Goal: Information Seeking & Learning: Find specific fact

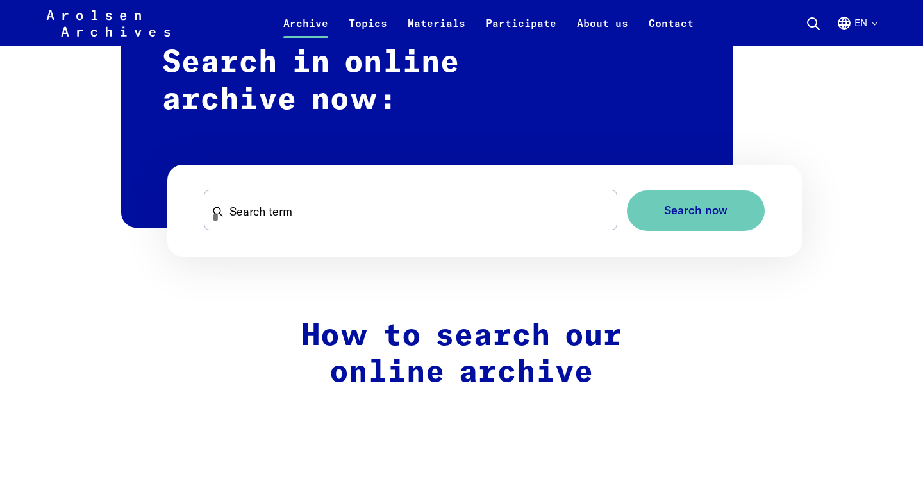
scroll to position [777, 0]
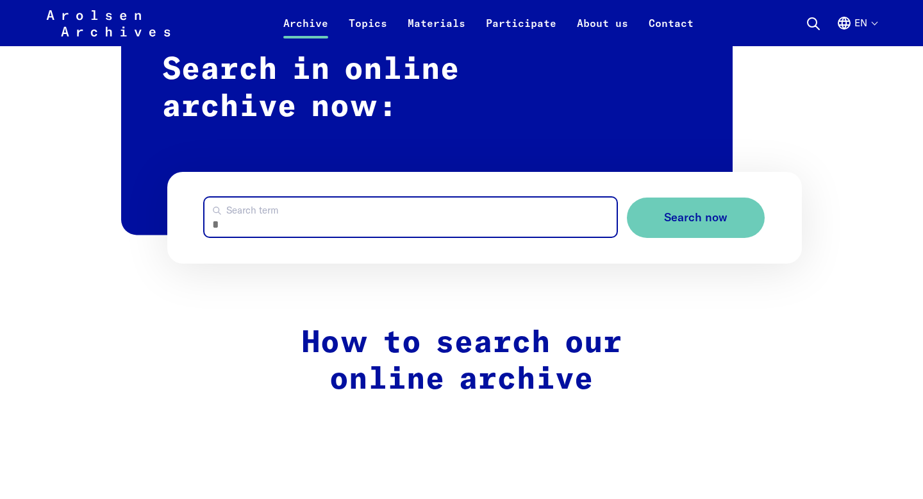
click at [539, 222] on input "Search term" at bounding box center [410, 216] width 413 height 39
type input "**********"
click at [627, 197] on button "Search now" at bounding box center [696, 217] width 138 height 40
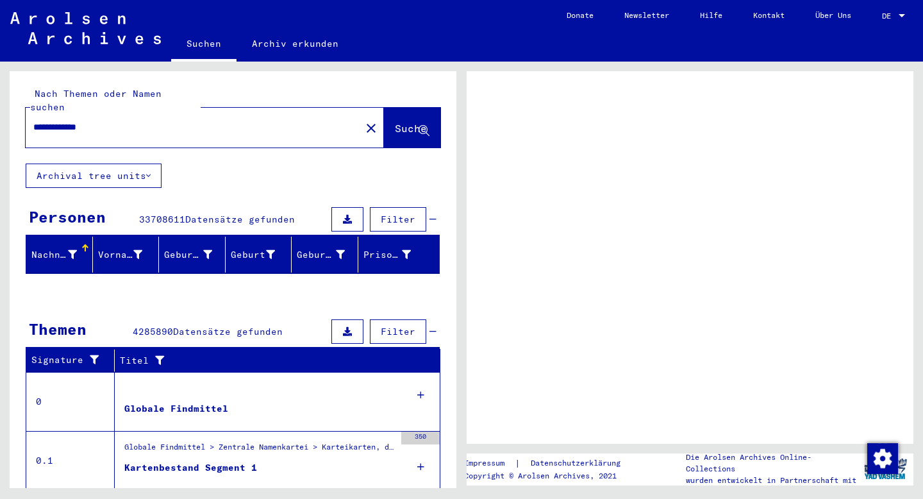
click at [900, 12] on div at bounding box center [902, 16] width 12 height 9
click at [902, 17] on div at bounding box center [902, 16] width 12 height 9
click at [899, 13] on div at bounding box center [902, 16] width 12 height 9
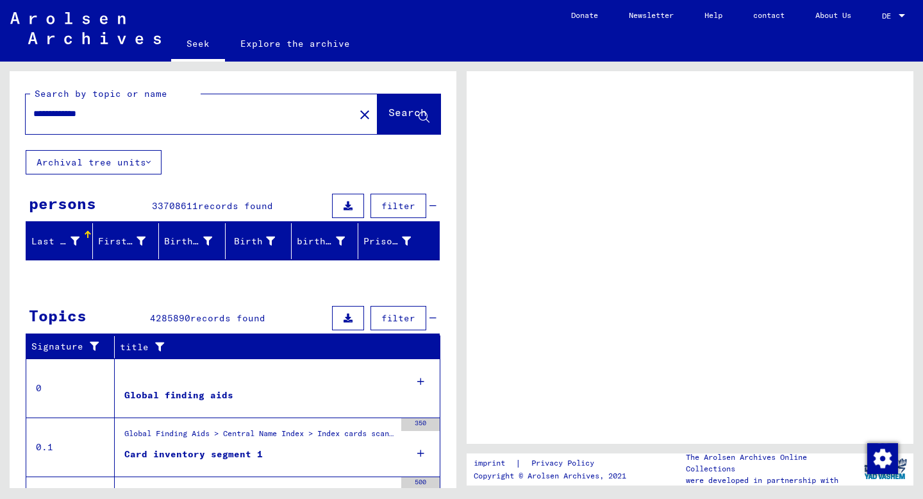
click at [709, 227] on div at bounding box center [690, 257] width 447 height 372
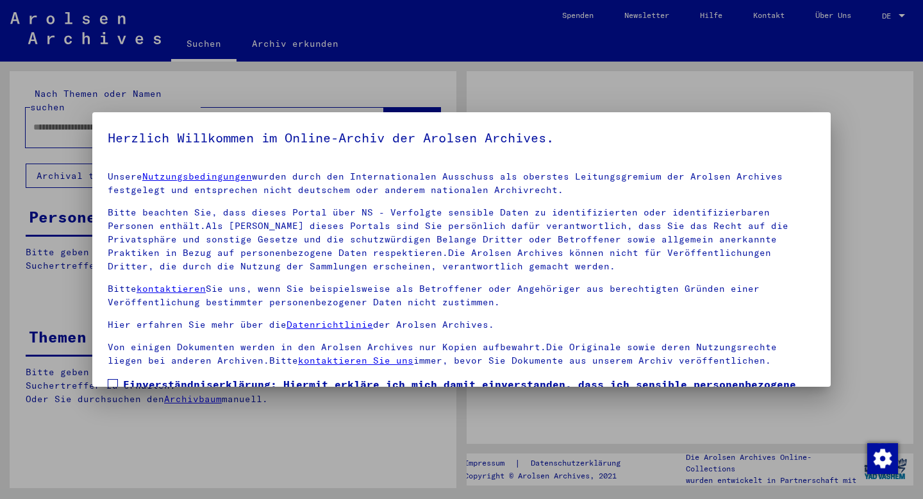
type input "**********"
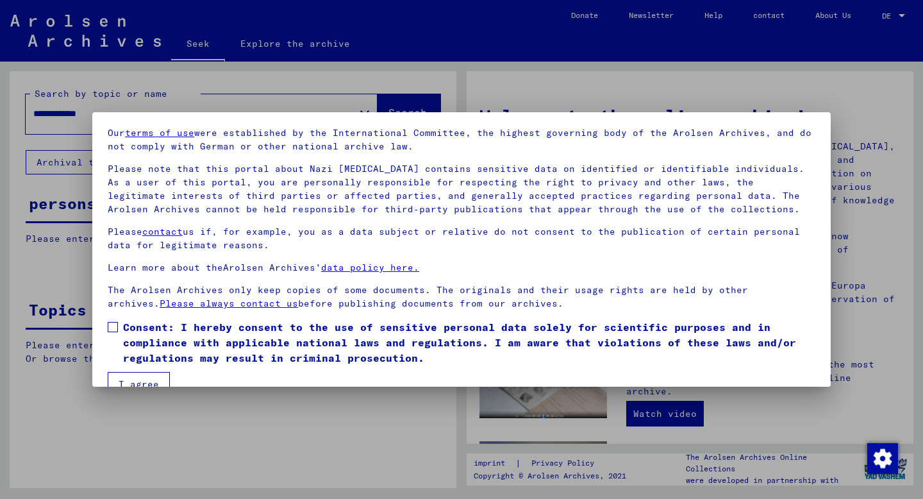
scroll to position [69, 0]
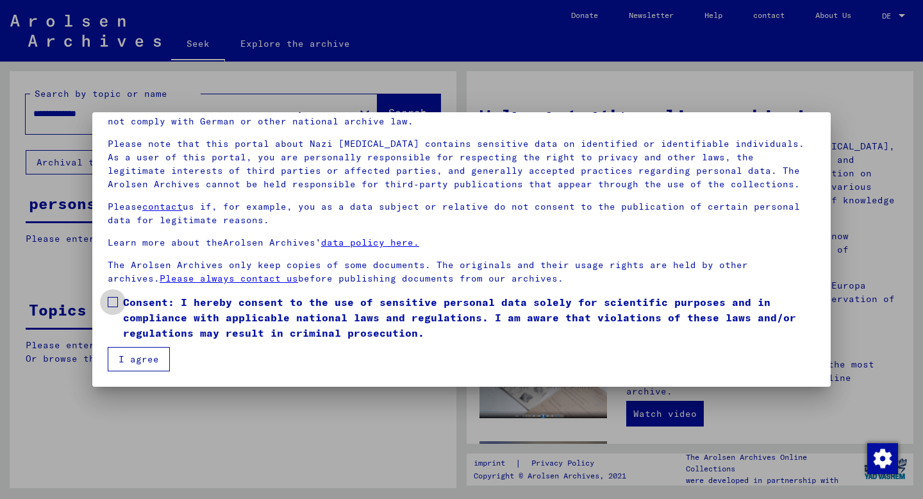
click at [113, 304] on span at bounding box center [113, 302] width 10 height 10
click at [119, 356] on font "I agree" at bounding box center [139, 359] width 40 height 12
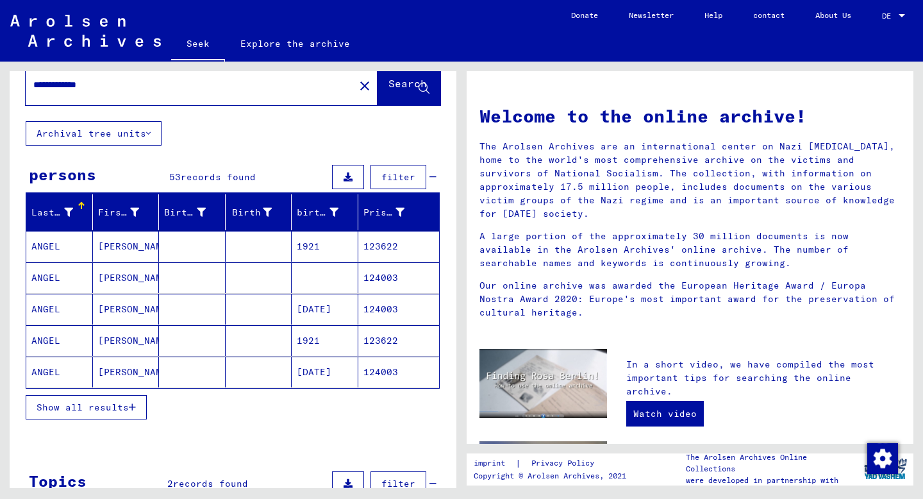
scroll to position [0, 0]
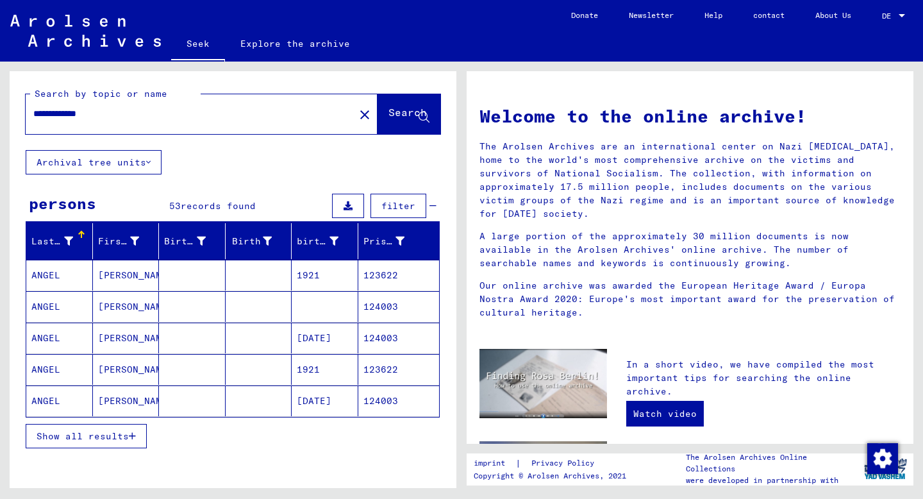
click at [98, 436] on font "Show all results" at bounding box center [83, 436] width 92 height 12
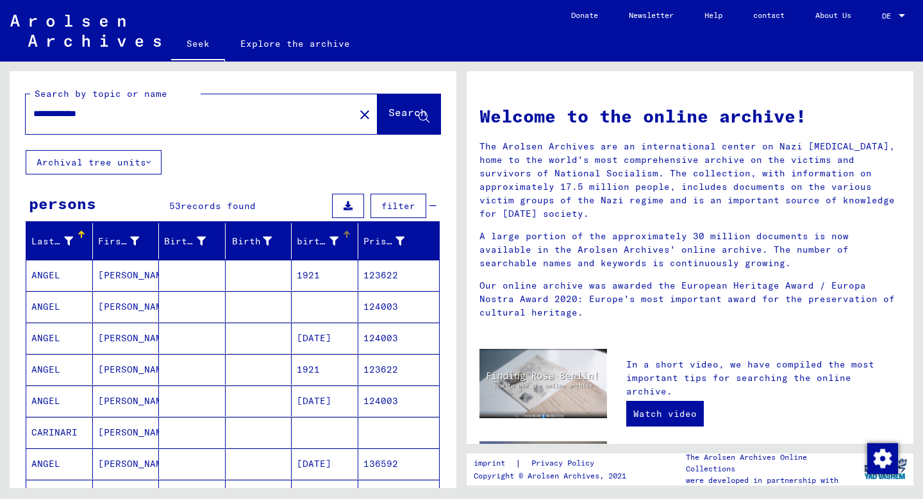
click at [339, 238] on div "birth date" at bounding box center [319, 241] width 45 height 13
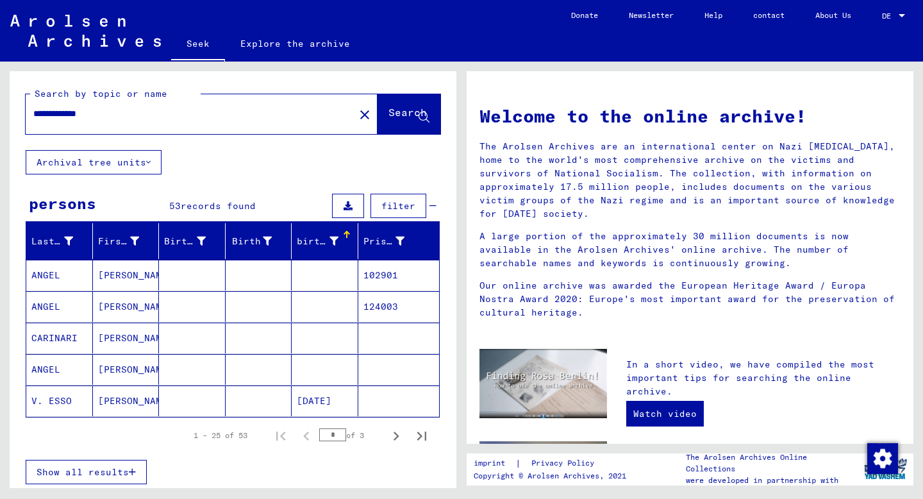
click at [345, 231] on div at bounding box center [345, 233] width 4 height 4
click at [135, 463] on button "Show all results" at bounding box center [86, 471] width 121 height 24
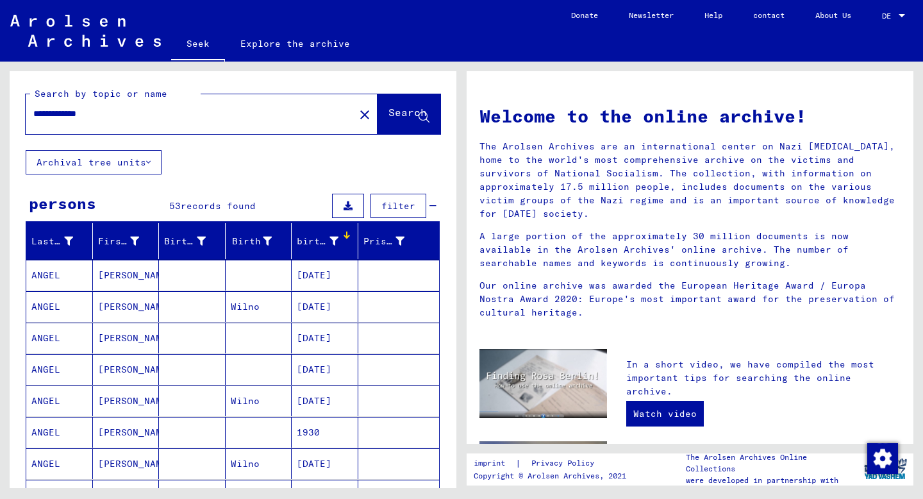
click at [345, 236] on div at bounding box center [345, 237] width 4 height 4
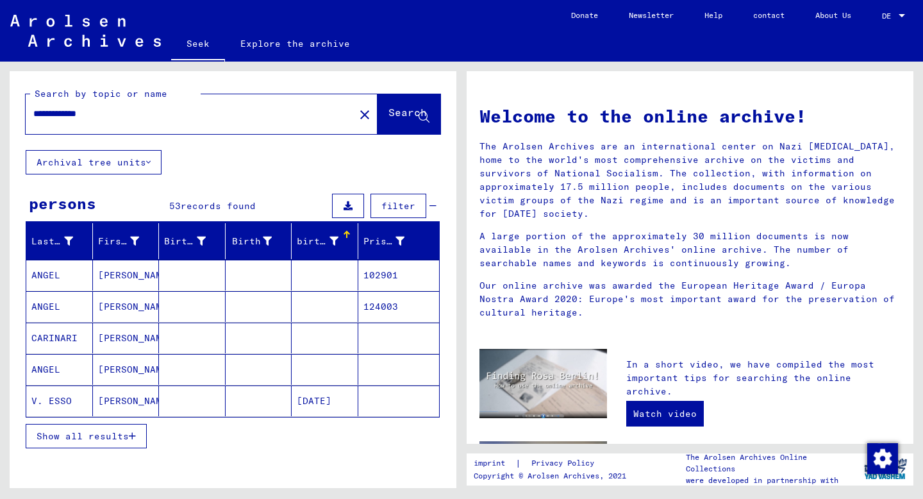
click at [136, 434] on button "Show all results" at bounding box center [86, 436] width 121 height 24
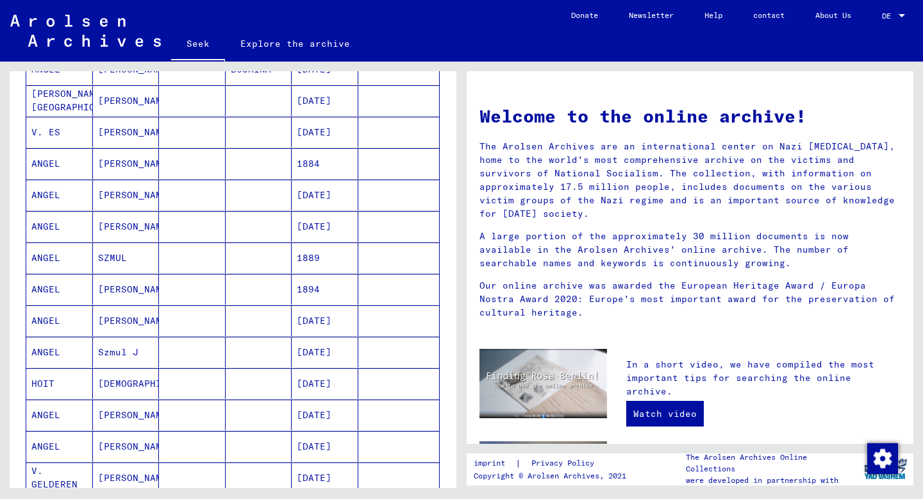
scroll to position [406, 0]
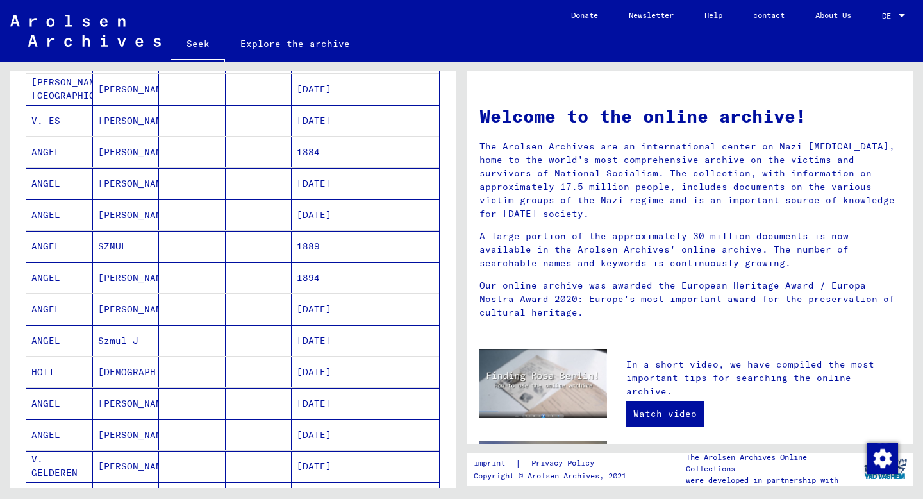
click at [107, 250] on font "SZMUL" at bounding box center [112, 246] width 29 height 12
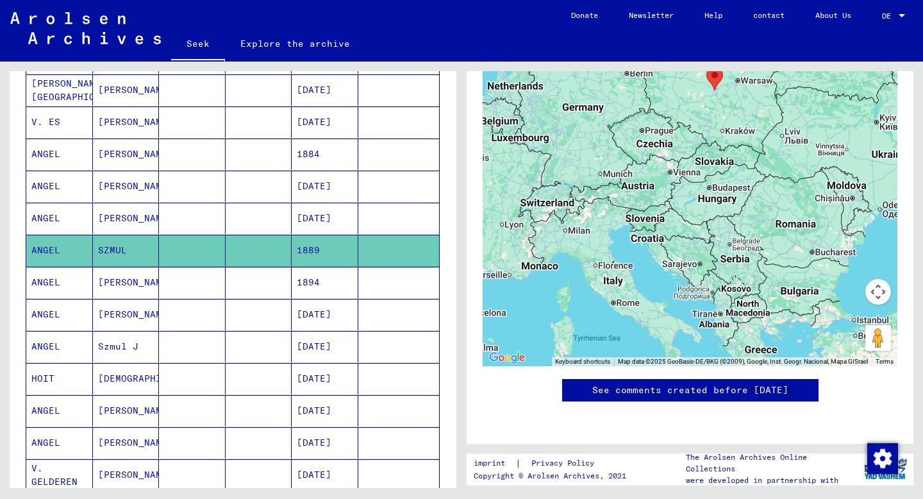
scroll to position [611, 0]
click at [117, 220] on font "[PERSON_NAME]" at bounding box center [135, 218] width 75 height 12
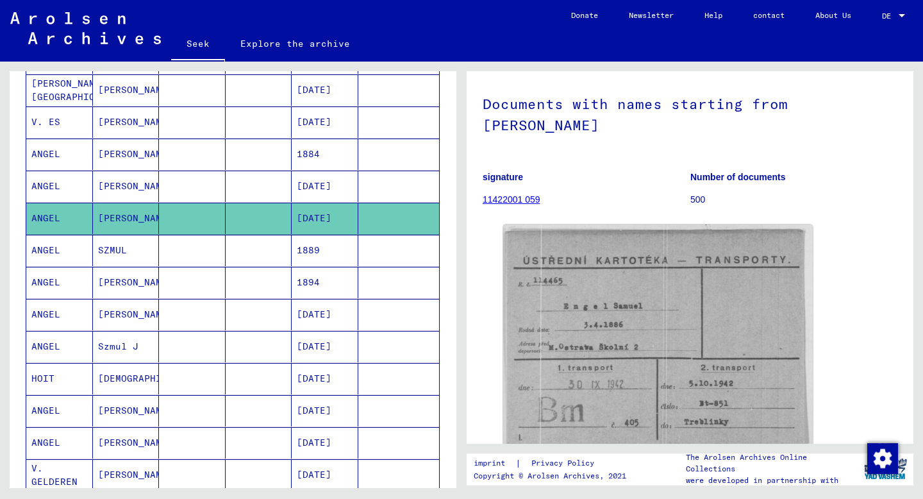
scroll to position [55, 0]
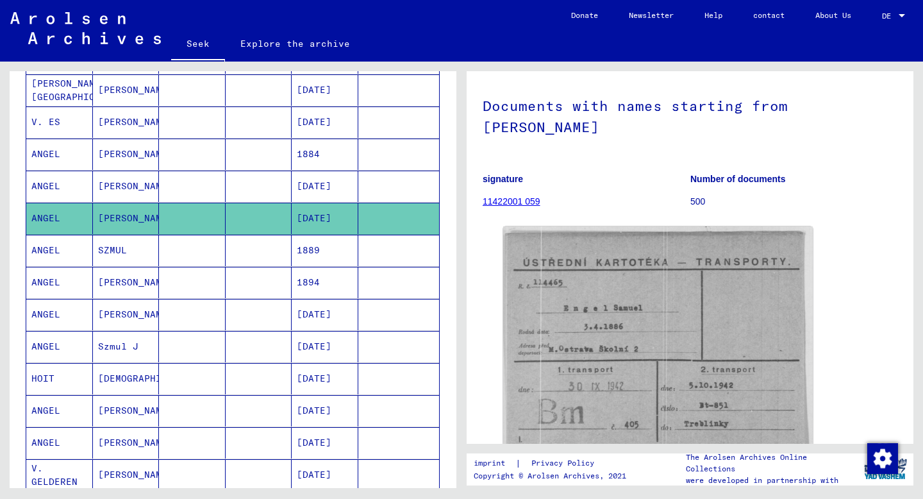
click at [107, 247] on font "SZMUL" at bounding box center [112, 250] width 29 height 12
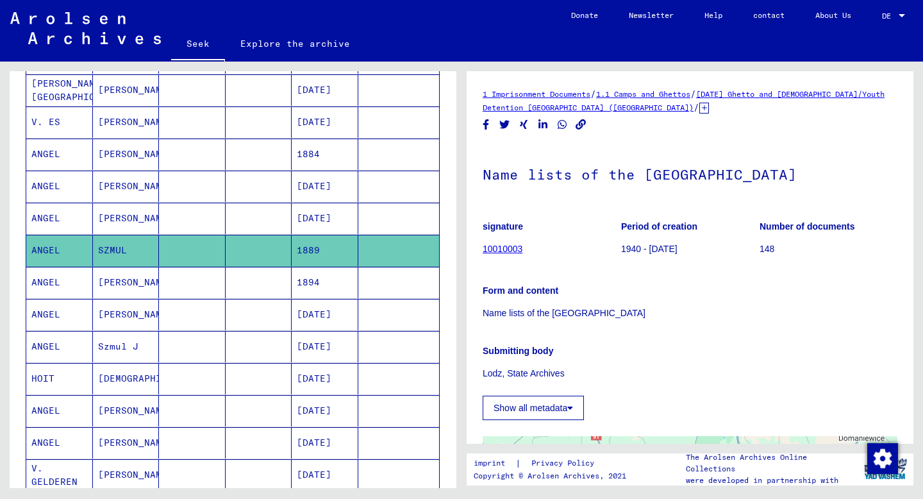
click at [110, 283] on font "[PERSON_NAME]" at bounding box center [135, 282] width 75 height 12
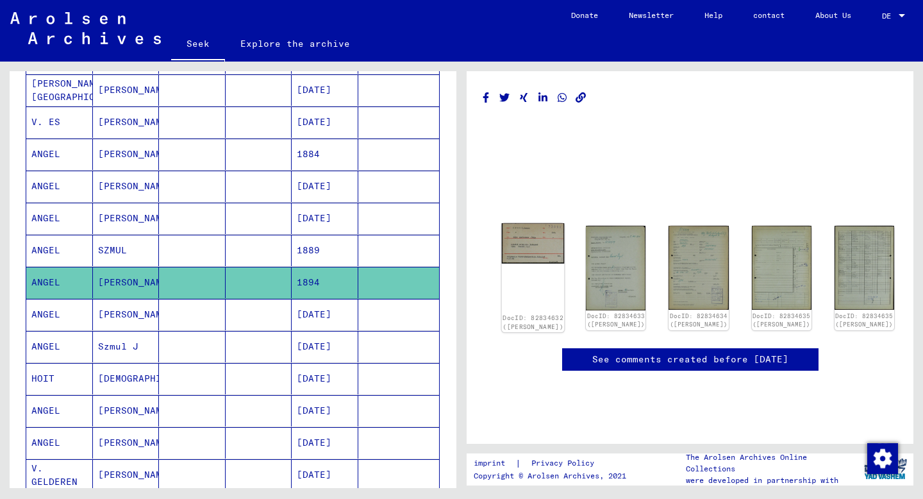
click at [523, 233] on img at bounding box center [533, 243] width 63 height 40
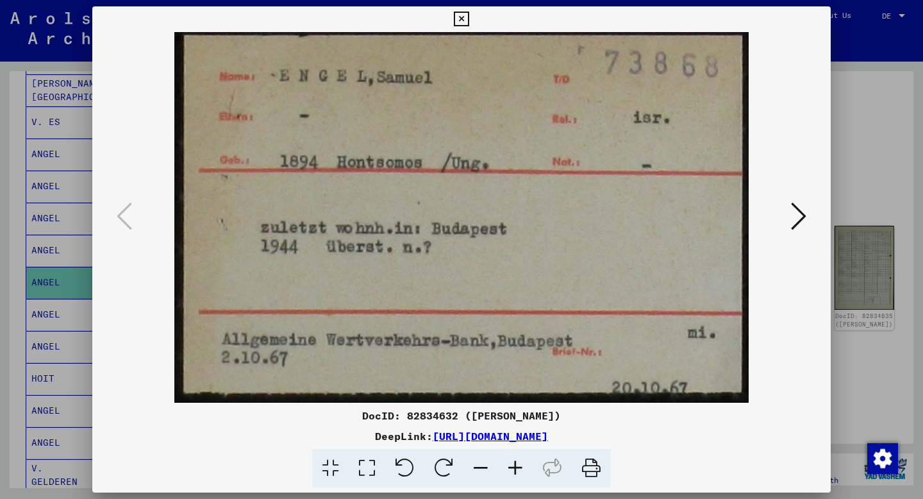
click at [456, 19] on icon at bounding box center [461, 19] width 15 height 15
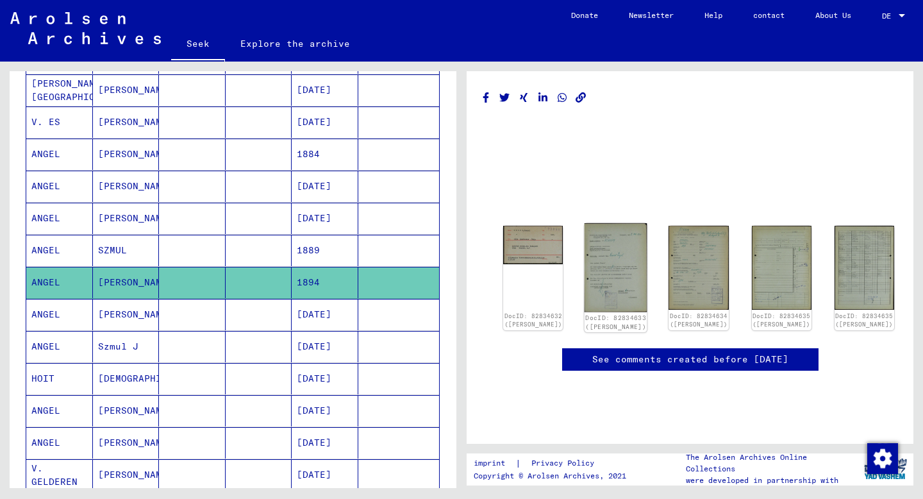
click at [606, 246] on img at bounding box center [615, 267] width 63 height 89
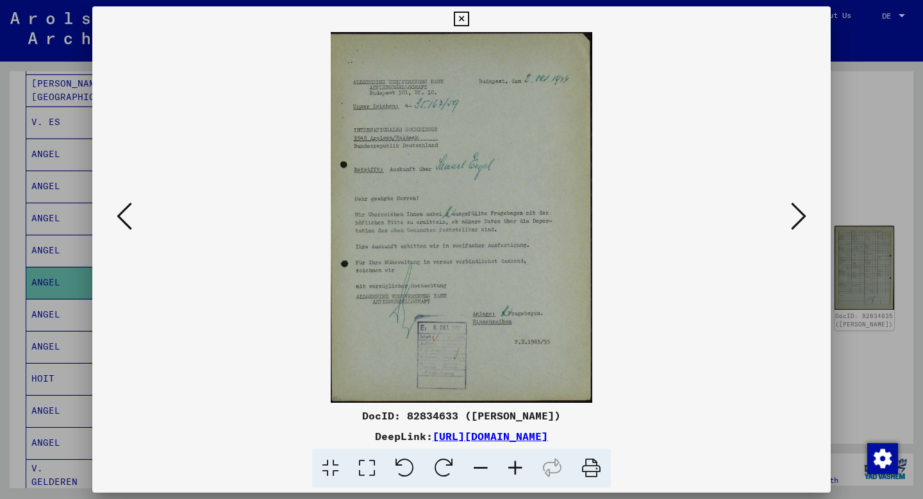
click at [461, 17] on icon at bounding box center [461, 19] width 15 height 15
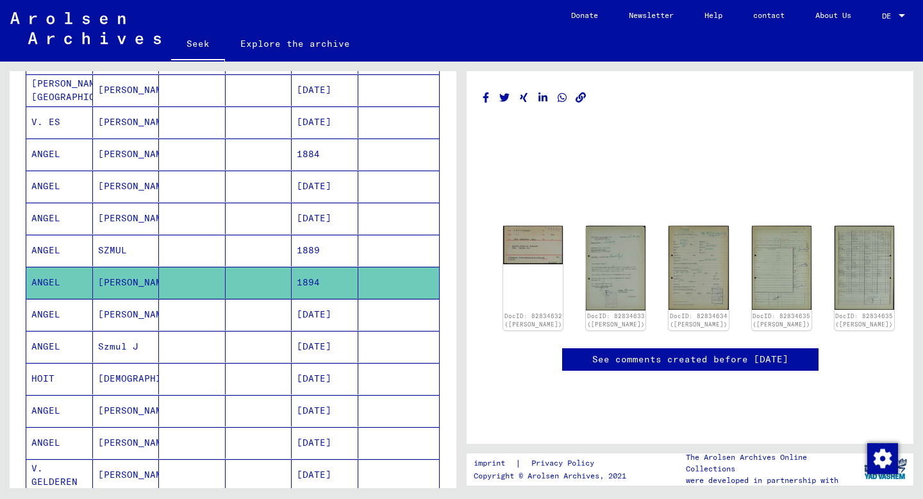
click at [63, 316] on mat-cell "ANGEL" at bounding box center [59, 314] width 67 height 31
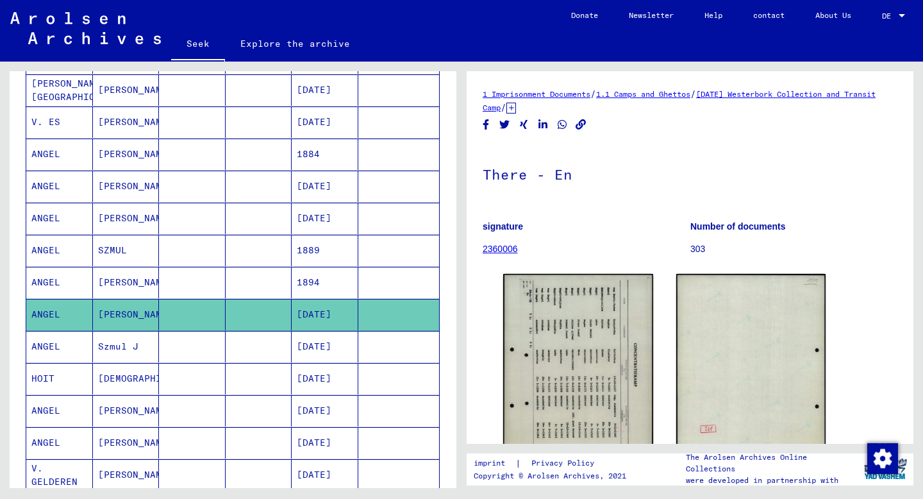
click at [110, 349] on font "Szmul J" at bounding box center [118, 346] width 40 height 12
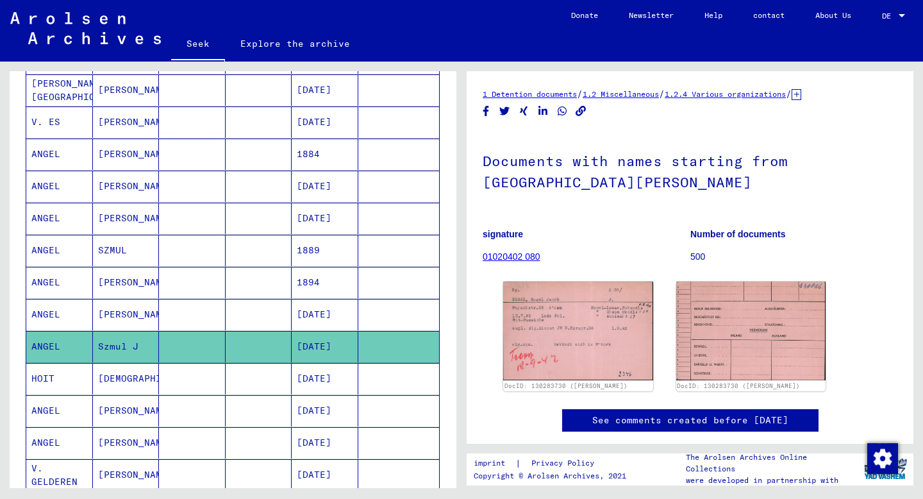
click at [112, 375] on font "[DEMOGRAPHIC_DATA]" at bounding box center [150, 378] width 104 height 12
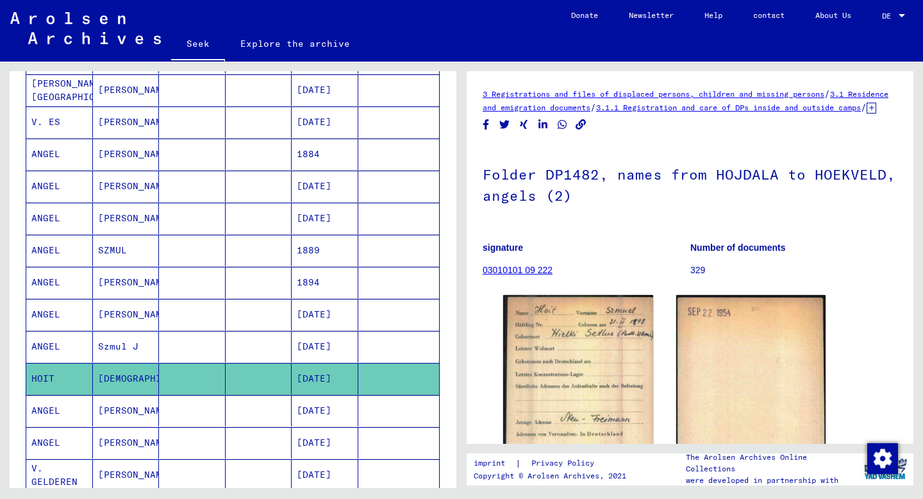
click at [110, 412] on font "[PERSON_NAME]" at bounding box center [135, 410] width 75 height 12
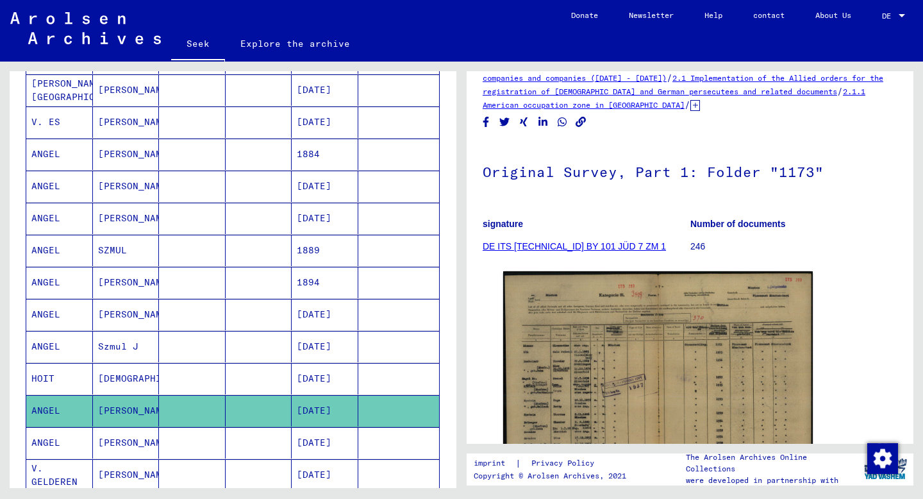
scroll to position [31, 0]
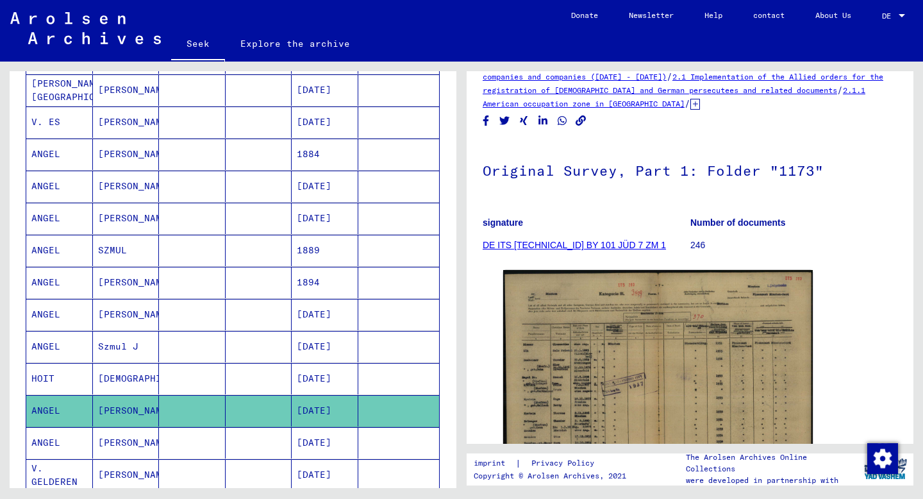
click at [115, 440] on font "[PERSON_NAME]" at bounding box center [135, 442] width 75 height 12
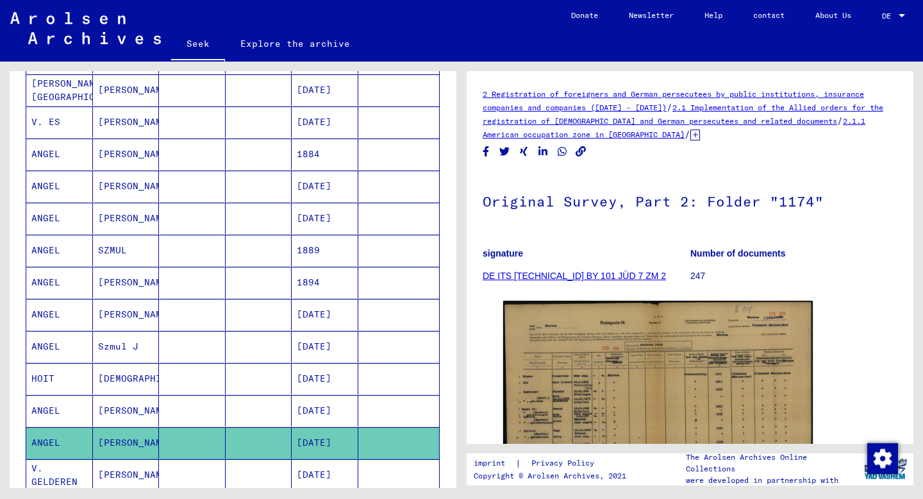
click at [136, 145] on mat-cell "[PERSON_NAME]" at bounding box center [126, 153] width 67 height 31
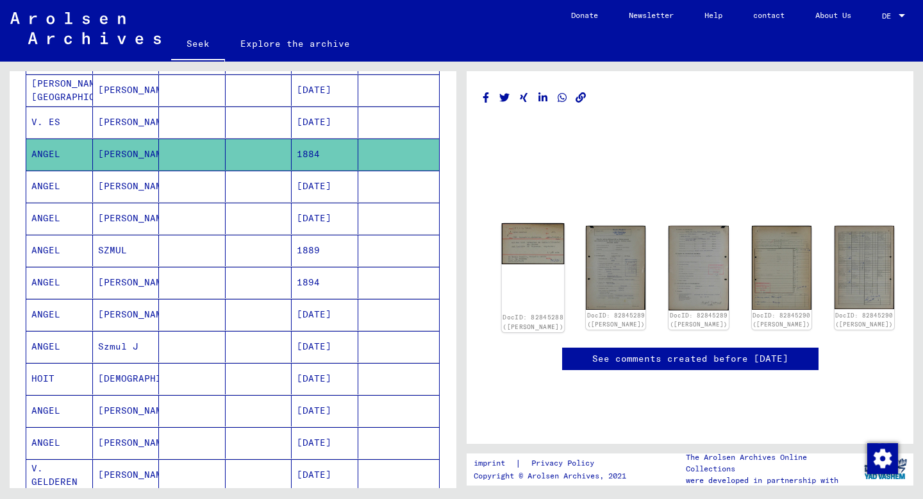
click at [531, 253] on img at bounding box center [533, 243] width 63 height 41
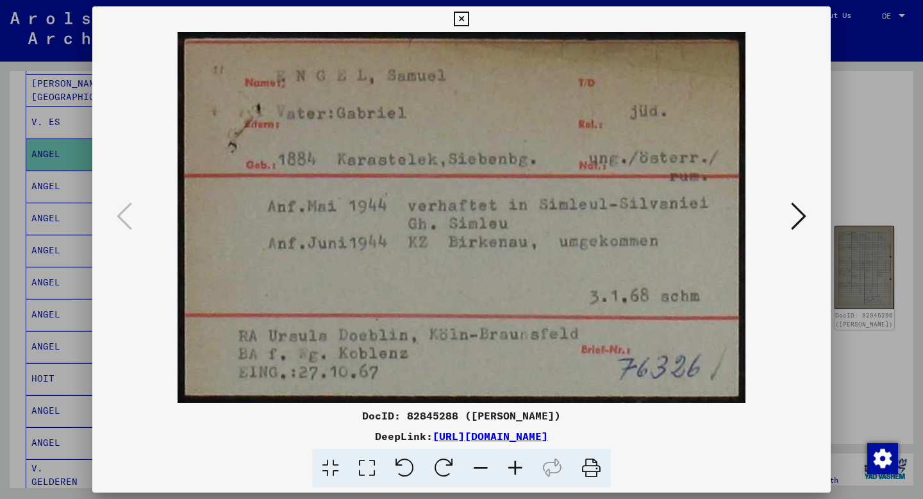
click at [795, 216] on icon at bounding box center [798, 216] width 15 height 31
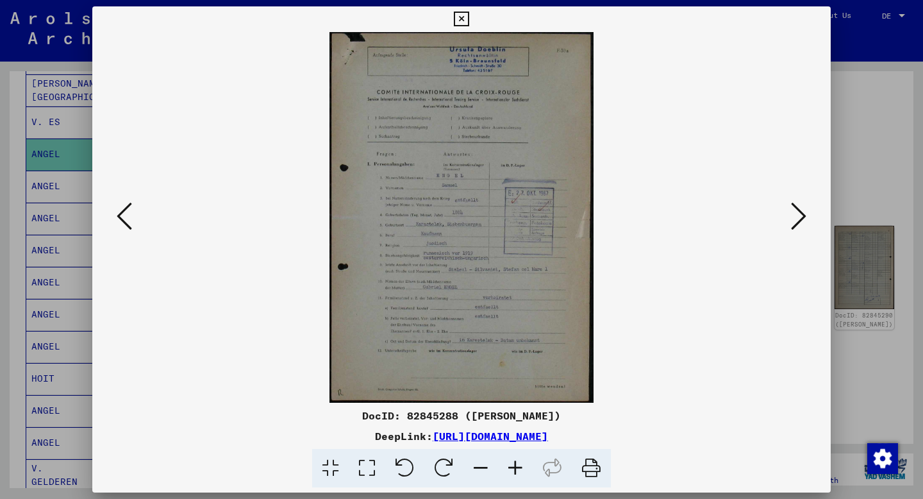
click at [789, 224] on button at bounding box center [798, 217] width 23 height 37
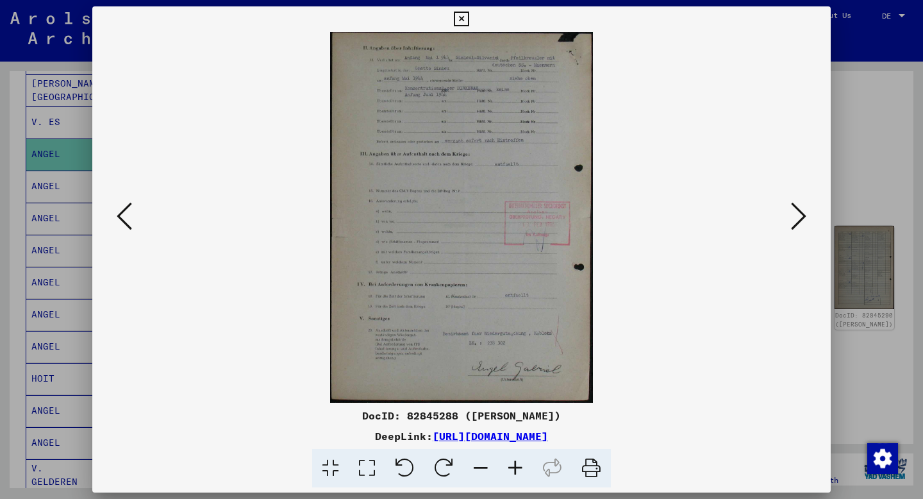
click at [789, 224] on button at bounding box center [798, 217] width 23 height 37
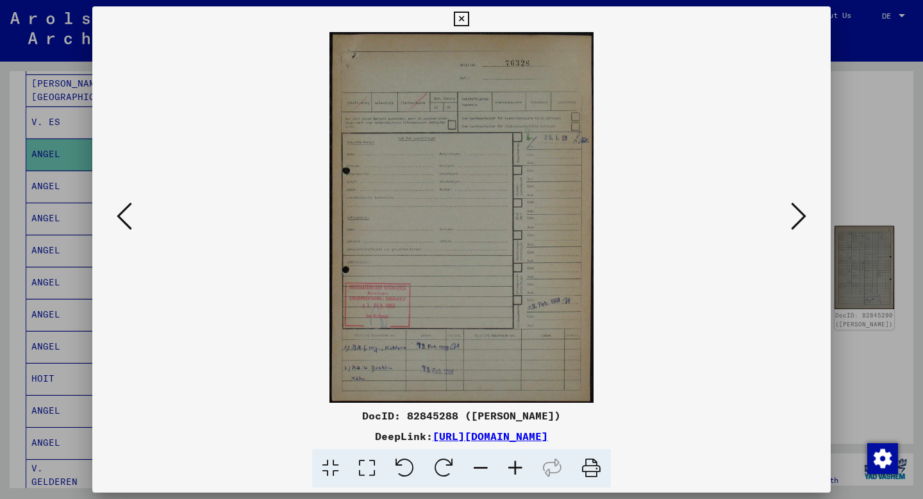
click at [790, 226] on button at bounding box center [798, 217] width 23 height 37
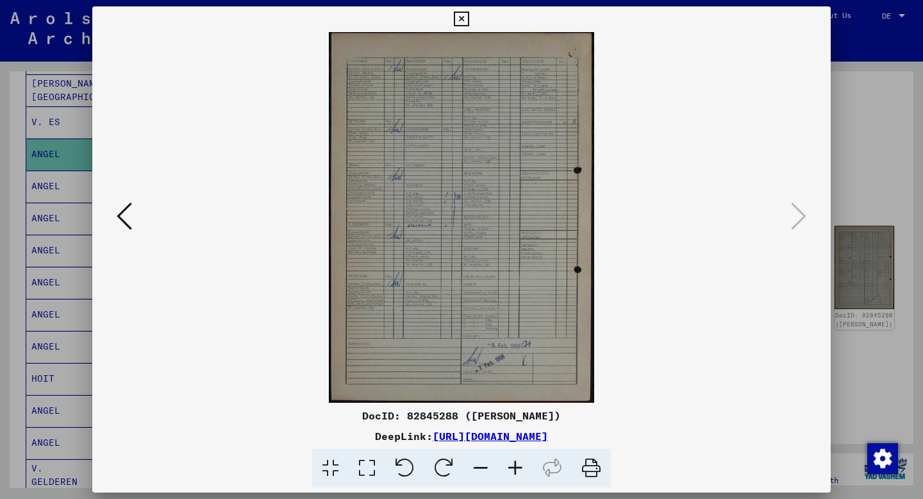
click at [465, 22] on icon at bounding box center [461, 19] width 15 height 15
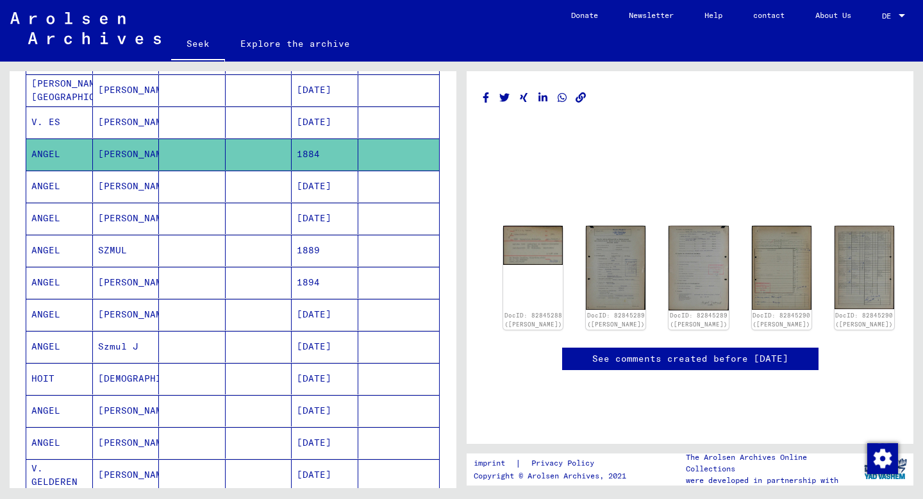
click at [120, 183] on font "[PERSON_NAME]" at bounding box center [135, 186] width 75 height 12
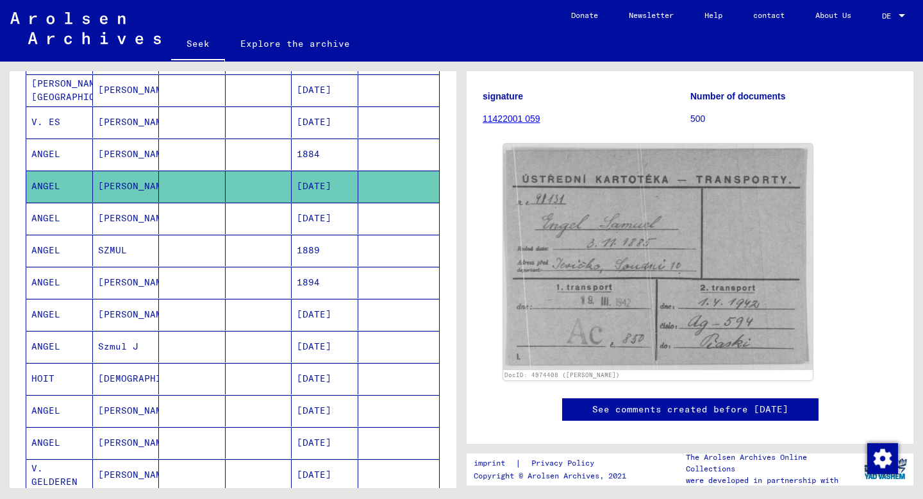
scroll to position [141, 0]
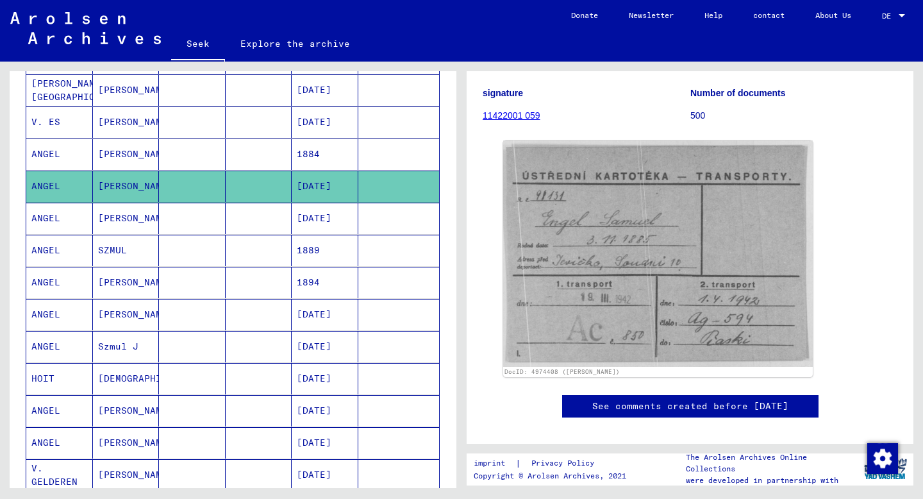
click at [126, 210] on mat-cell "[PERSON_NAME]" at bounding box center [126, 218] width 67 height 31
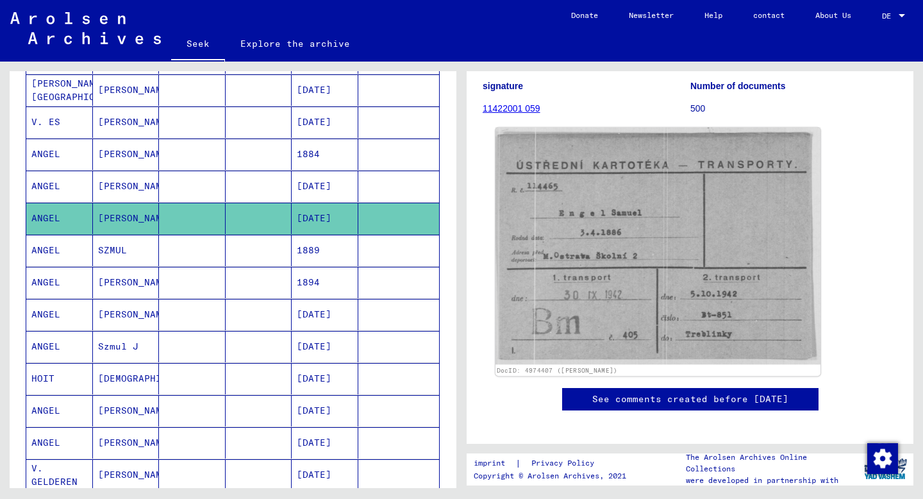
scroll to position [150, 0]
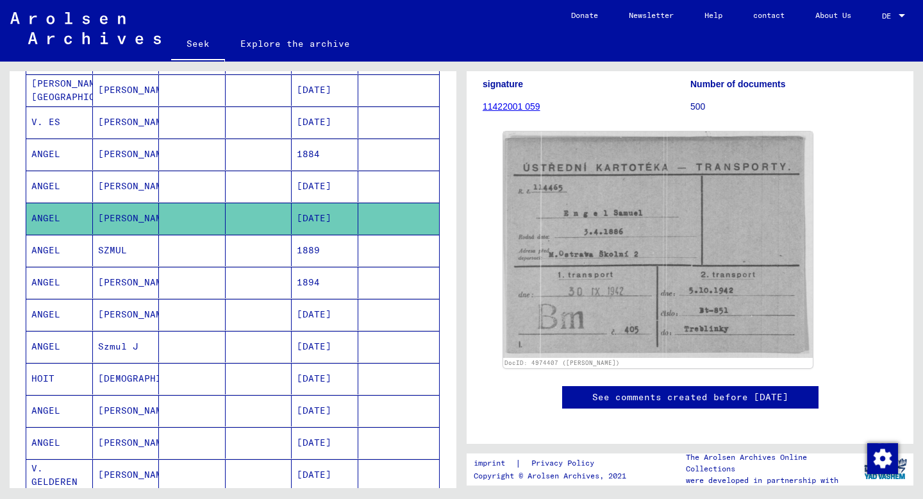
click at [124, 253] on font "SZMUL" at bounding box center [112, 250] width 29 height 12
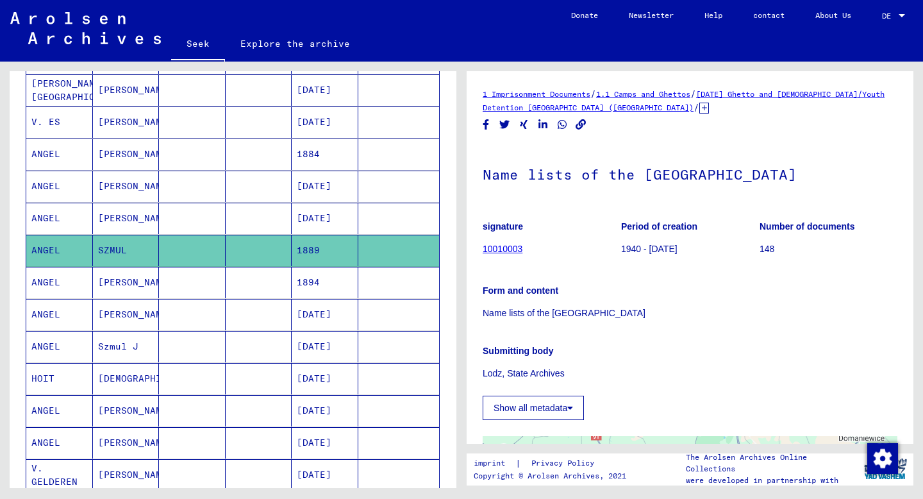
click at [115, 284] on font "[PERSON_NAME]" at bounding box center [135, 282] width 75 height 12
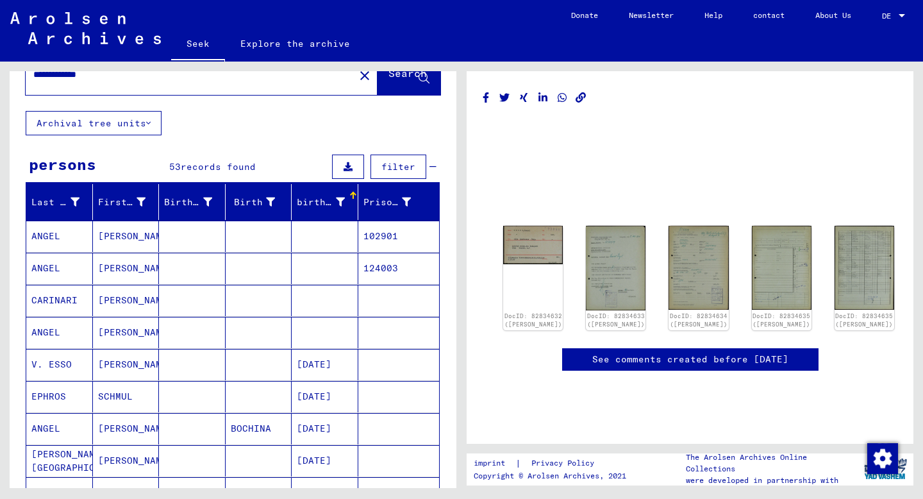
scroll to position [35, 0]
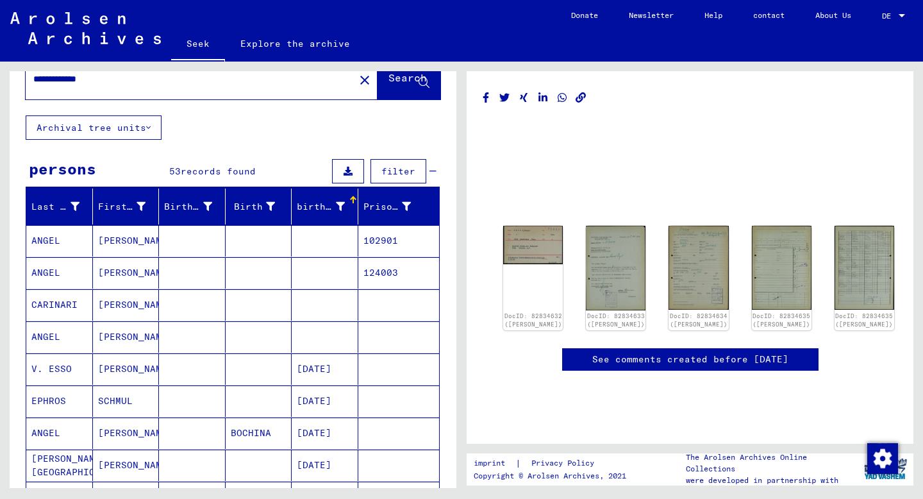
click at [119, 239] on font "[PERSON_NAME]" at bounding box center [135, 241] width 75 height 12
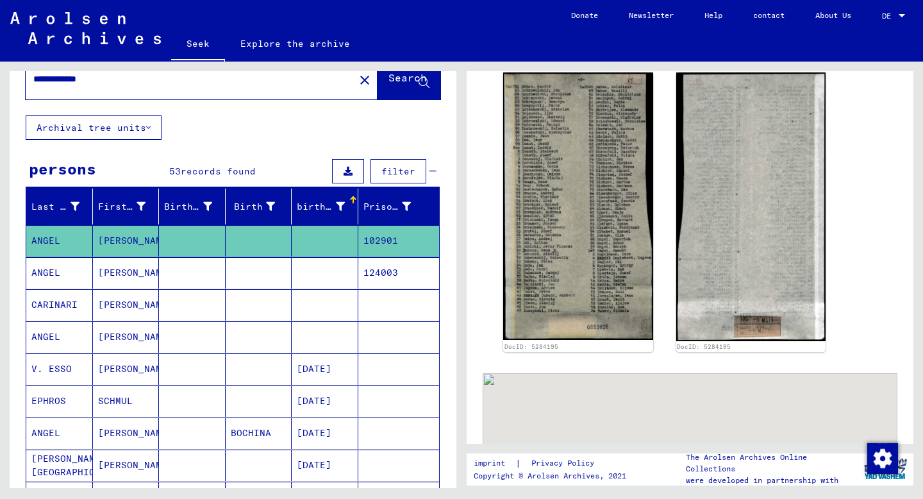
scroll to position [342, 0]
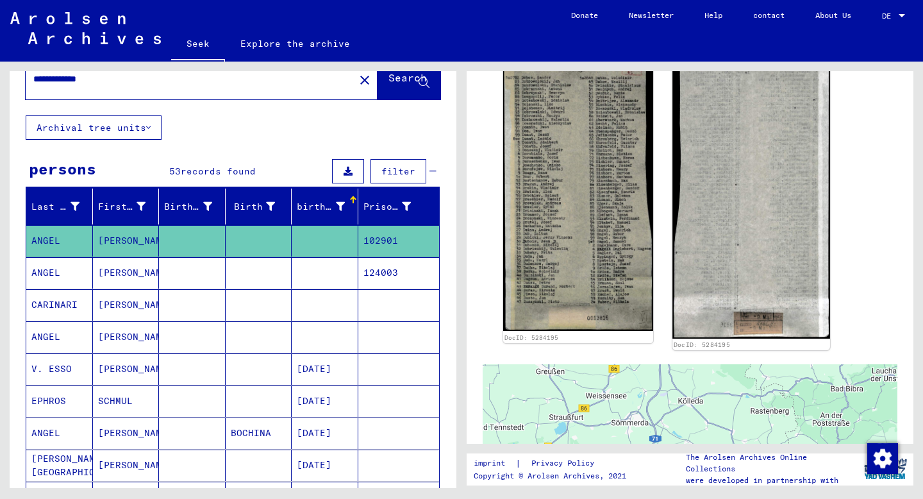
click at [765, 327] on img at bounding box center [750, 197] width 157 height 282
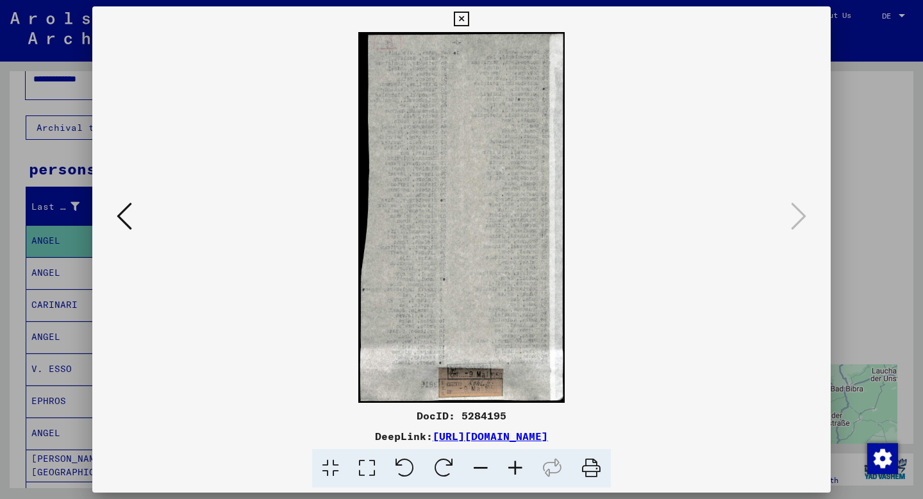
click at [131, 214] on icon at bounding box center [124, 216] width 15 height 31
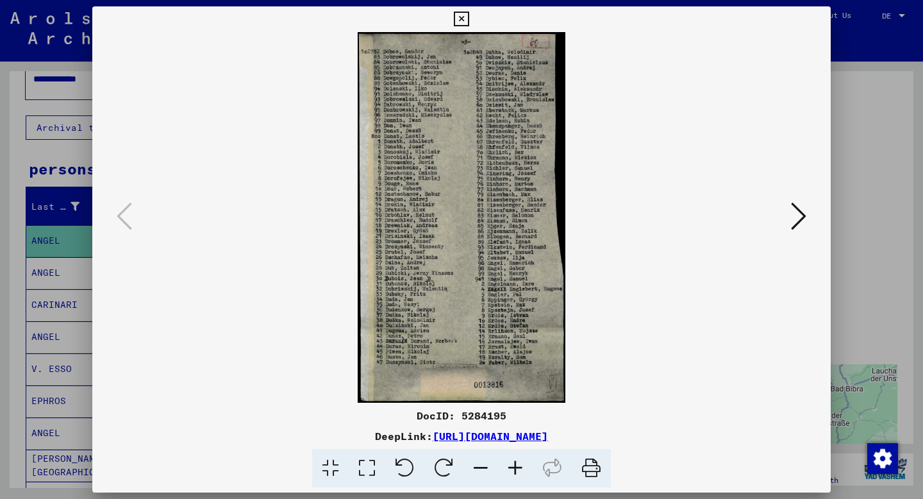
click at [465, 24] on icon at bounding box center [461, 19] width 15 height 15
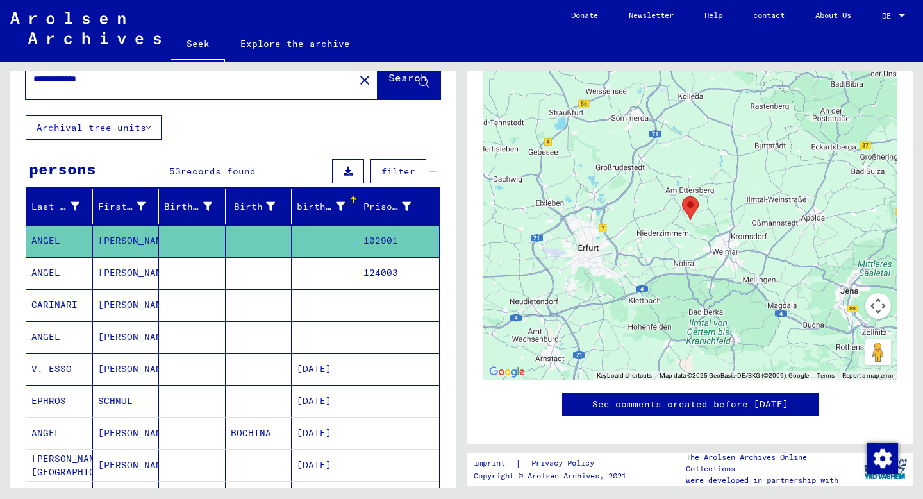
scroll to position [647, 0]
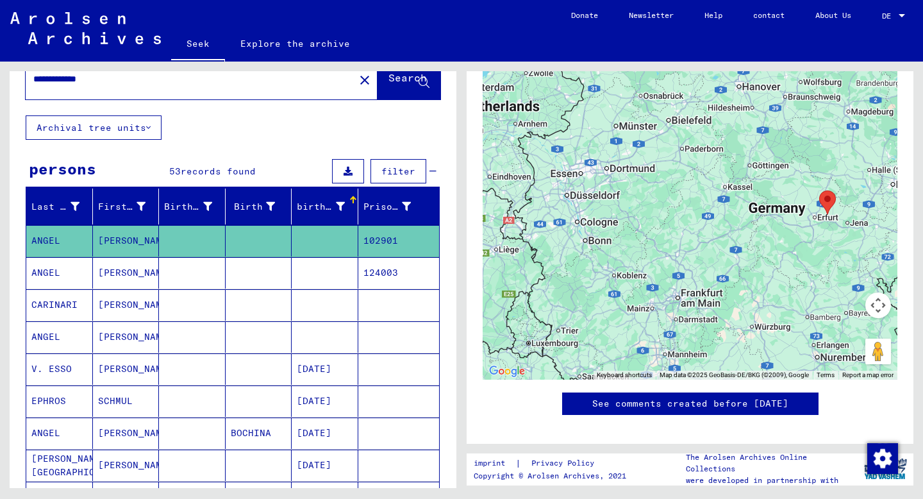
click at [133, 267] on mat-cell "[PERSON_NAME]" at bounding box center [126, 272] width 67 height 31
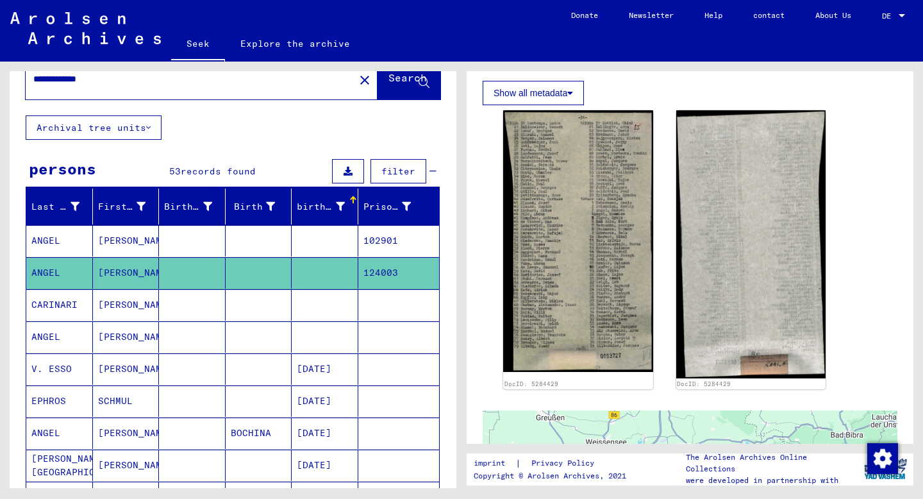
scroll to position [295, 0]
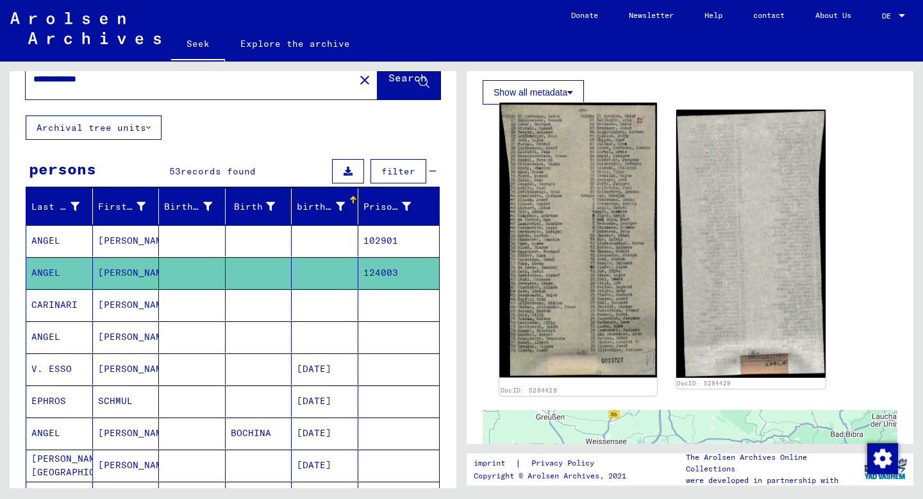
click at [640, 293] on img at bounding box center [577, 240] width 157 height 274
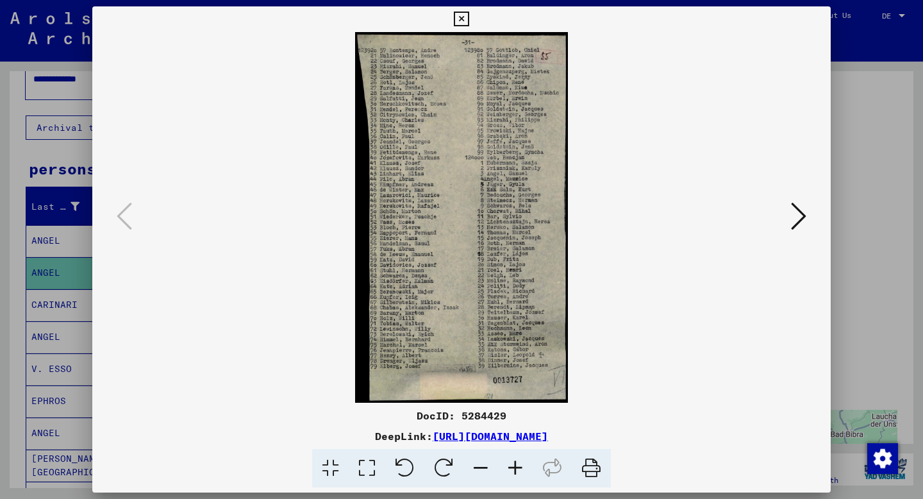
click at [463, 20] on icon at bounding box center [461, 19] width 15 height 15
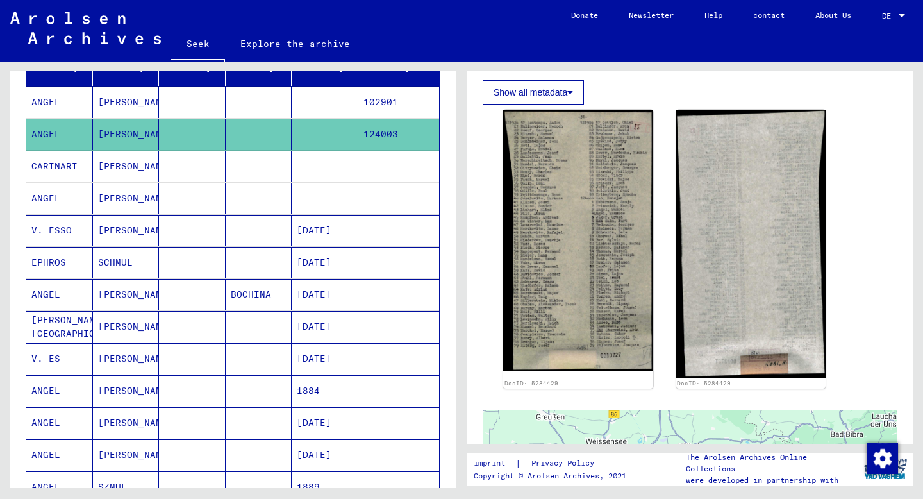
scroll to position [179, 0]
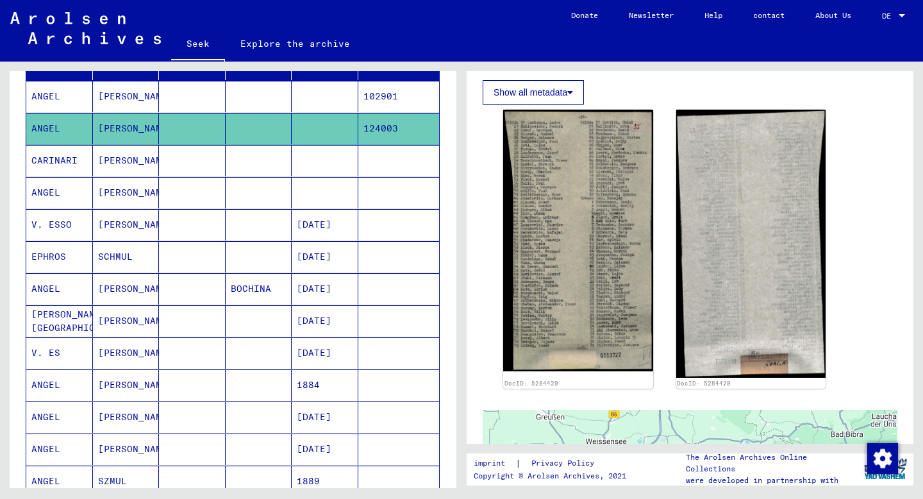
click at [126, 193] on font "[PERSON_NAME]" at bounding box center [135, 192] width 75 height 12
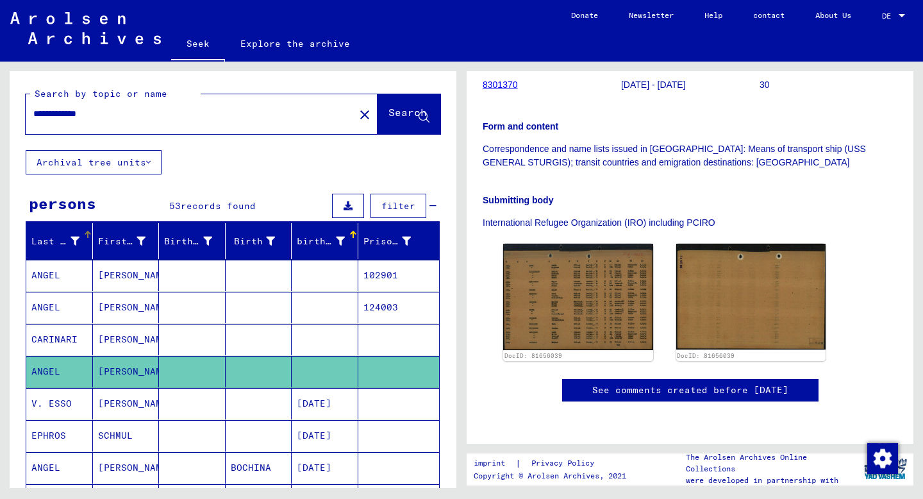
click at [78, 236] on font "Last name" at bounding box center [57, 241] width 52 height 12
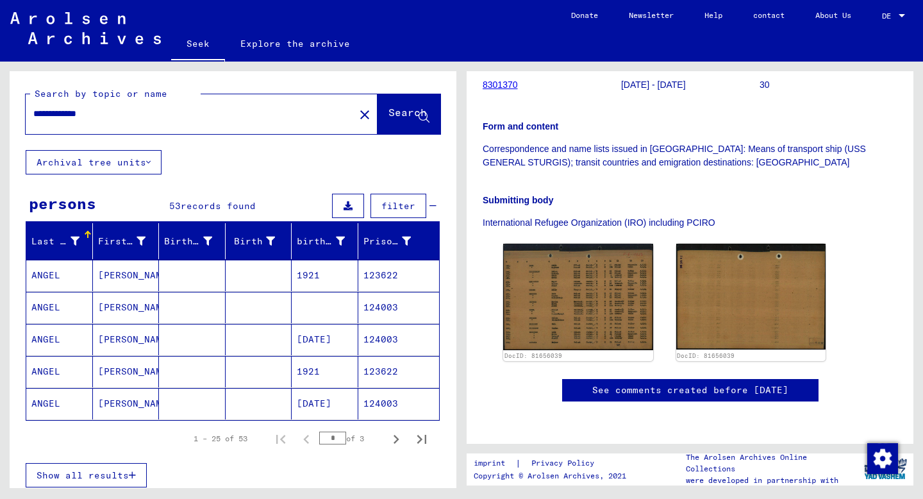
click at [100, 476] on font "Show all results" at bounding box center [83, 475] width 92 height 12
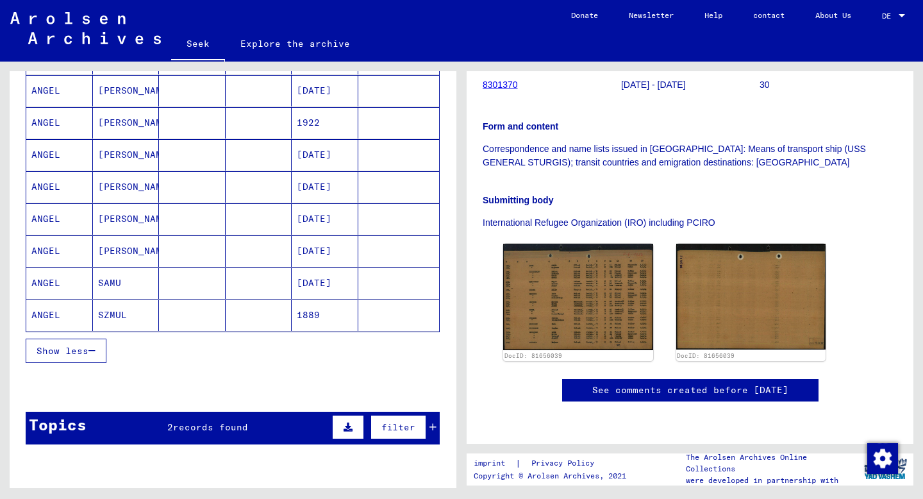
scroll to position [734, 0]
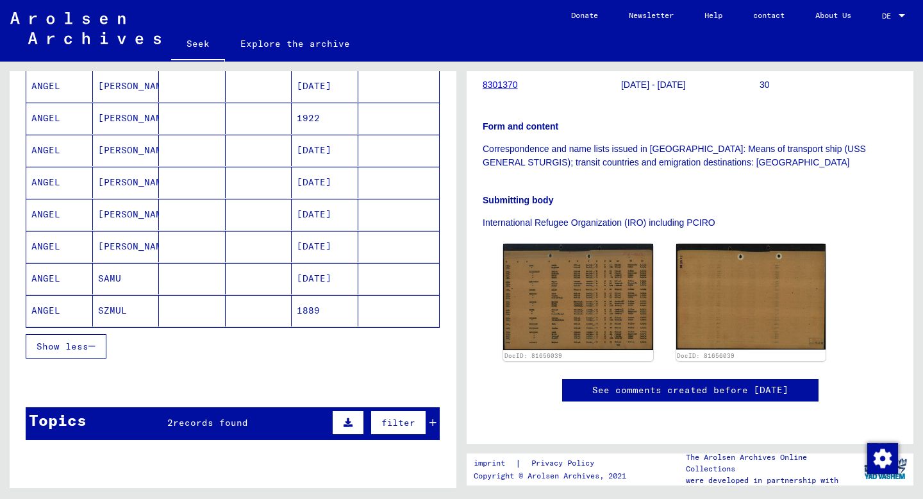
click at [43, 311] on font "ANGEL" at bounding box center [45, 310] width 29 height 12
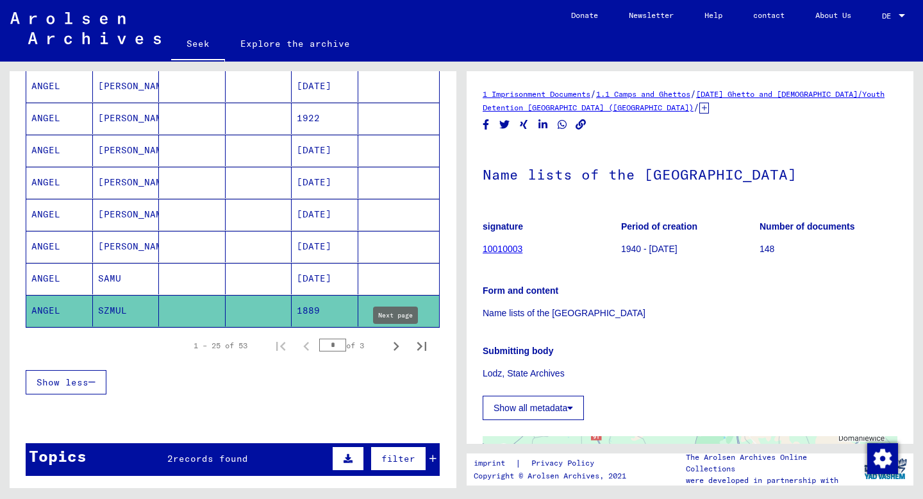
click at [396, 347] on icon "Next page" at bounding box center [396, 346] width 6 height 9
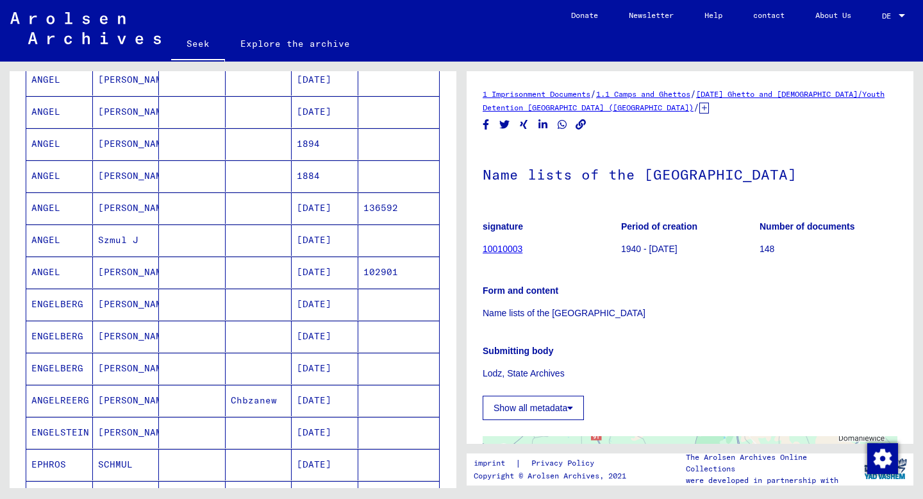
scroll to position [449, 0]
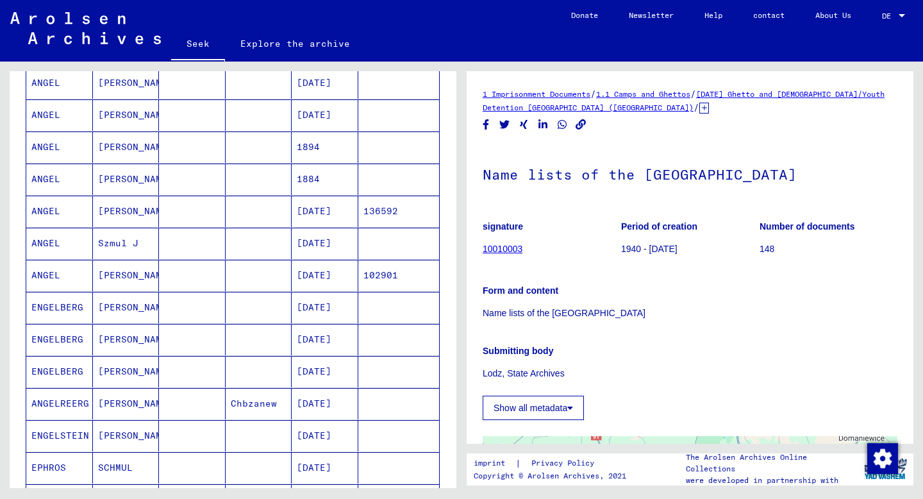
click at [114, 244] on font "Szmul J" at bounding box center [118, 243] width 40 height 12
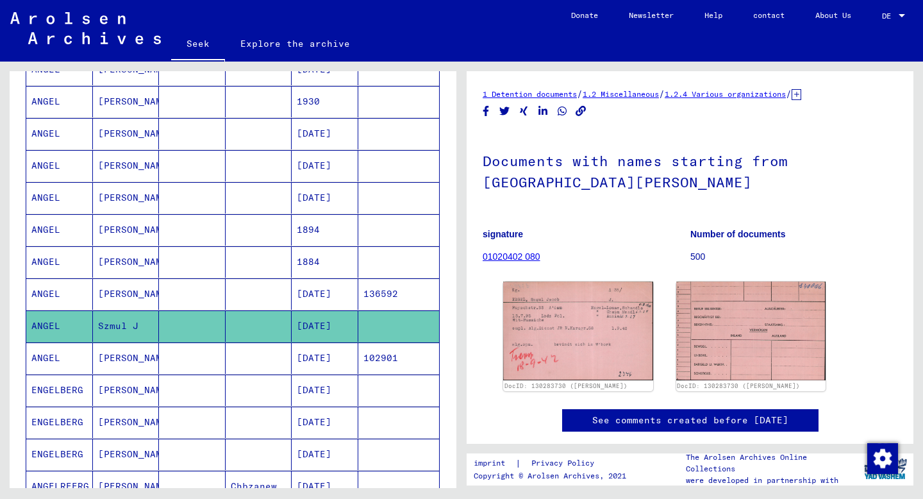
scroll to position [364, 0]
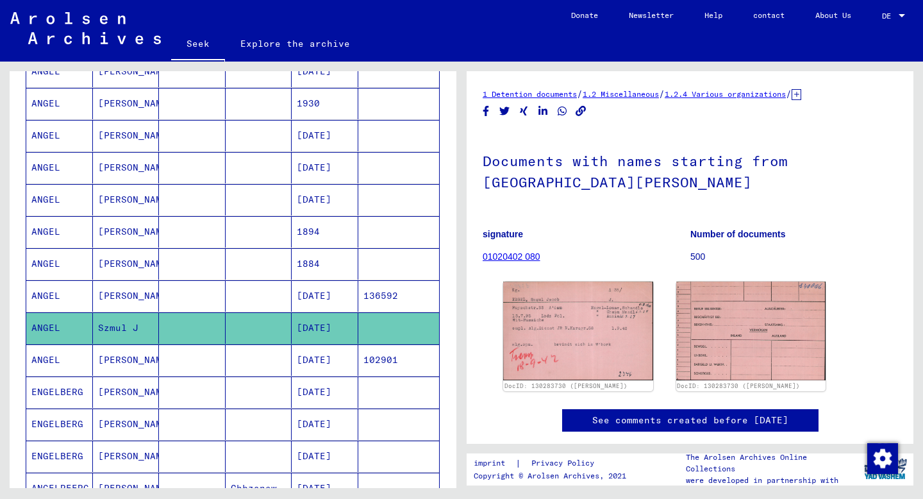
click at [117, 231] on font "[PERSON_NAME]" at bounding box center [135, 232] width 75 height 12
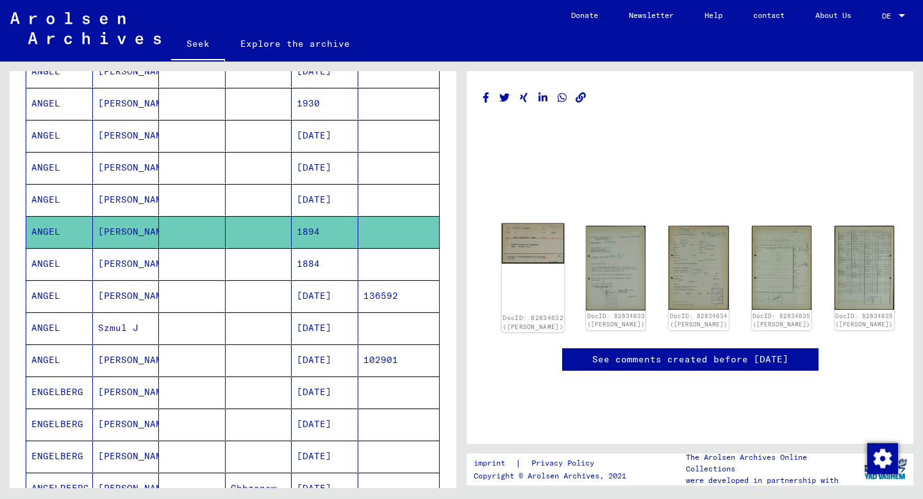
click at [524, 238] on img at bounding box center [533, 243] width 63 height 40
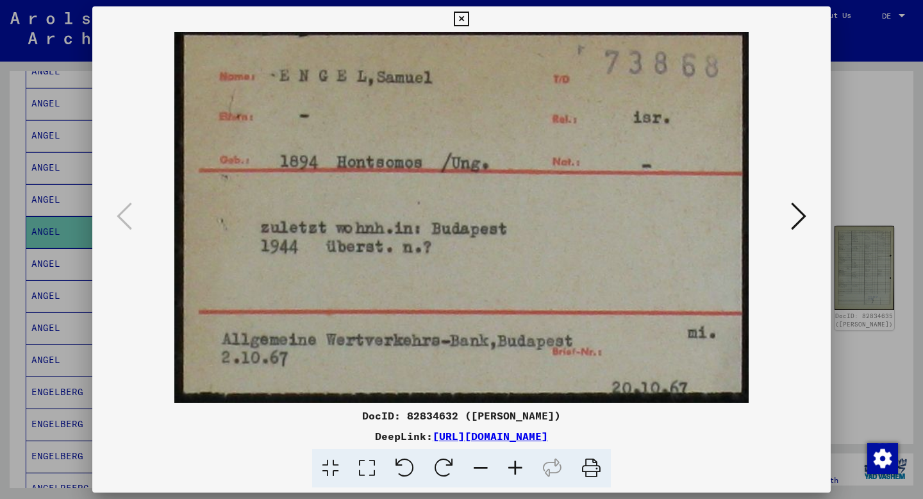
click at [463, 23] on icon at bounding box center [461, 19] width 15 height 15
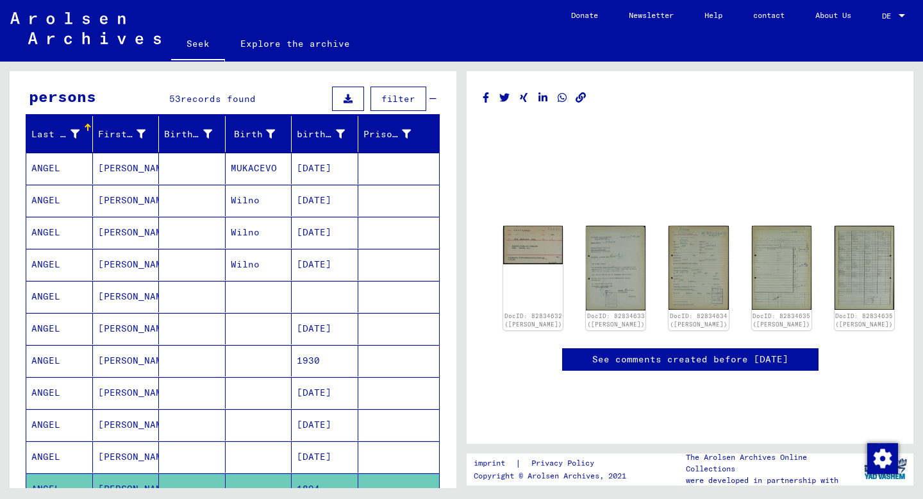
scroll to position [103, 0]
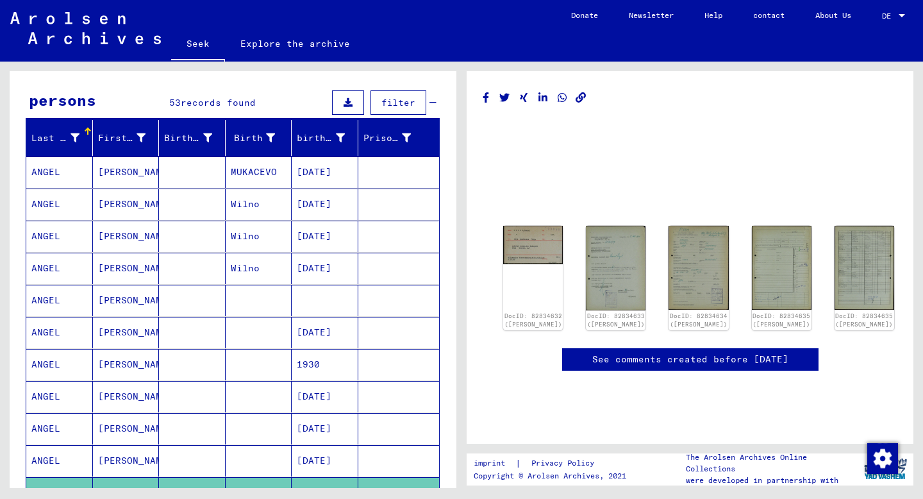
click at [113, 299] on font "[PERSON_NAME]" at bounding box center [135, 300] width 75 height 12
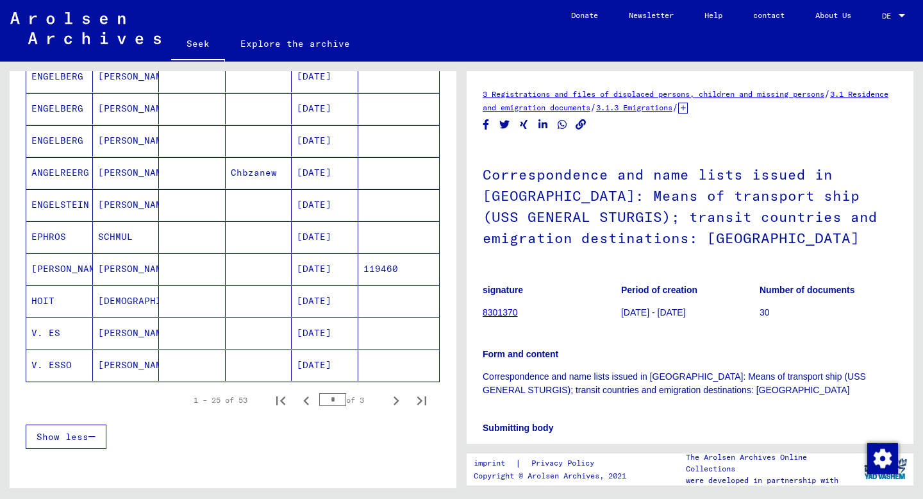
scroll to position [683, 0]
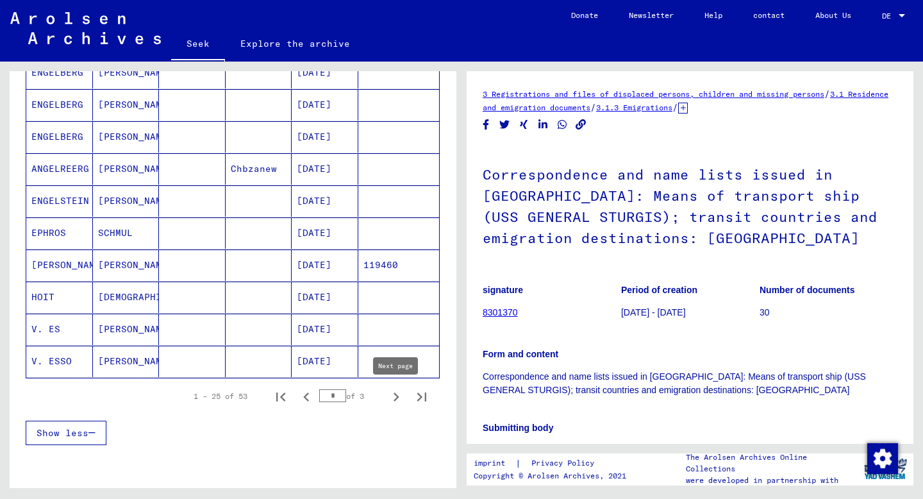
click at [398, 397] on icon "Next page" at bounding box center [396, 396] width 6 height 9
type input "*"
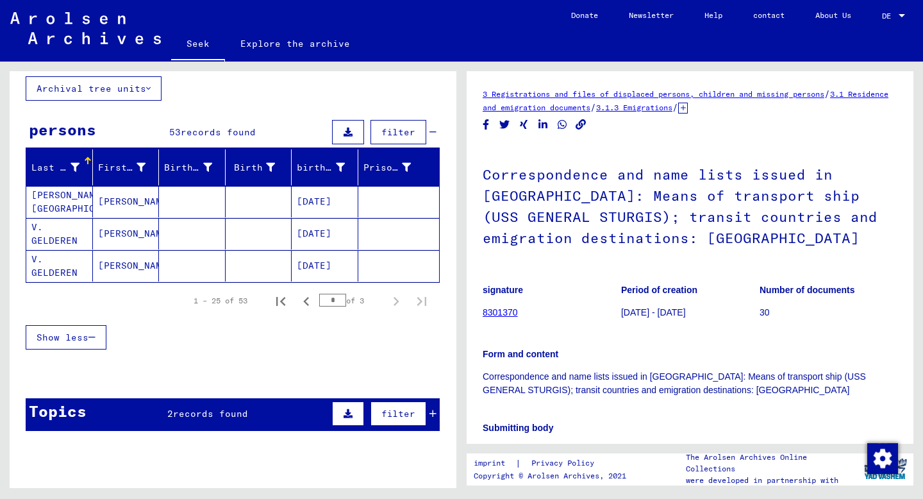
scroll to position [0, 0]
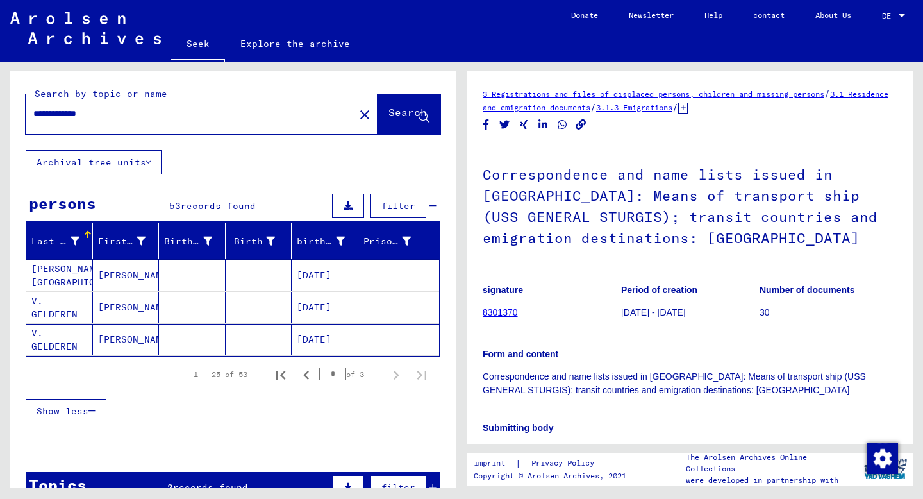
click at [70, 116] on input "**********" at bounding box center [189, 113] width 313 height 13
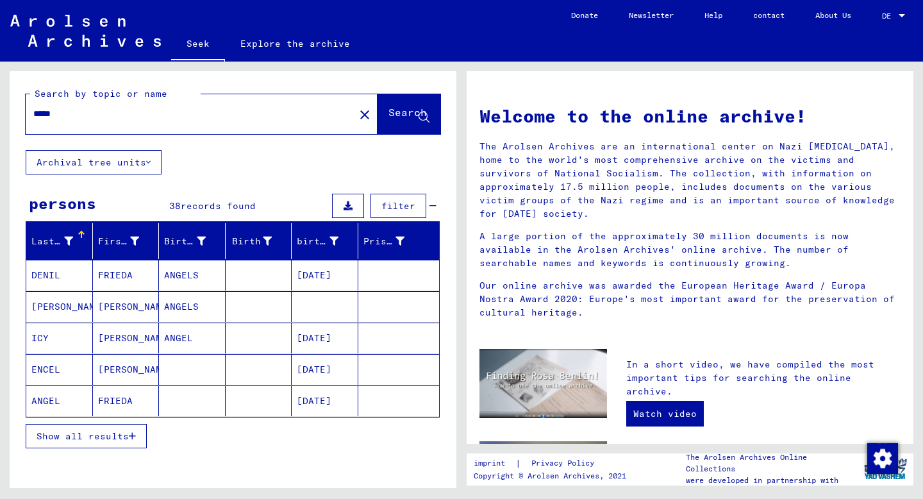
type input "*****"
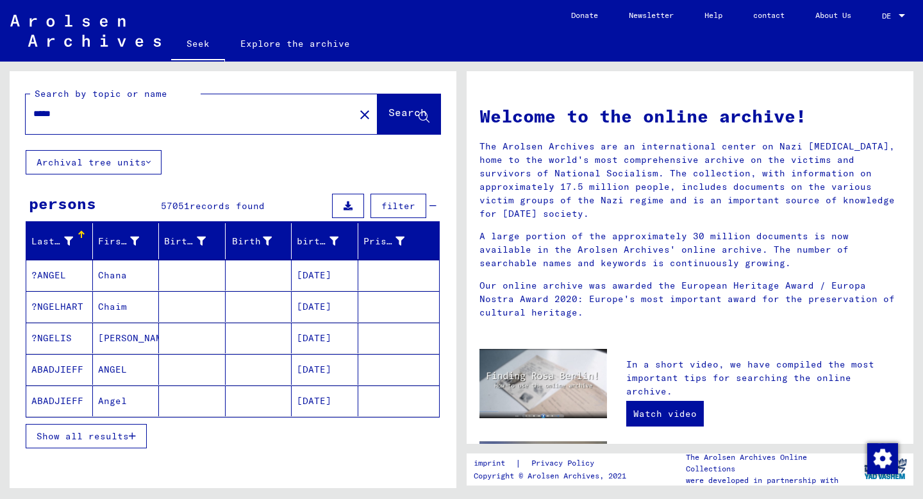
click at [80, 231] on div at bounding box center [81, 232] width 2 height 2
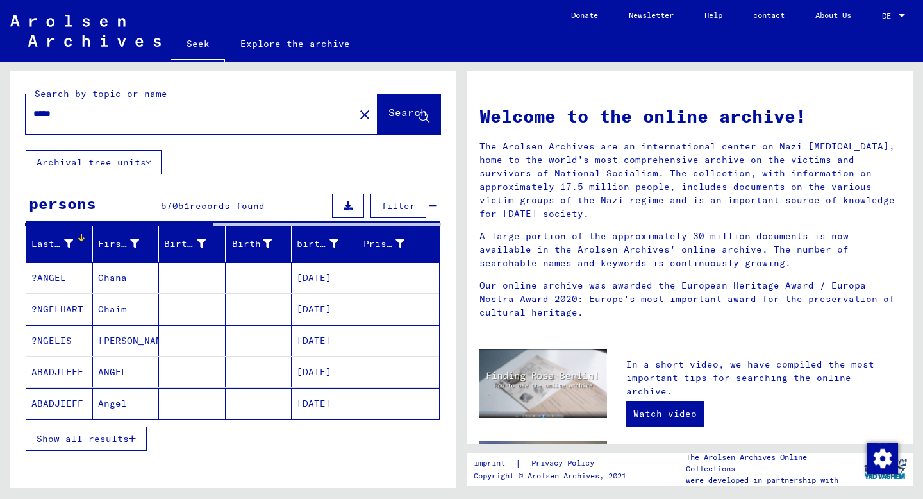
click at [79, 441] on font "Show all results" at bounding box center [83, 439] width 92 height 12
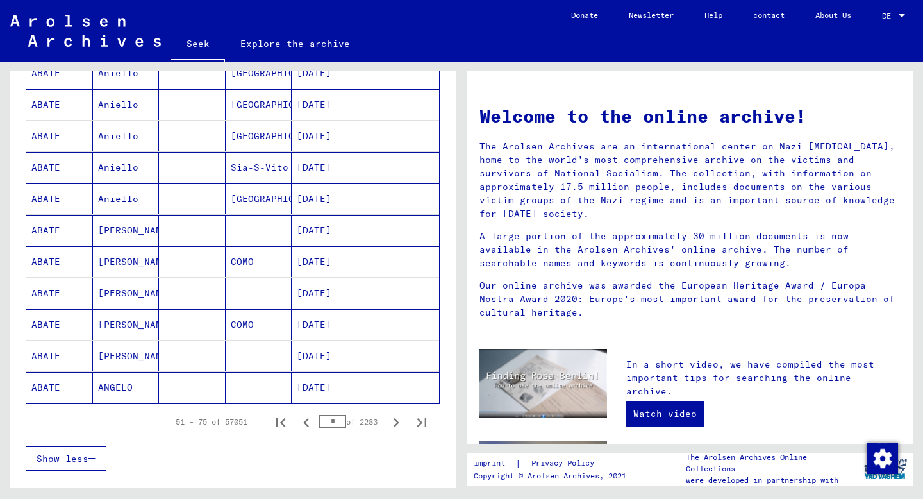
scroll to position [645, 0]
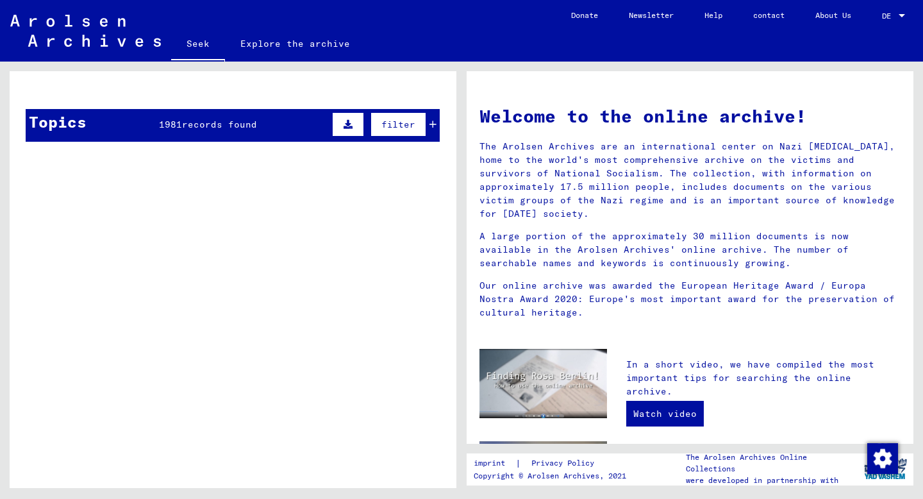
click at [395, 420] on td "Imprisonment documents > Camps and ghettos > Police transit [GEOGRAPHIC_DATA] >…" at bounding box center [278, 430] width 322 height 59
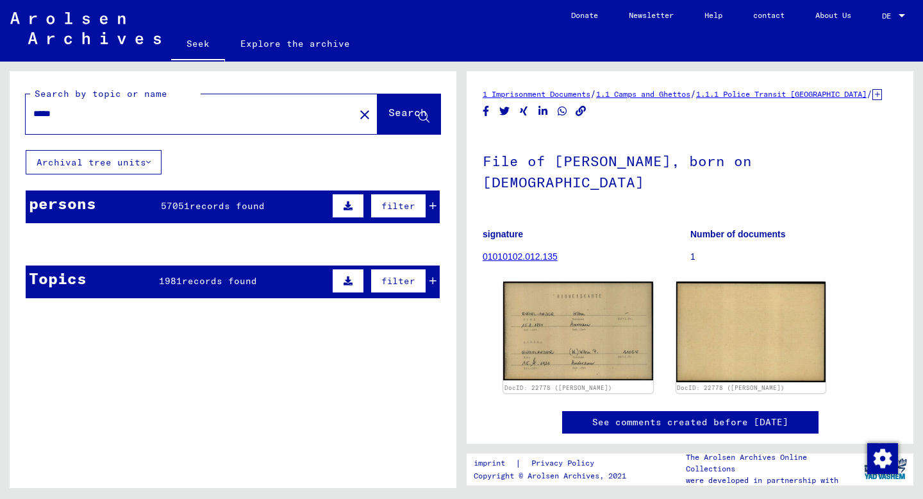
click at [183, 204] on font "57051" at bounding box center [175, 206] width 29 height 12
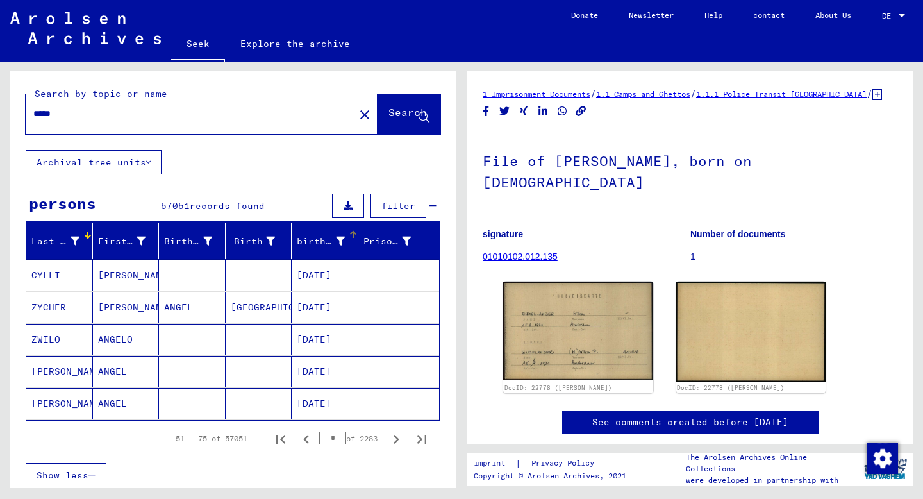
click at [342, 238] on font "birth date" at bounding box center [326, 241] width 58 height 12
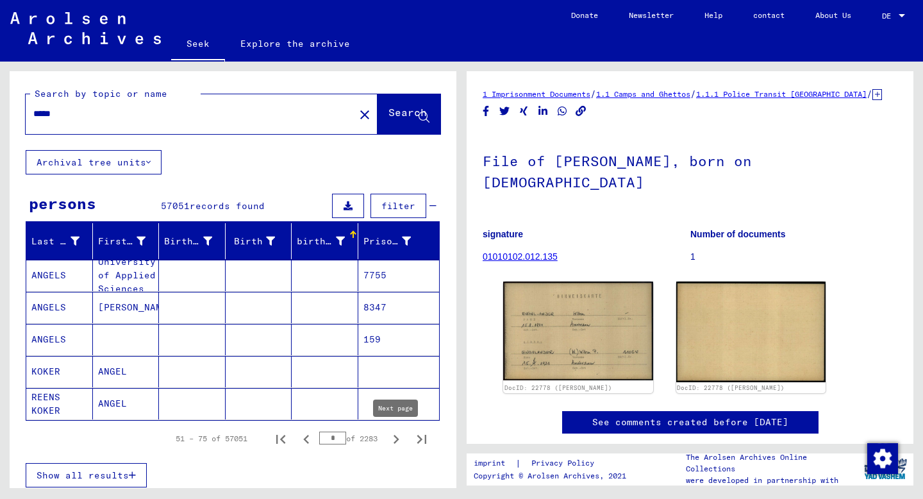
click at [396, 438] on icon "Next page" at bounding box center [396, 438] width 6 height 9
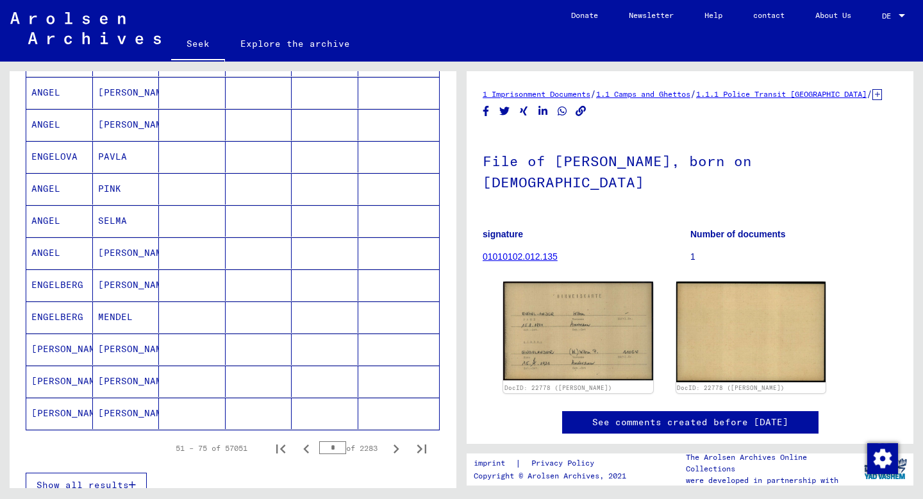
scroll to position [636, 0]
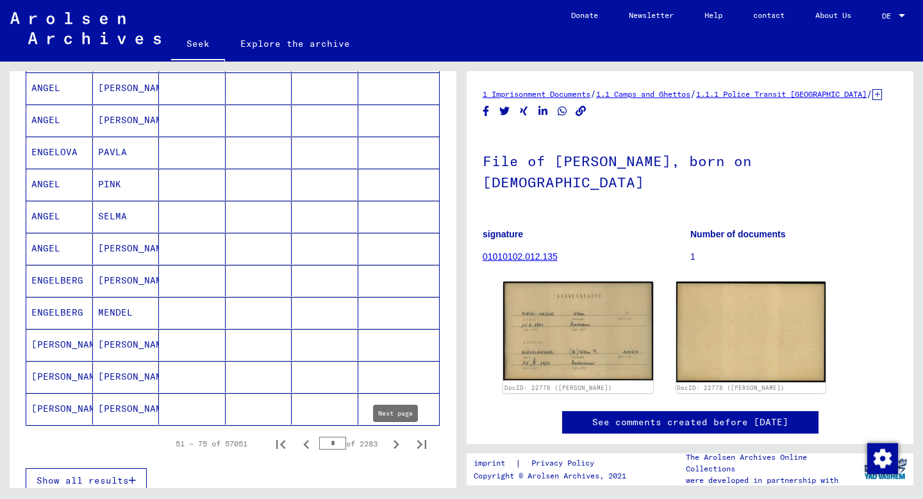
click at [397, 449] on icon "Next page" at bounding box center [396, 444] width 18 height 18
type input "*"
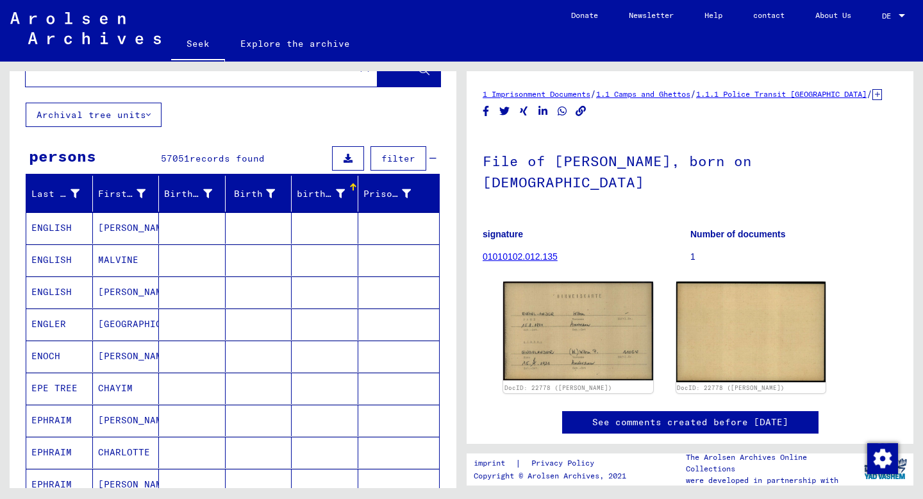
scroll to position [0, 0]
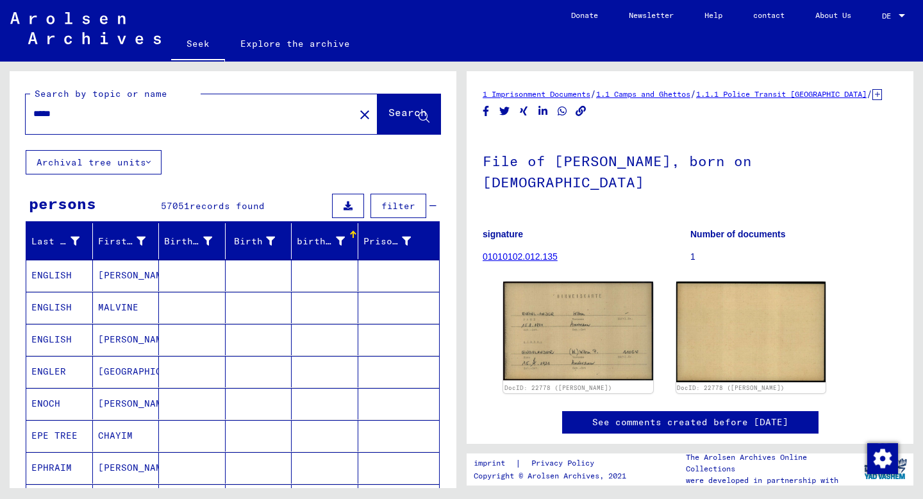
click at [400, 208] on font "filter" at bounding box center [398, 206] width 34 height 12
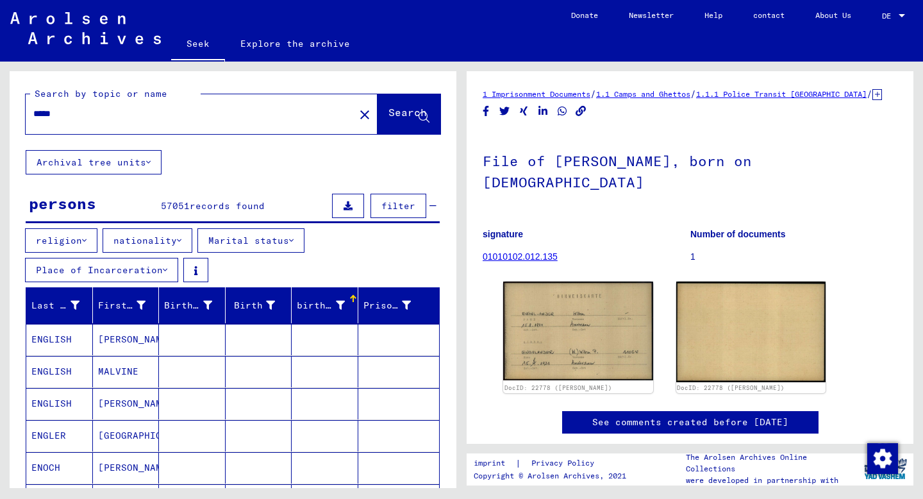
click at [177, 238] on icon at bounding box center [179, 240] width 4 height 9
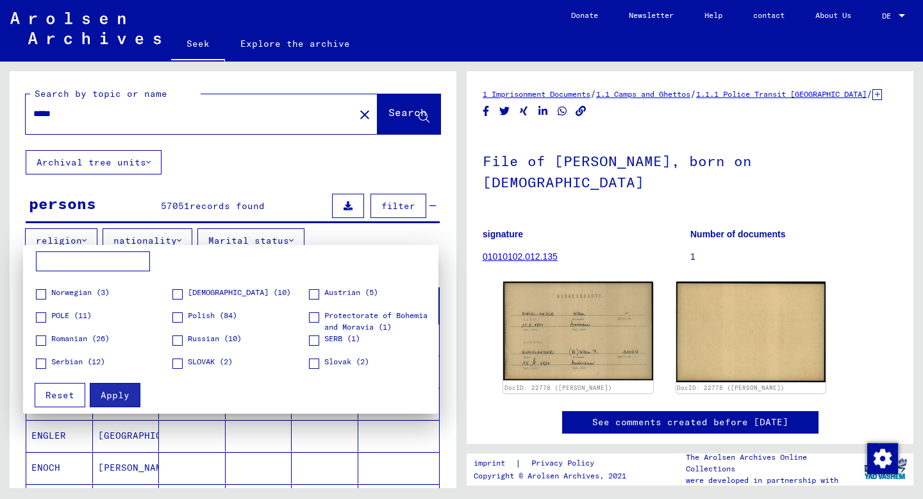
scroll to position [269, 0]
click at [176, 321] on span at bounding box center [177, 316] width 10 height 10
click at [126, 402] on button "Apply" at bounding box center [115, 395] width 51 height 24
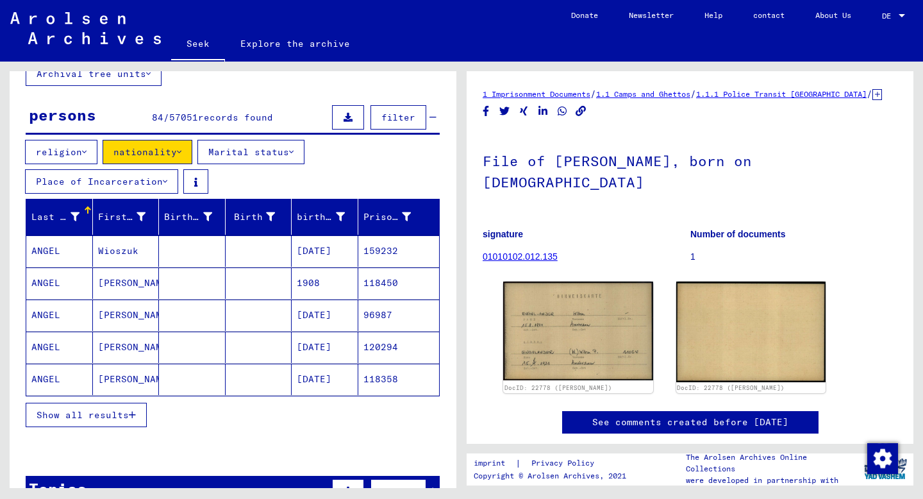
scroll to position [91, 0]
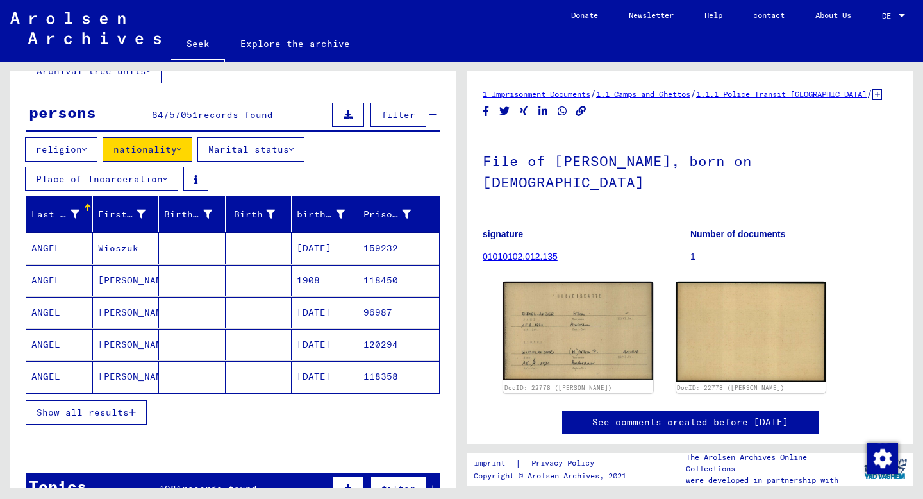
click at [129, 410] on icon "button" at bounding box center [132, 412] width 7 height 9
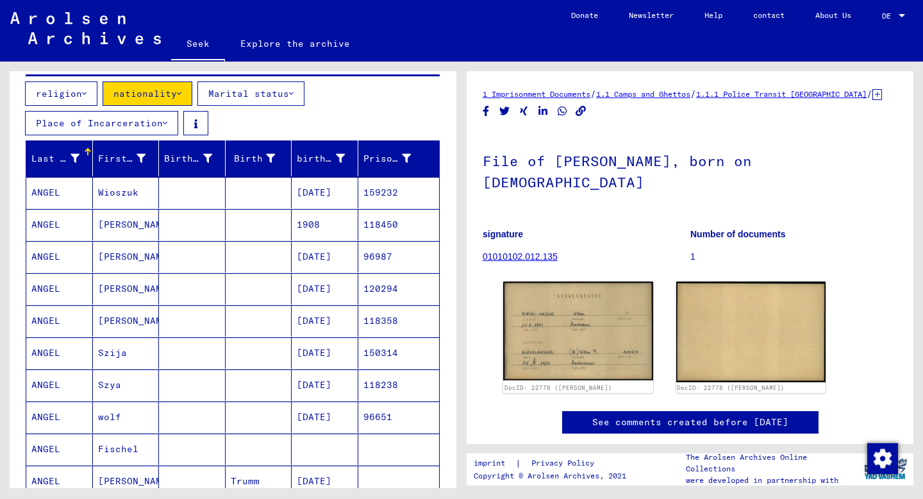
scroll to position [113, 0]
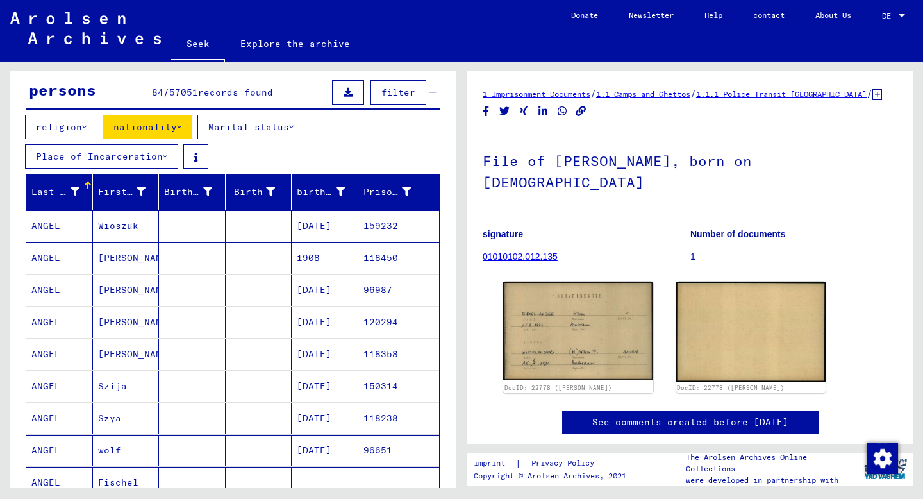
click at [108, 326] on font "[PERSON_NAME]" at bounding box center [135, 322] width 75 height 12
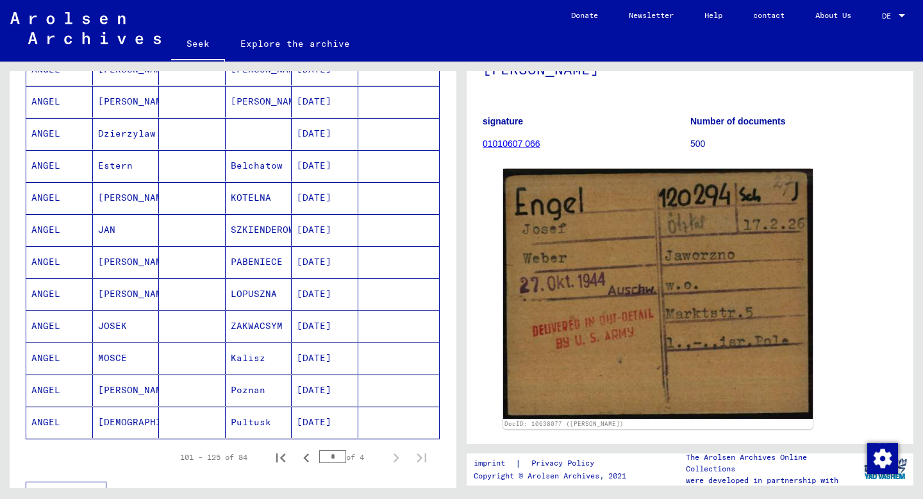
scroll to position [690, 0]
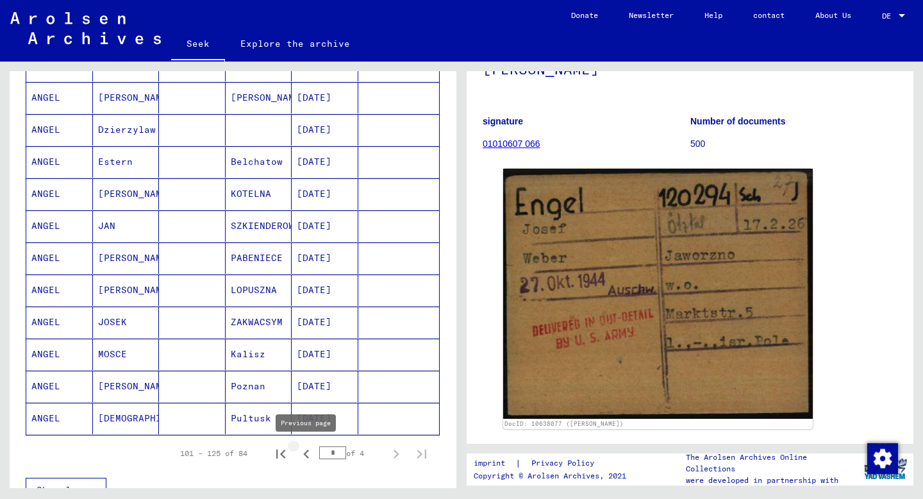
click at [304, 455] on icon "Previous page" at bounding box center [306, 454] width 18 height 18
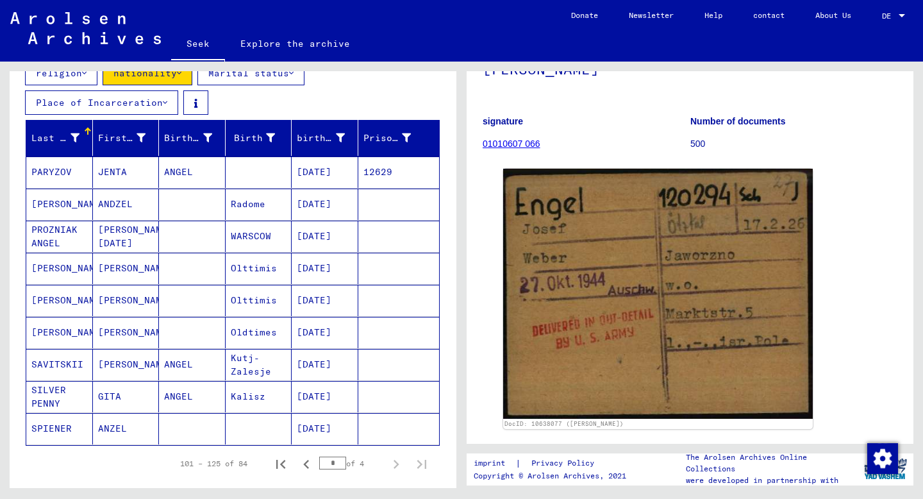
scroll to position [166, 0]
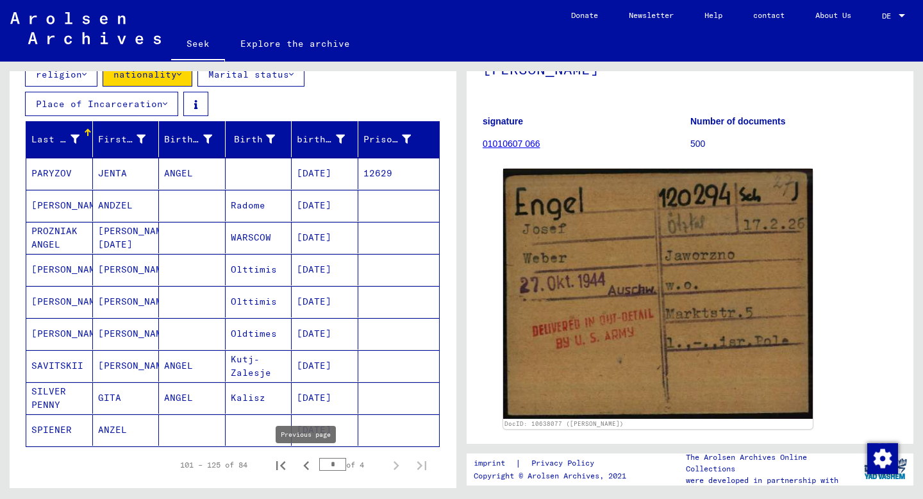
click at [306, 464] on icon "Previous page" at bounding box center [306, 465] width 6 height 9
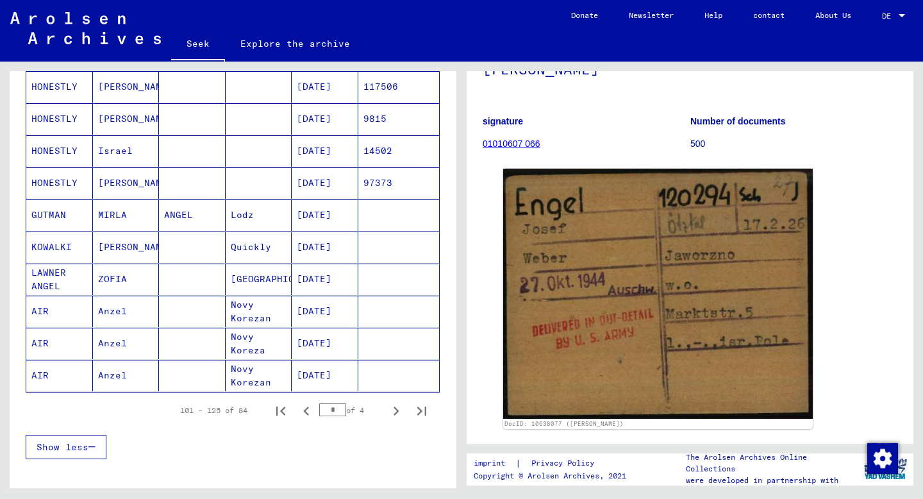
scroll to position [736, 0]
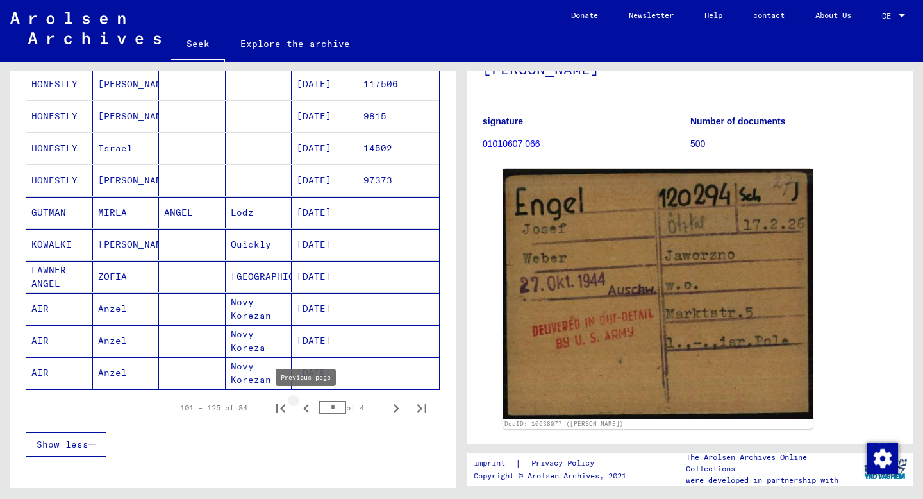
click at [306, 406] on icon "Previous page" at bounding box center [306, 408] width 6 height 9
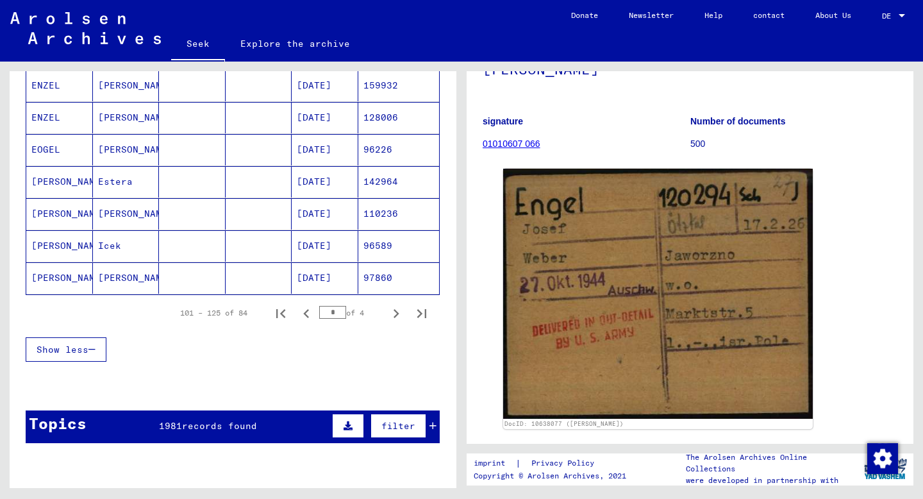
scroll to position [828, 0]
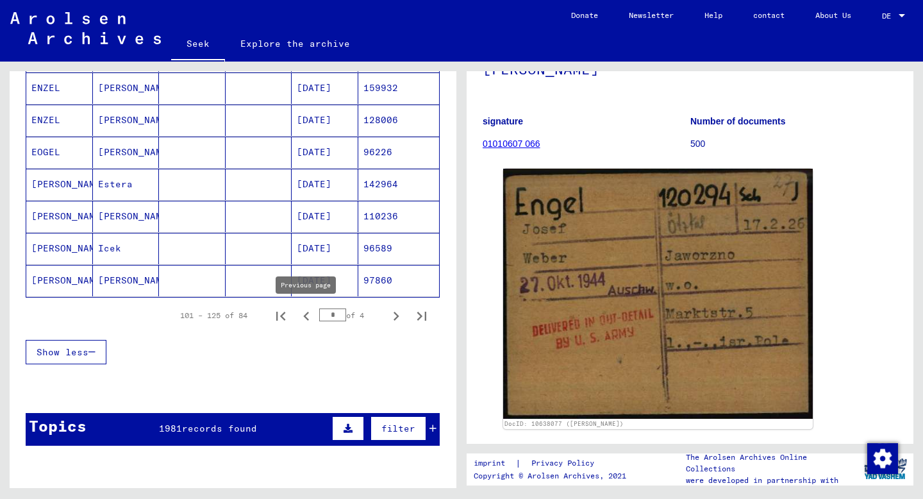
click at [307, 319] on icon "Previous page" at bounding box center [306, 315] width 6 height 9
type input "*"
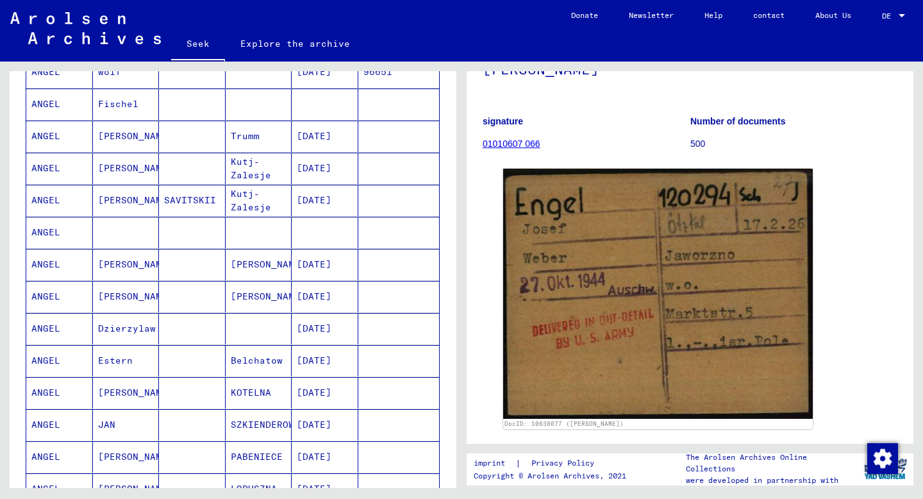
scroll to position [0, 0]
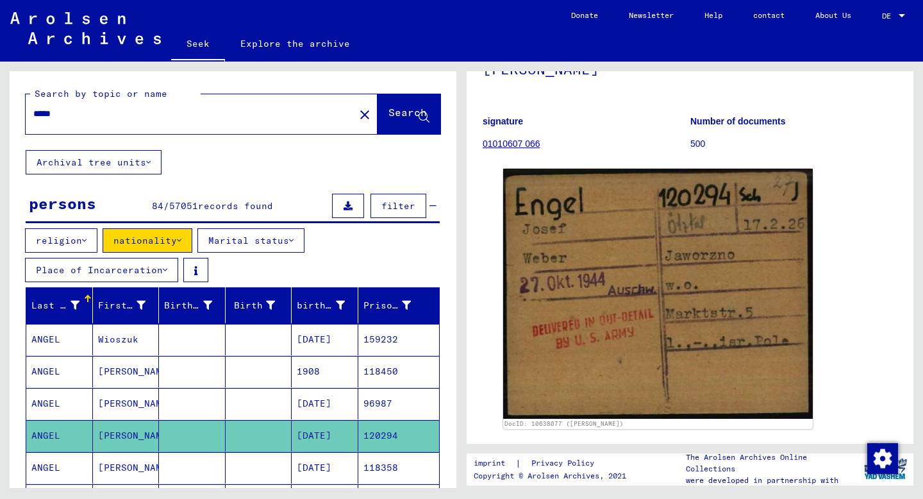
click at [33, 113] on div "*****" at bounding box center [186, 113] width 321 height 29
click at [34, 116] on input "*****" at bounding box center [189, 113] width 313 height 13
type input "**********"
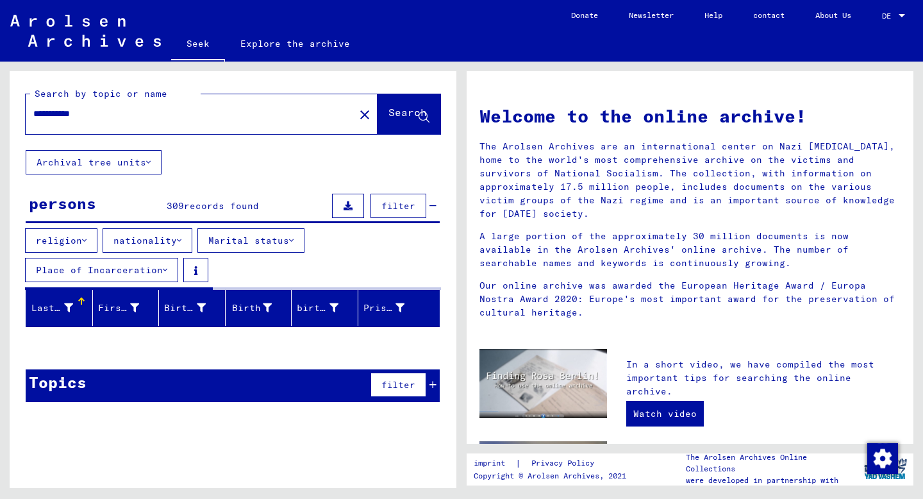
click at [177, 240] on icon at bounding box center [179, 240] width 4 height 9
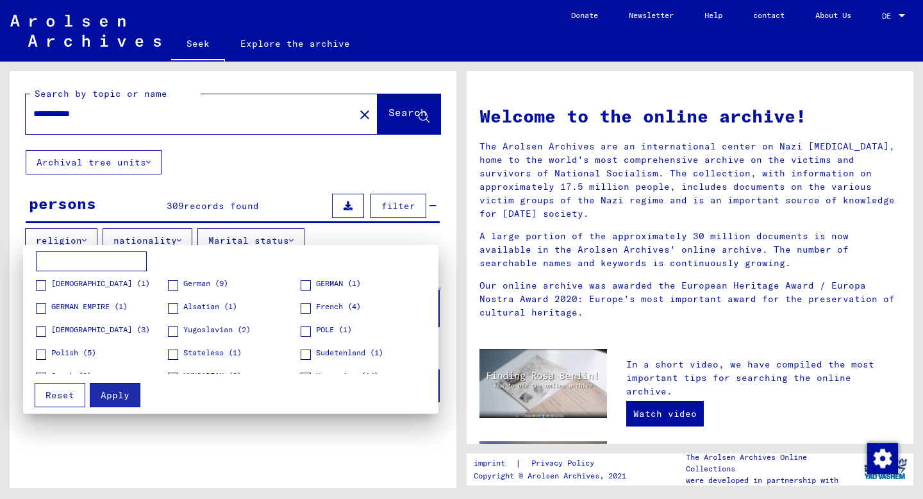
scroll to position [4, 0]
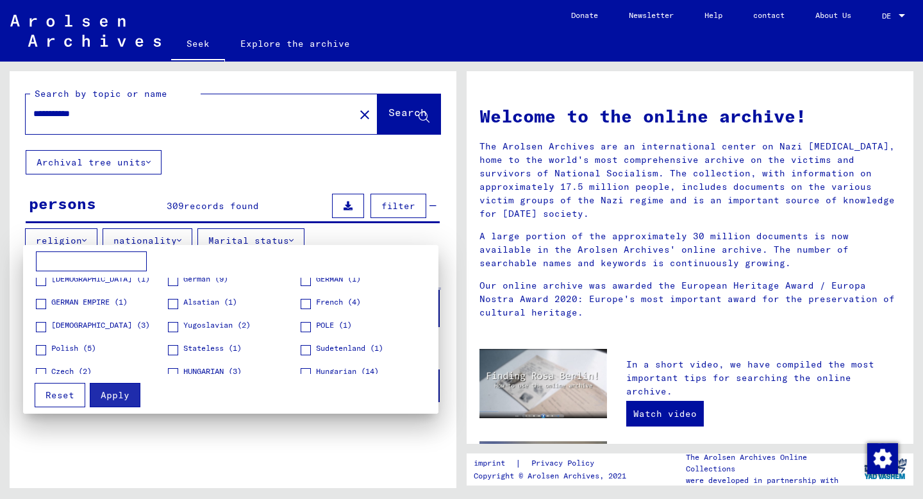
click at [43, 347] on span at bounding box center [41, 350] width 10 height 10
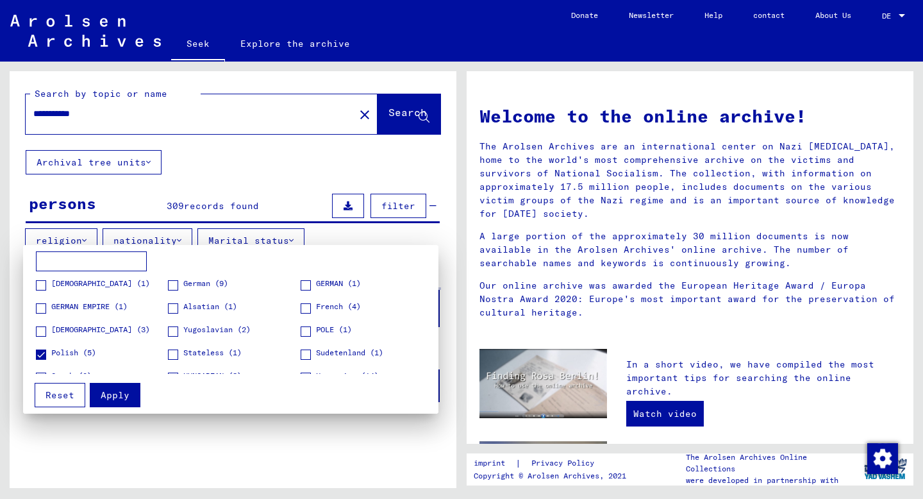
click at [105, 397] on font "Apply" at bounding box center [115, 395] width 29 height 12
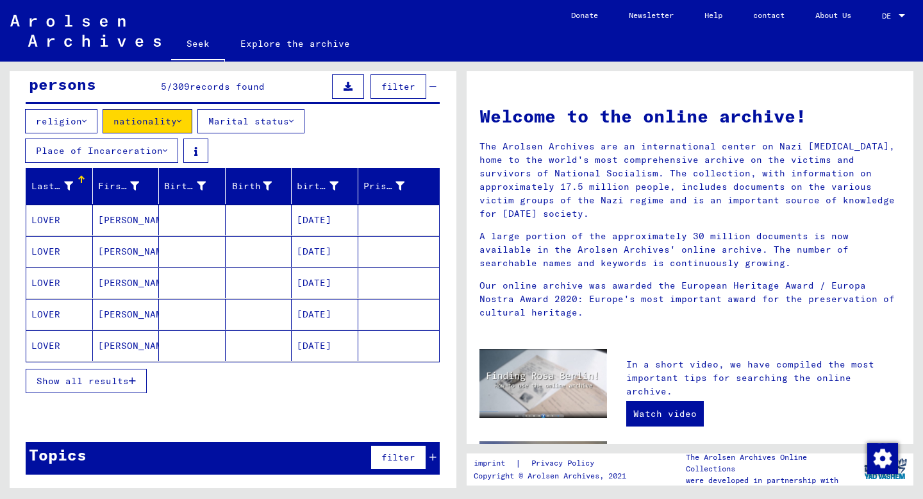
scroll to position [117, 0]
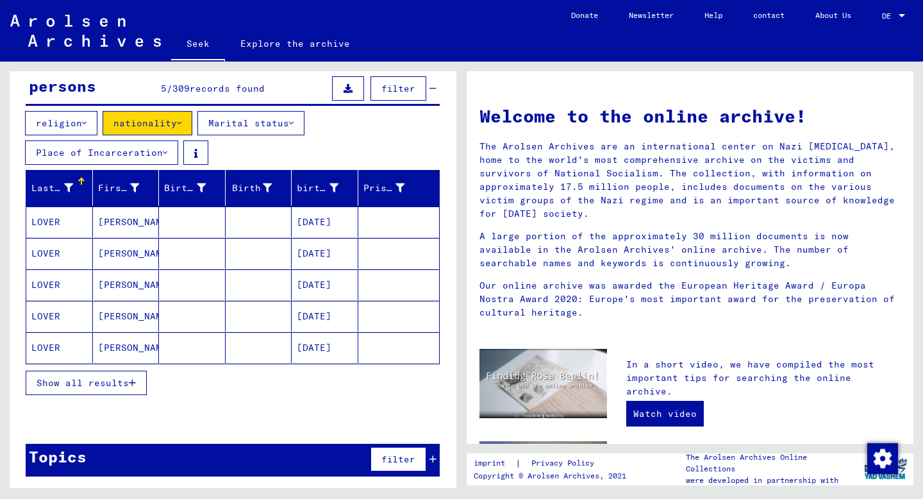
click at [103, 386] on font "Show all results" at bounding box center [83, 383] width 92 height 12
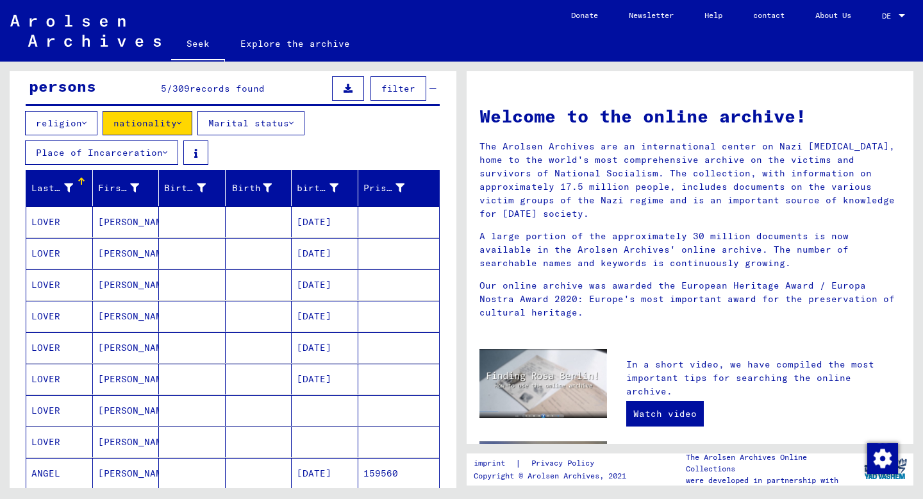
click at [81, 178] on div at bounding box center [81, 179] width 2 height 2
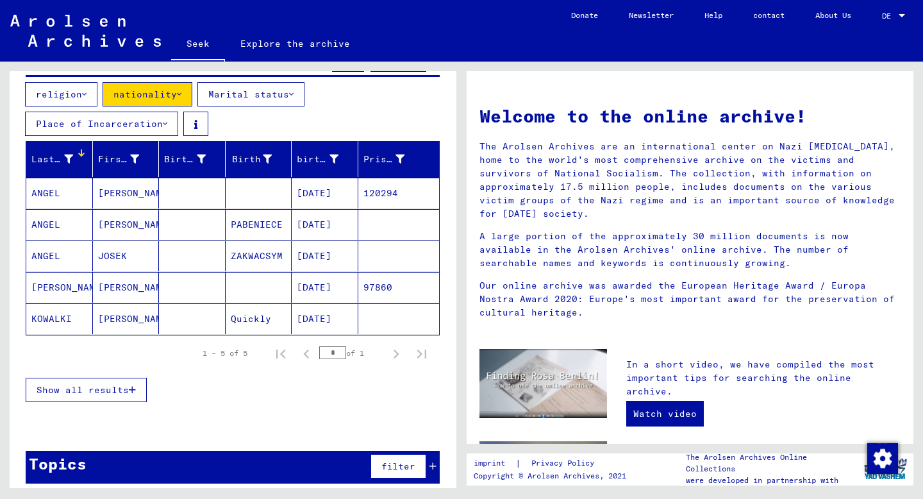
scroll to position [155, 0]
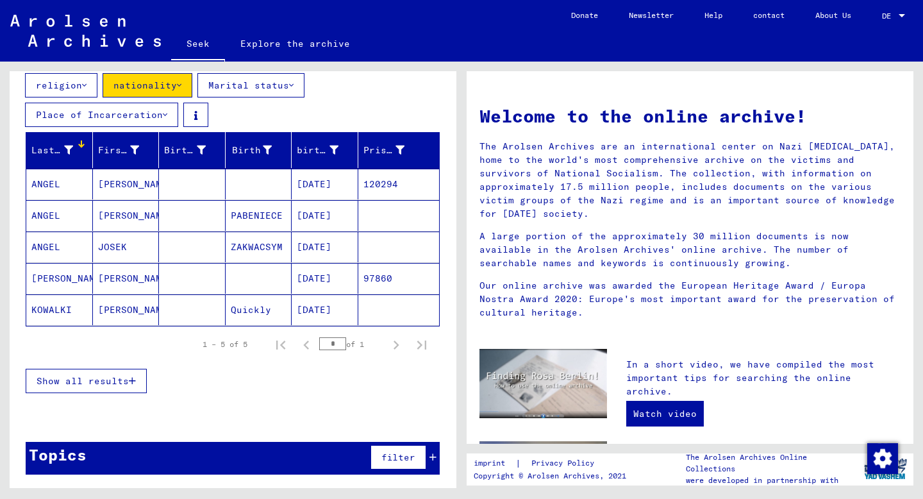
click at [108, 382] on font "Show all results" at bounding box center [83, 381] width 92 height 12
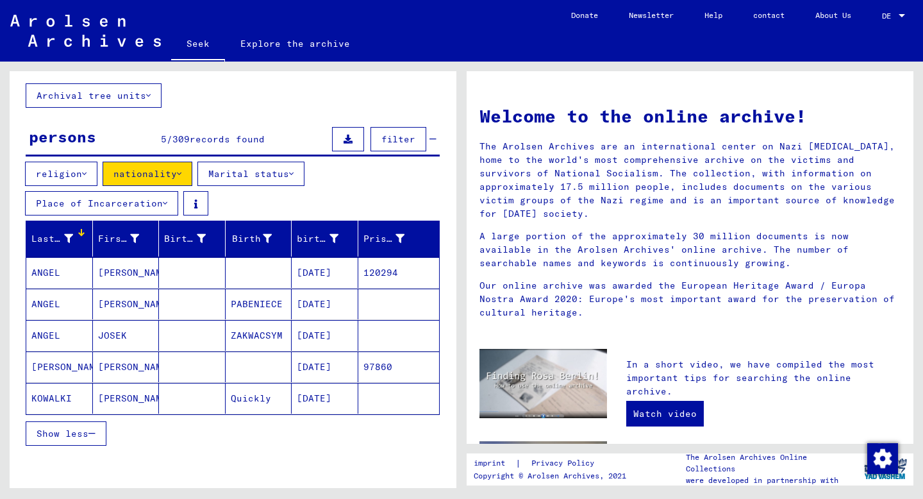
scroll to position [70, 0]
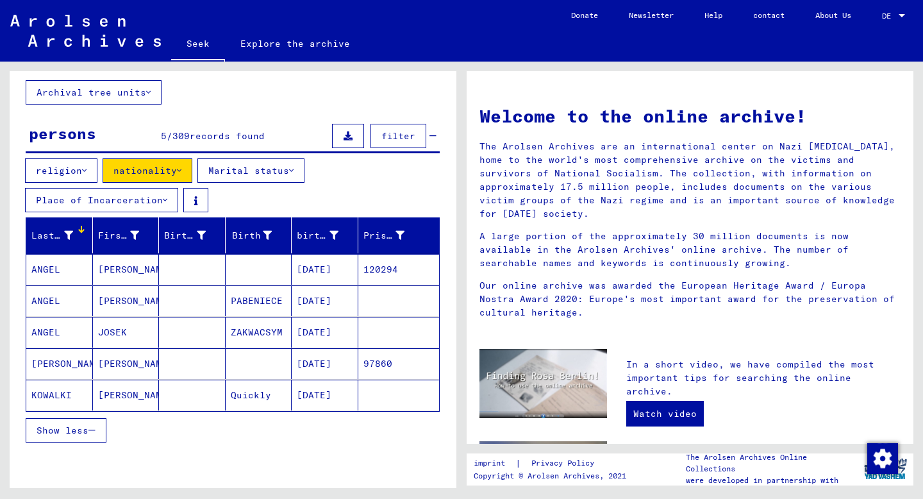
click at [83, 171] on icon at bounding box center [84, 170] width 4 height 9
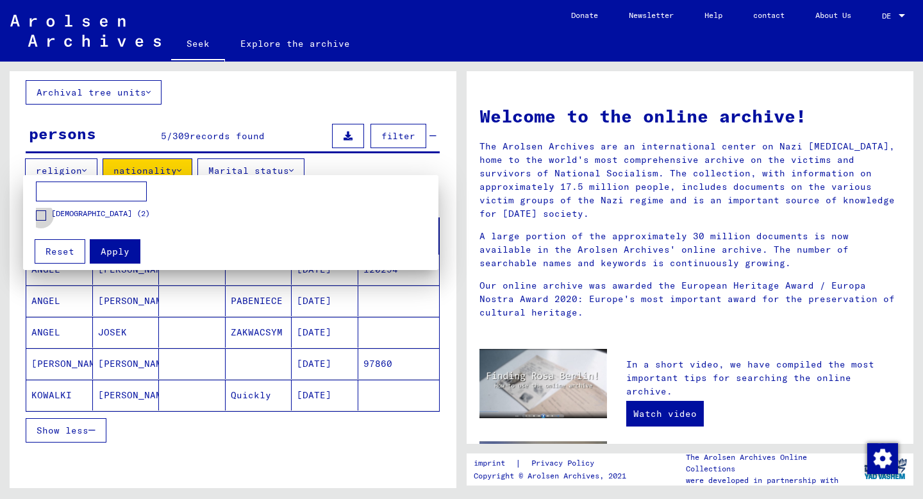
click at [72, 215] on font "[DEMOGRAPHIC_DATA] (2)" at bounding box center [100, 213] width 99 height 10
click at [104, 246] on font "Apply" at bounding box center [115, 251] width 29 height 12
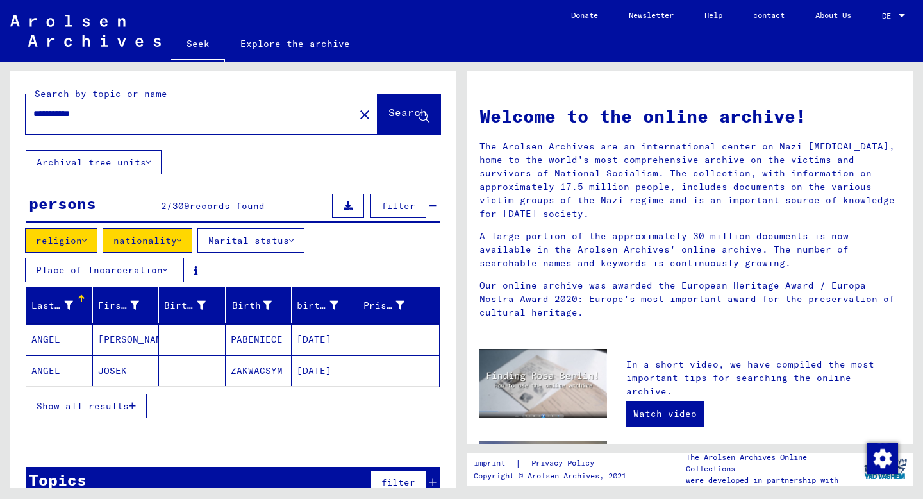
click at [177, 238] on icon at bounding box center [179, 240] width 4 height 9
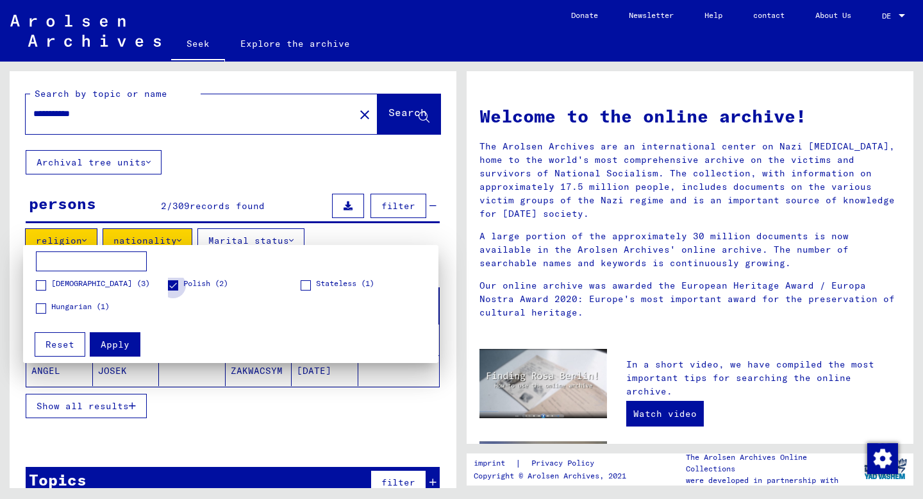
click at [173, 287] on span at bounding box center [173, 285] width 10 height 10
click at [67, 341] on font "Reset" at bounding box center [59, 344] width 29 height 12
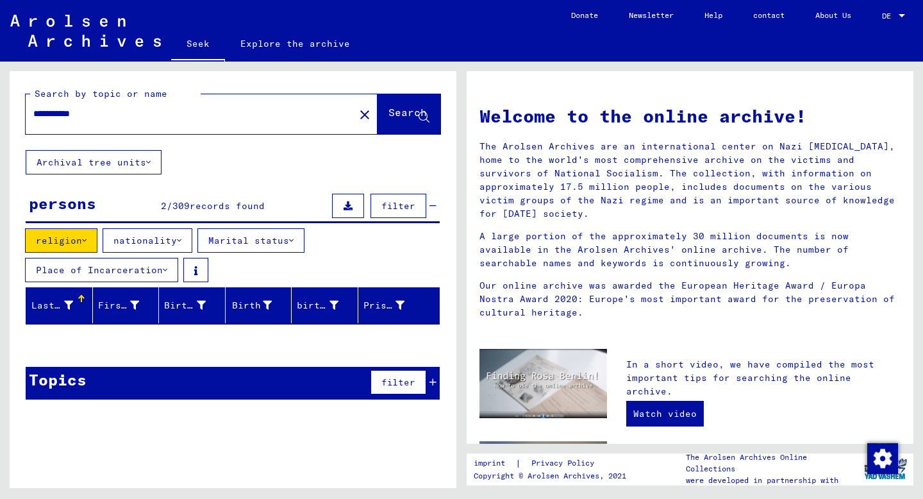
click at [163, 267] on icon at bounding box center [165, 269] width 4 height 9
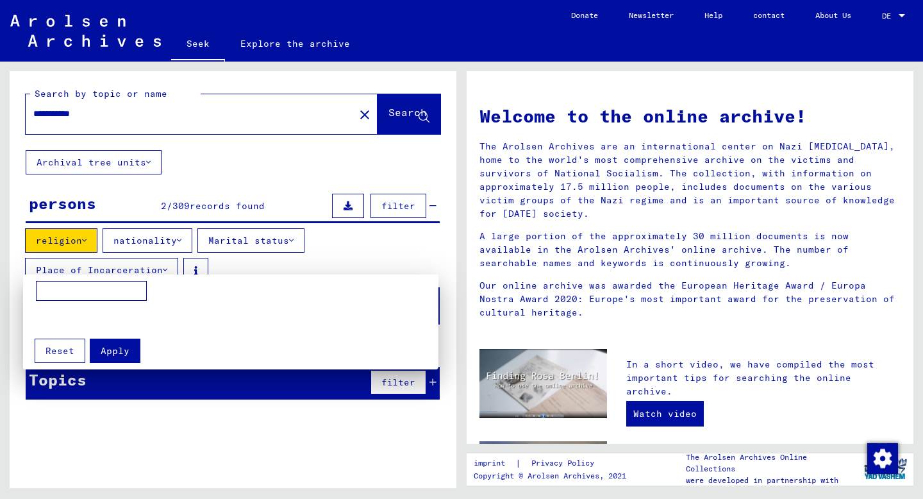
click at [104, 290] on input at bounding box center [91, 291] width 111 height 21
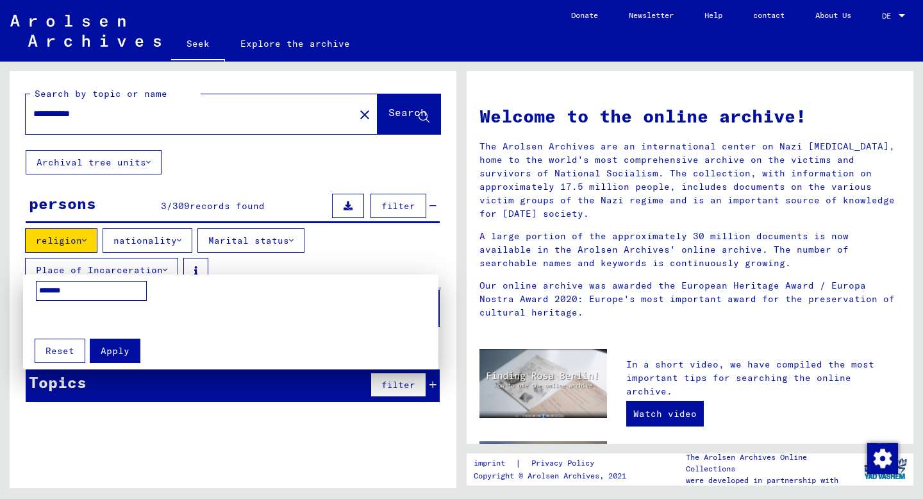
type input "*******"
click at [67, 113] on div at bounding box center [461, 249] width 923 height 499
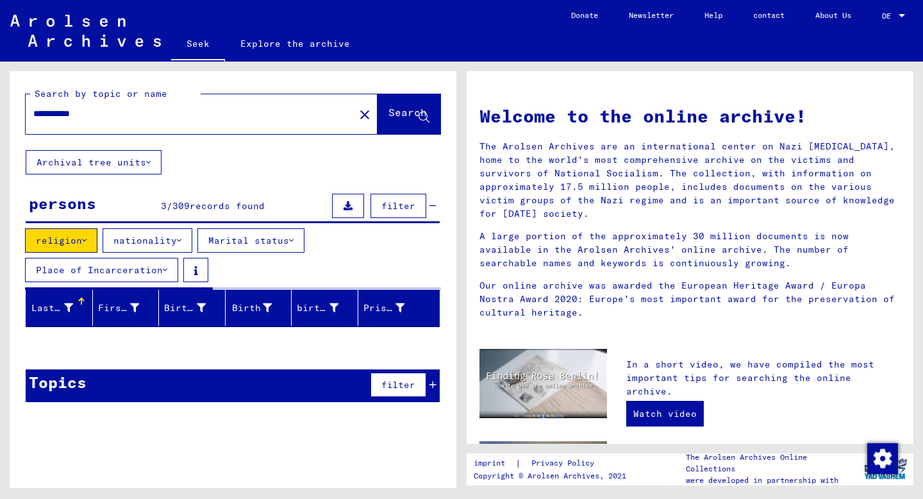
click at [64, 115] on input "**********" at bounding box center [186, 113] width 306 height 13
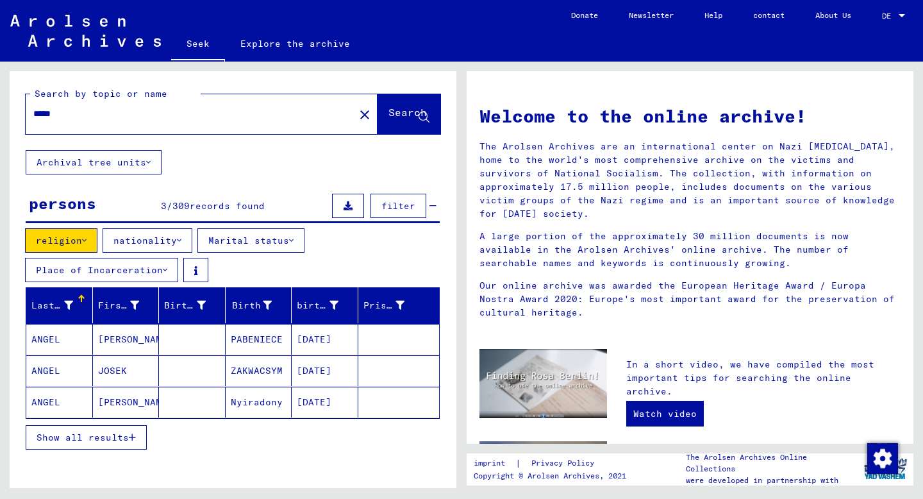
type input "*****"
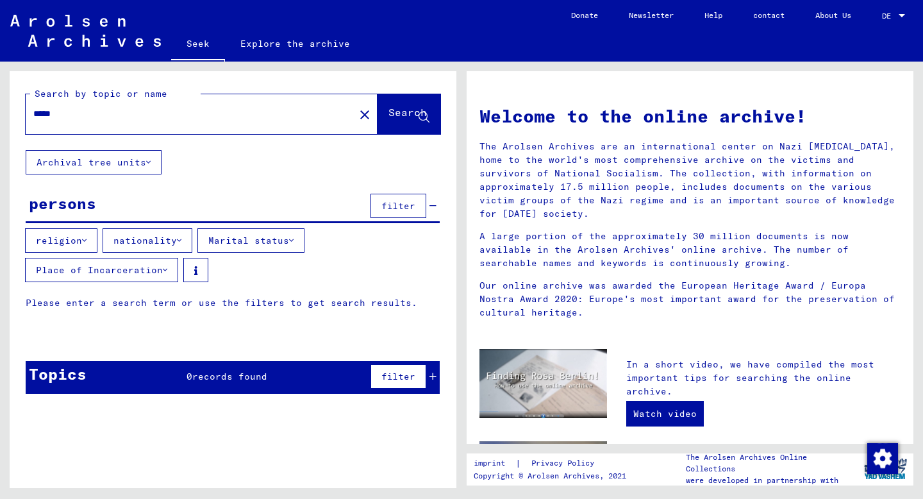
click at [151, 274] on font "Place of Incarceration" at bounding box center [99, 270] width 127 height 12
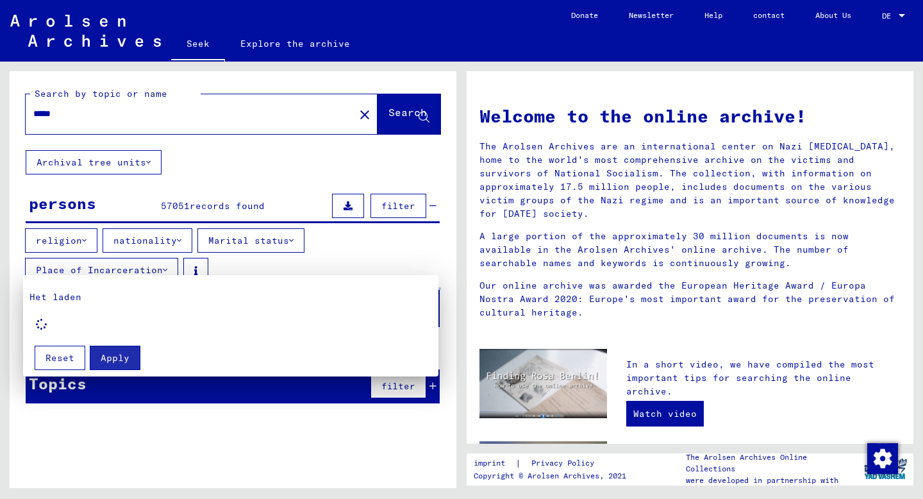
click at [358, 258] on div at bounding box center [461, 249] width 923 height 499
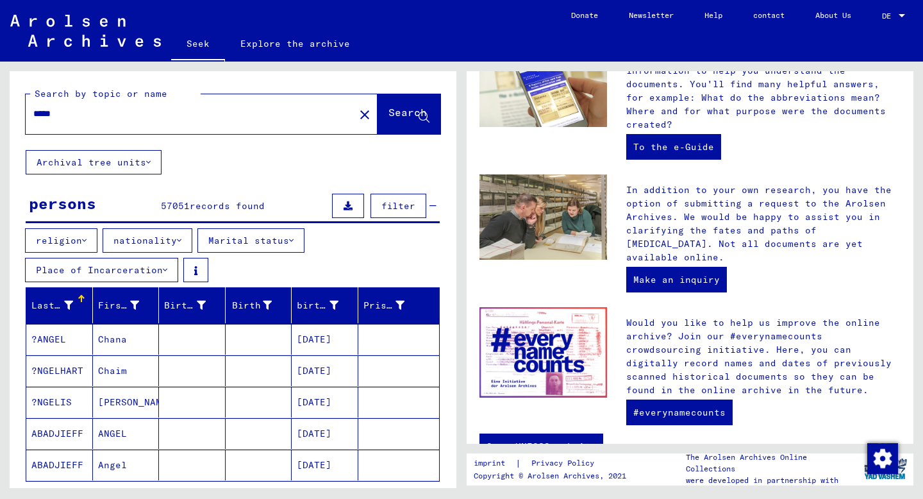
click at [82, 236] on icon at bounding box center [84, 240] width 4 height 9
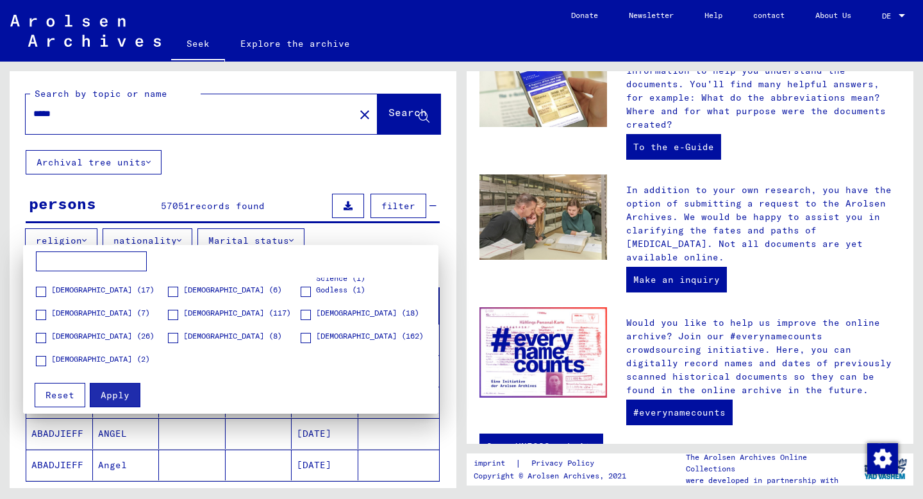
scroll to position [19, 0]
click at [174, 311] on span at bounding box center [173, 313] width 10 height 10
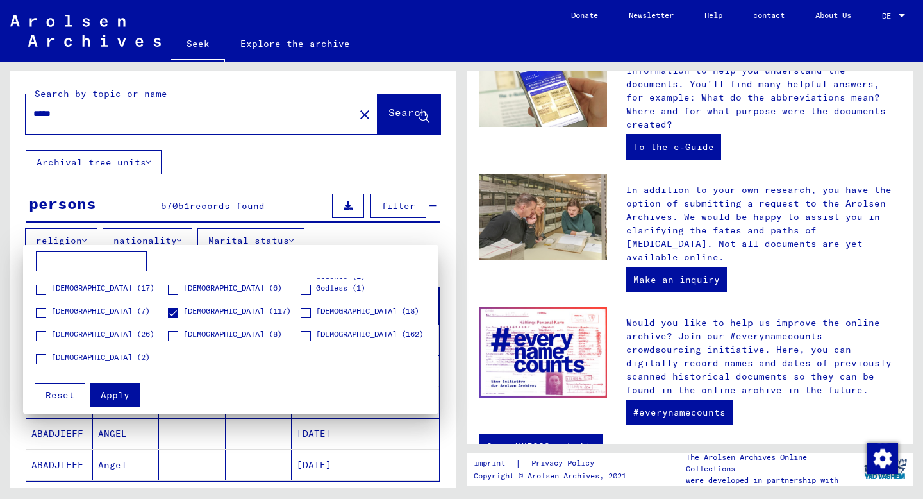
click at [109, 394] on font "Apply" at bounding box center [115, 395] width 29 height 12
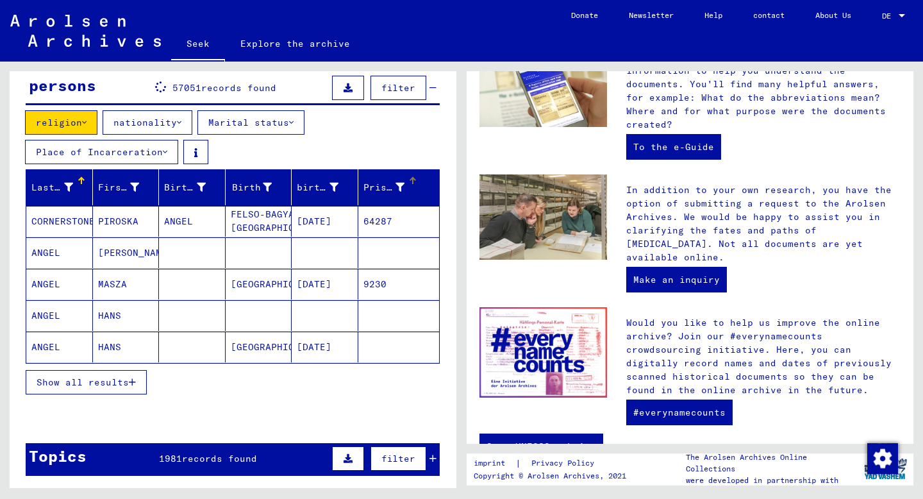
scroll to position [119, 0]
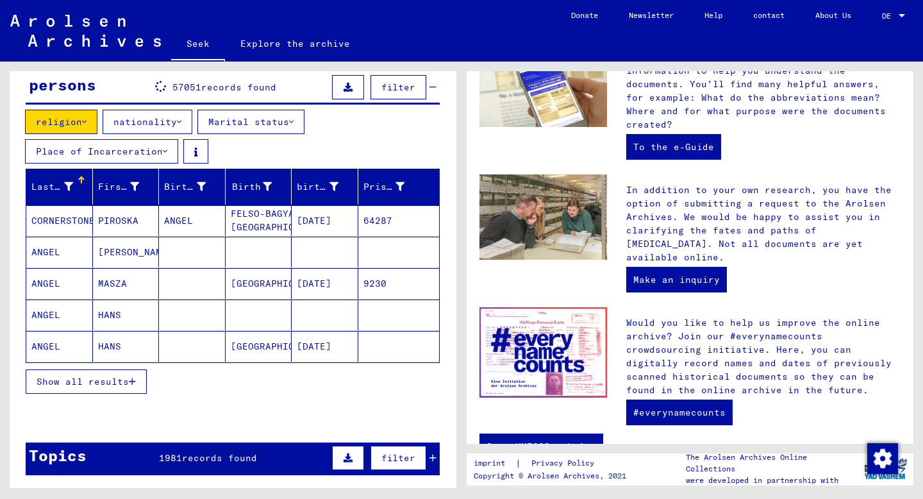
click at [130, 382] on icon "button" at bounding box center [132, 381] width 7 height 9
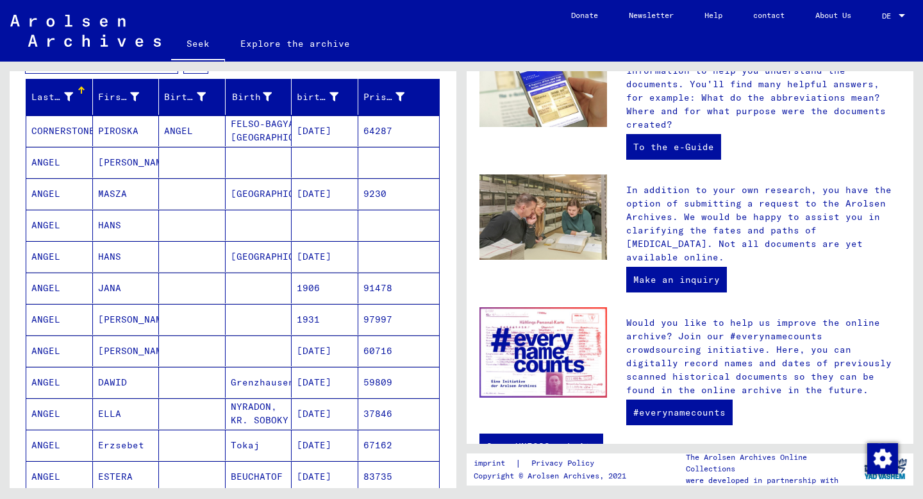
scroll to position [216, 0]
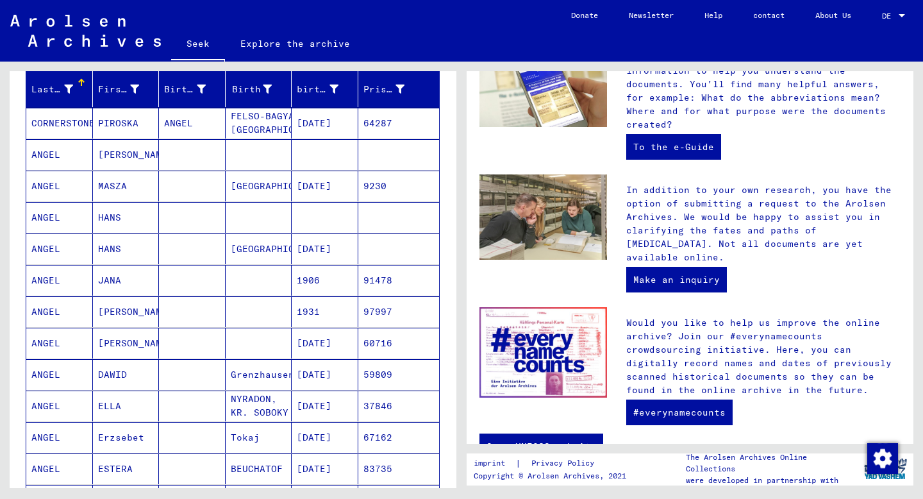
click at [110, 345] on font "[PERSON_NAME]" at bounding box center [135, 343] width 75 height 12
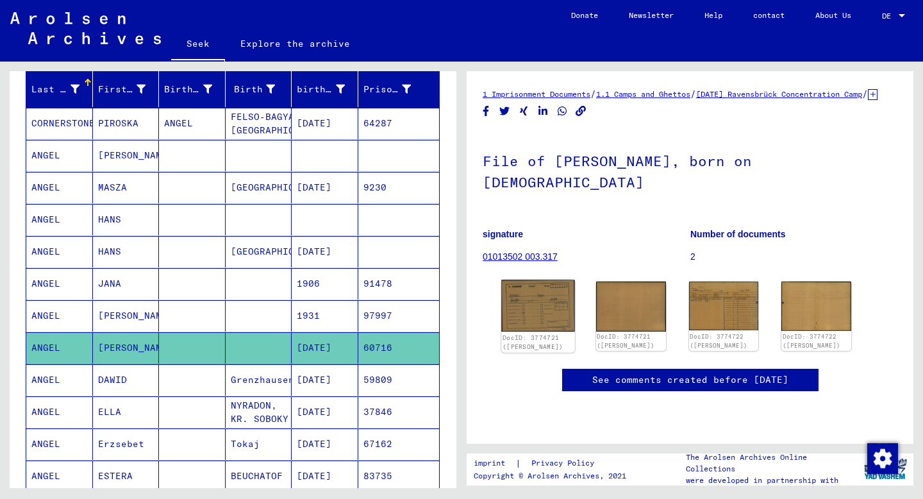
click at [553, 295] on img at bounding box center [537, 306] width 73 height 52
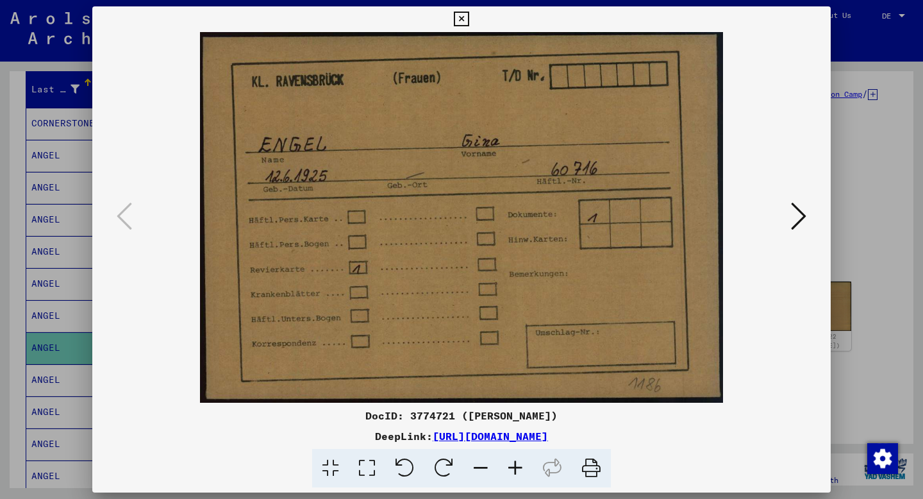
click at [463, 21] on icon at bounding box center [461, 19] width 15 height 15
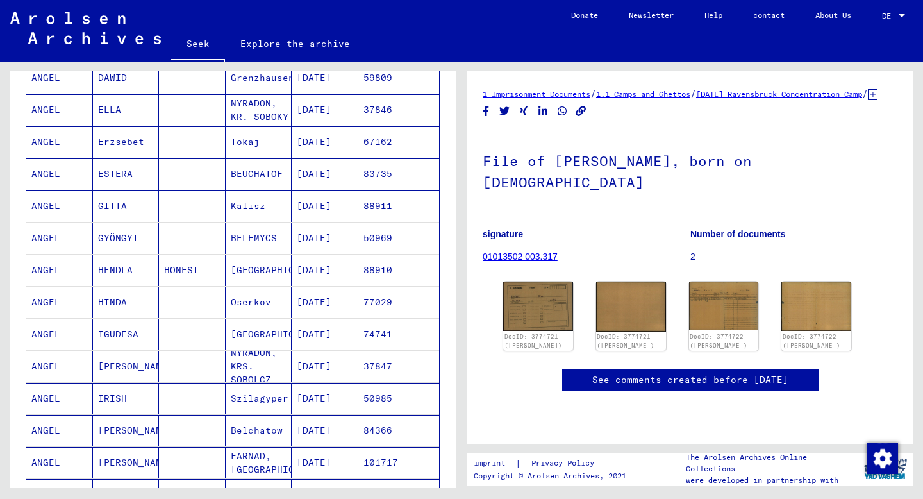
scroll to position [520, 0]
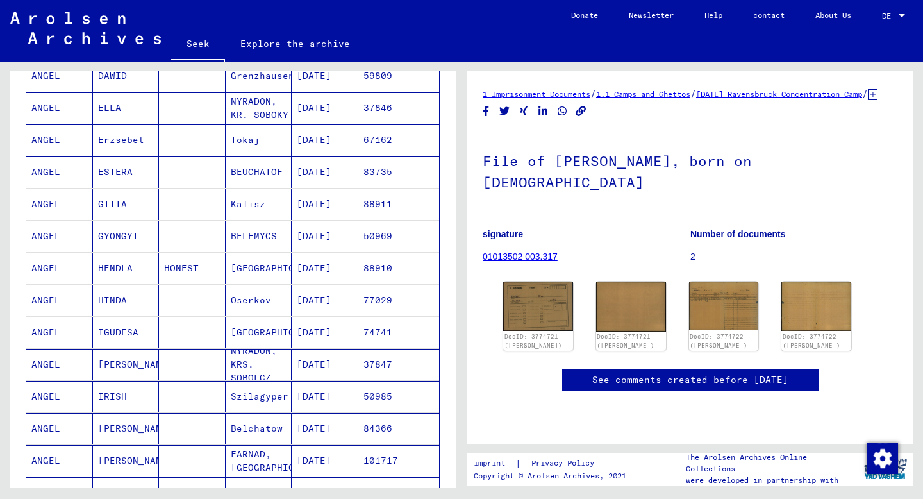
click at [118, 363] on font "[PERSON_NAME]" at bounding box center [135, 364] width 75 height 12
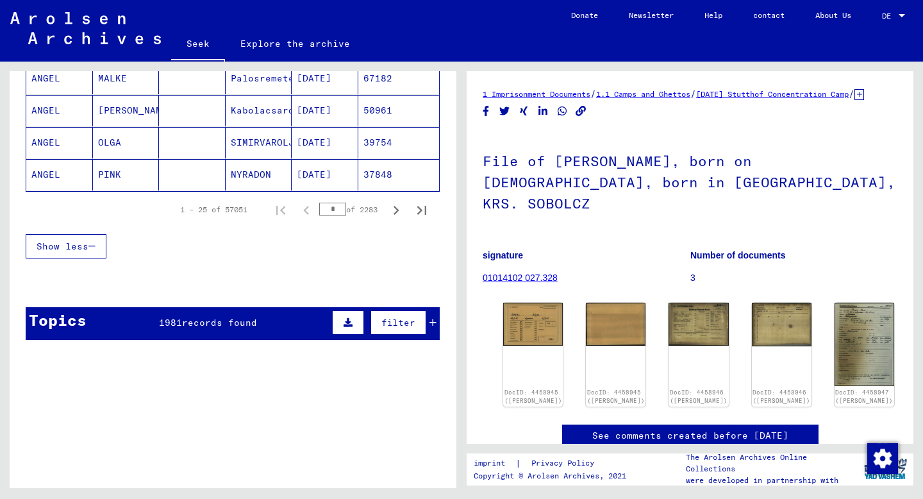
scroll to position [986, 0]
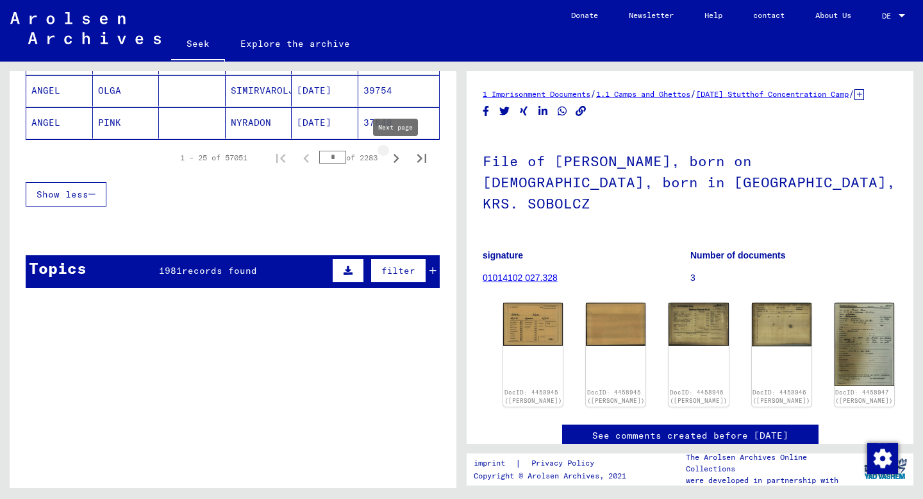
click at [392, 159] on icon "Next page" at bounding box center [396, 158] width 18 height 18
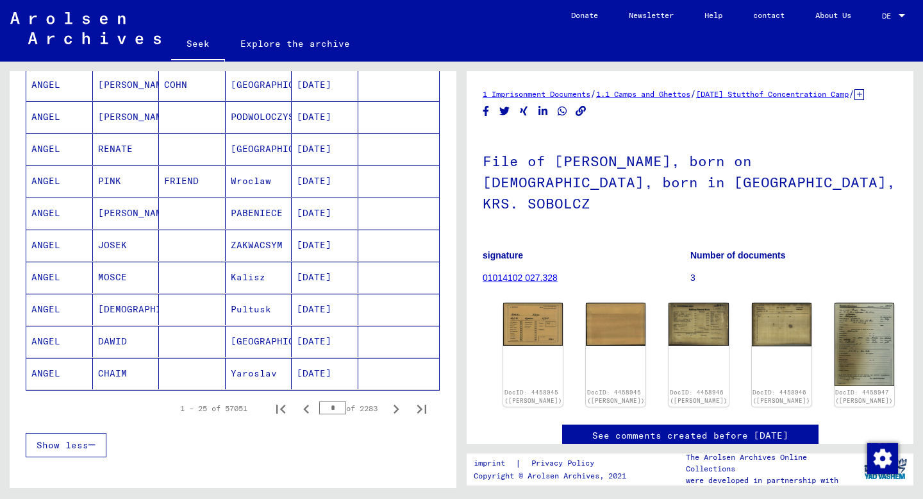
scroll to position [740, 0]
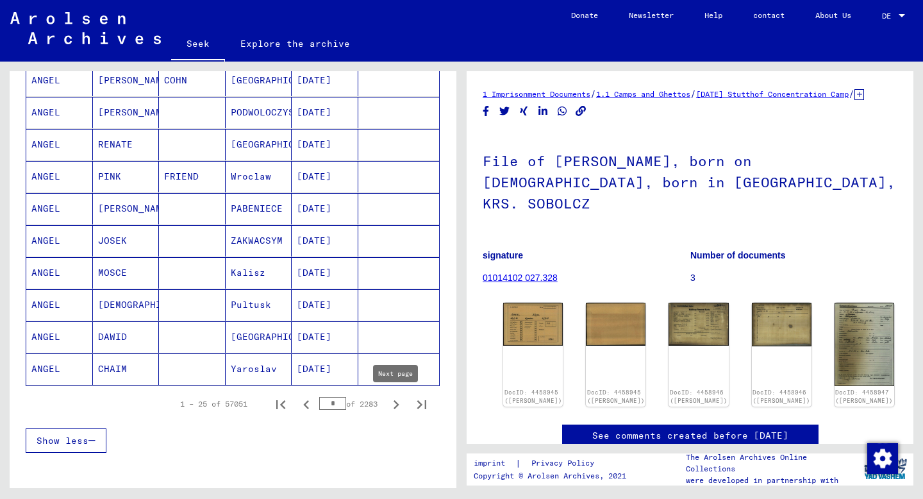
click at [397, 402] on icon "Next page" at bounding box center [396, 404] width 6 height 9
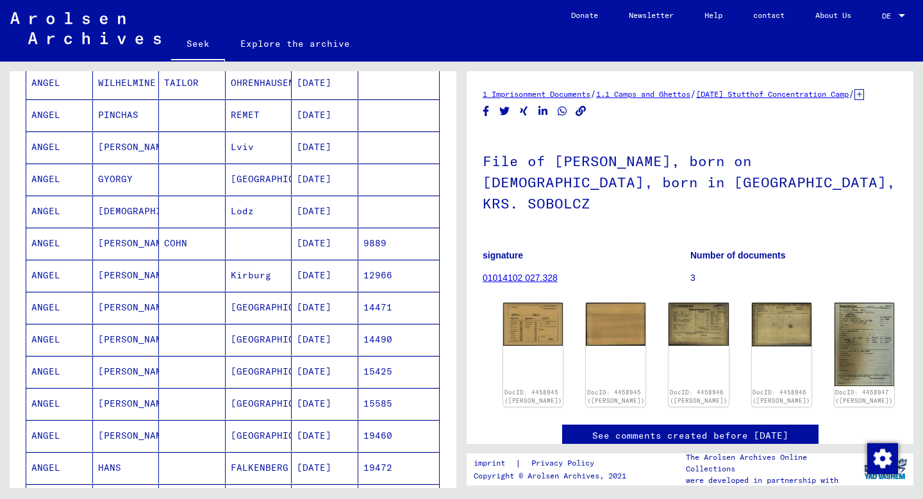
scroll to position [505, 0]
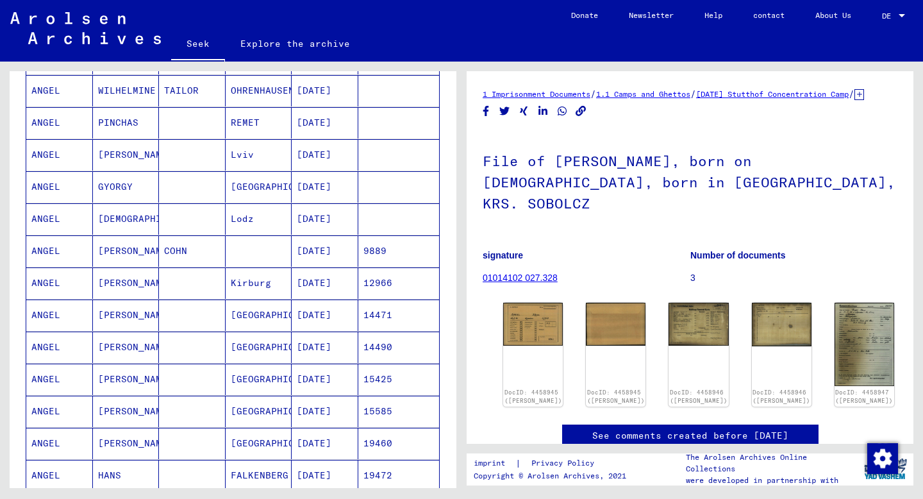
click at [120, 220] on font "[DEMOGRAPHIC_DATA]" at bounding box center [150, 219] width 104 height 12
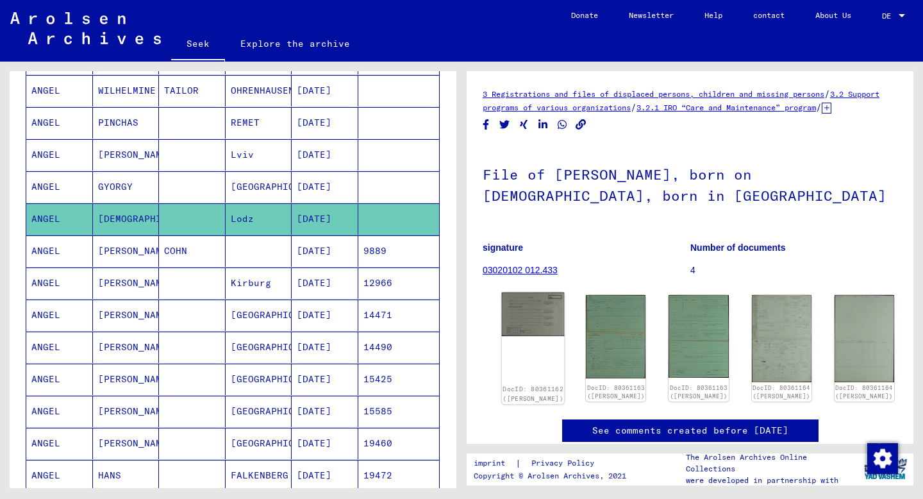
click at [527, 326] on img at bounding box center [533, 314] width 63 height 44
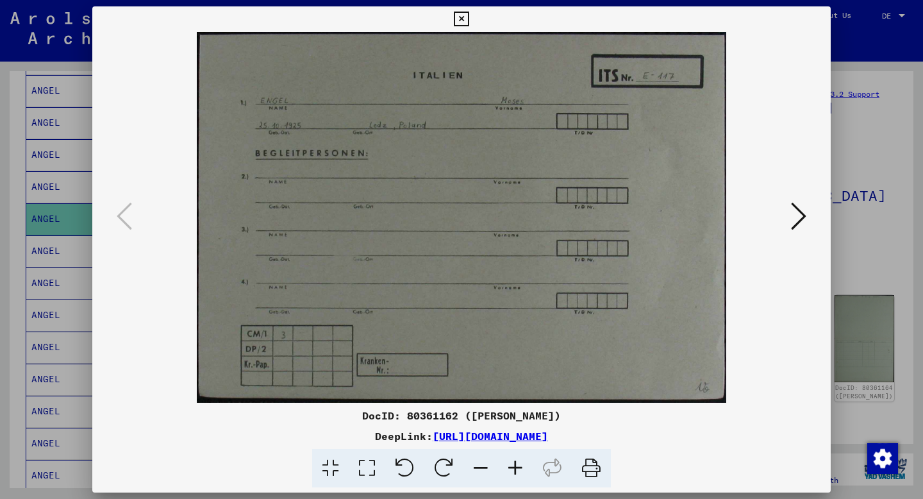
click at [801, 219] on icon at bounding box center [798, 216] width 15 height 31
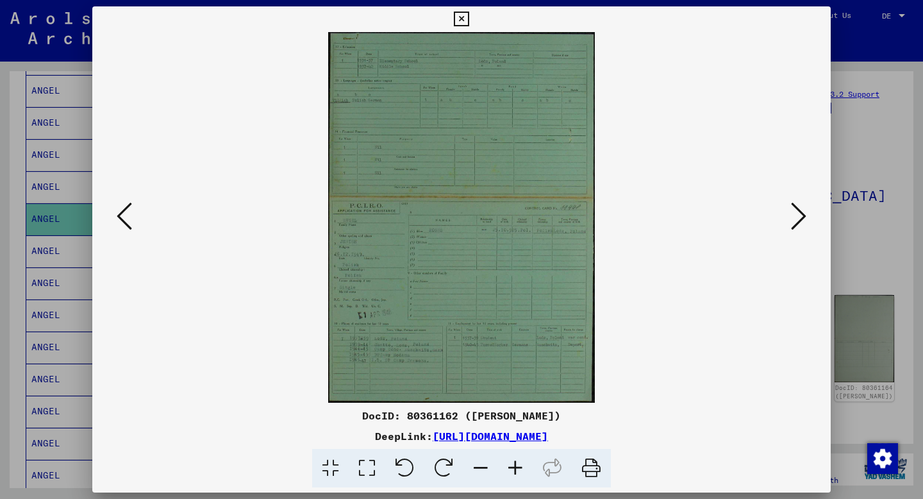
click at [801, 219] on icon at bounding box center [798, 216] width 15 height 31
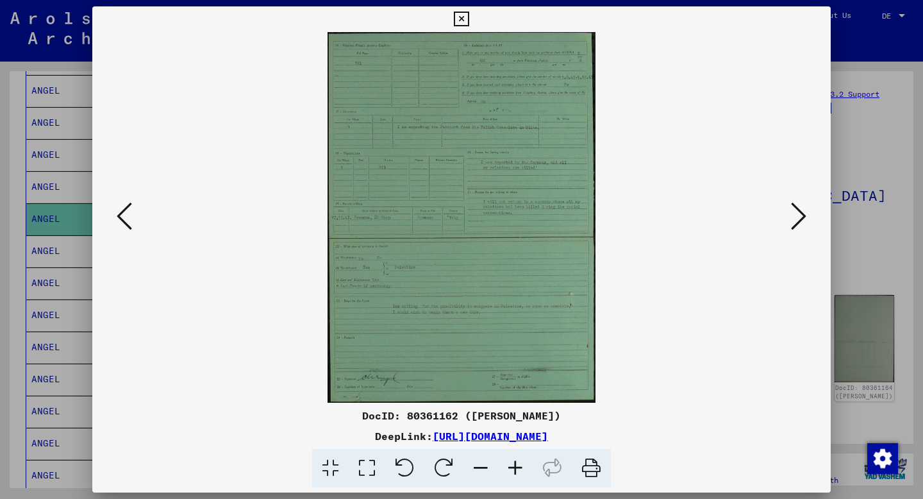
click at [801, 219] on icon at bounding box center [798, 216] width 15 height 31
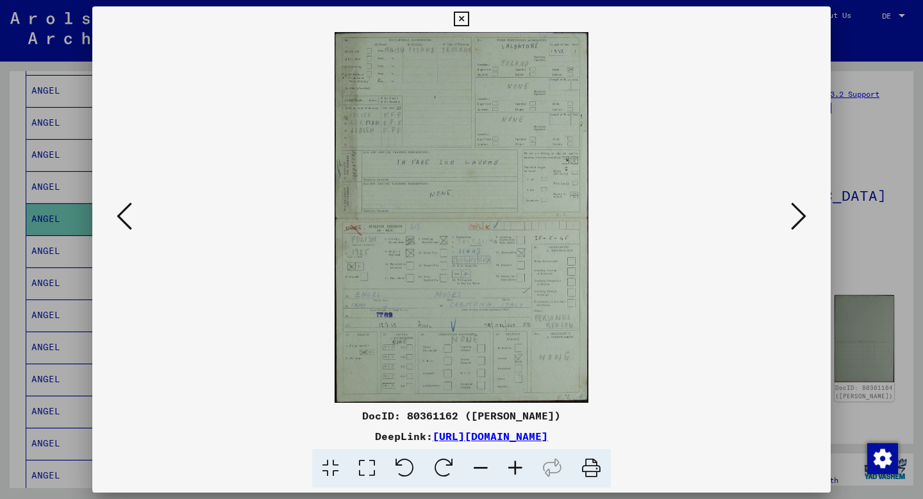
click at [801, 219] on icon at bounding box center [798, 216] width 15 height 31
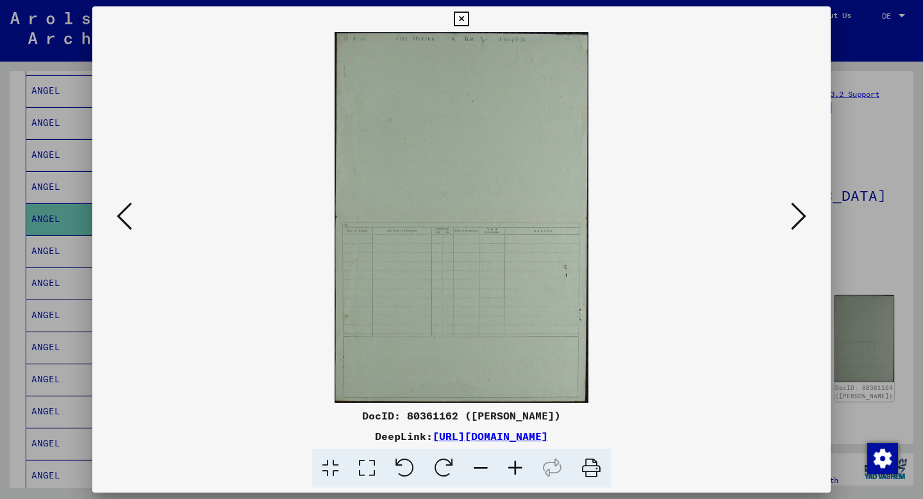
click at [801, 219] on icon at bounding box center [798, 216] width 15 height 31
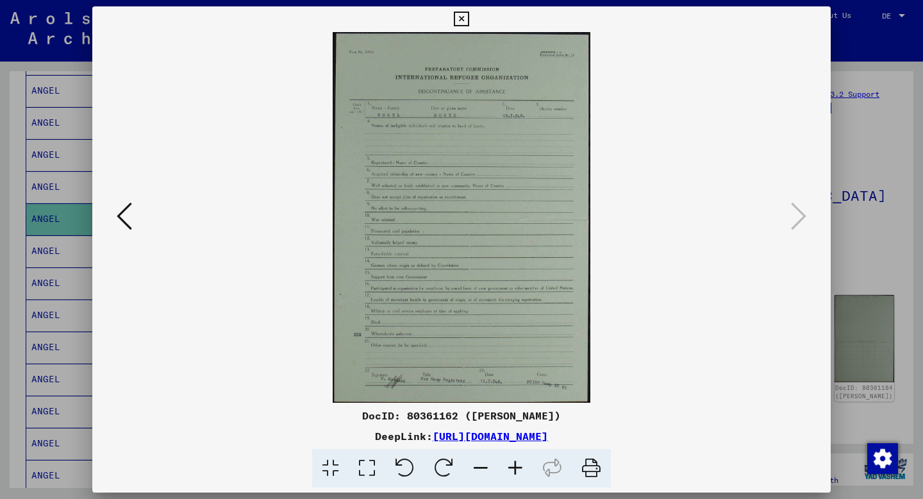
click at [460, 20] on icon at bounding box center [461, 19] width 15 height 15
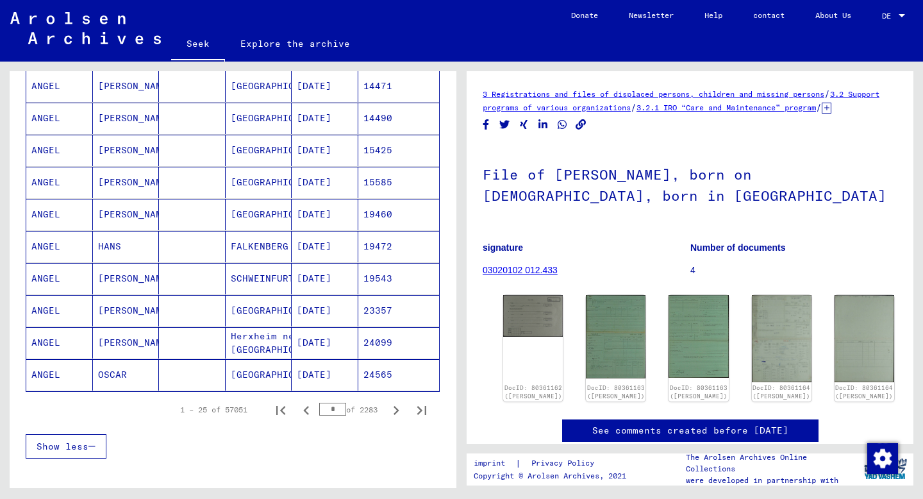
scroll to position [740, 0]
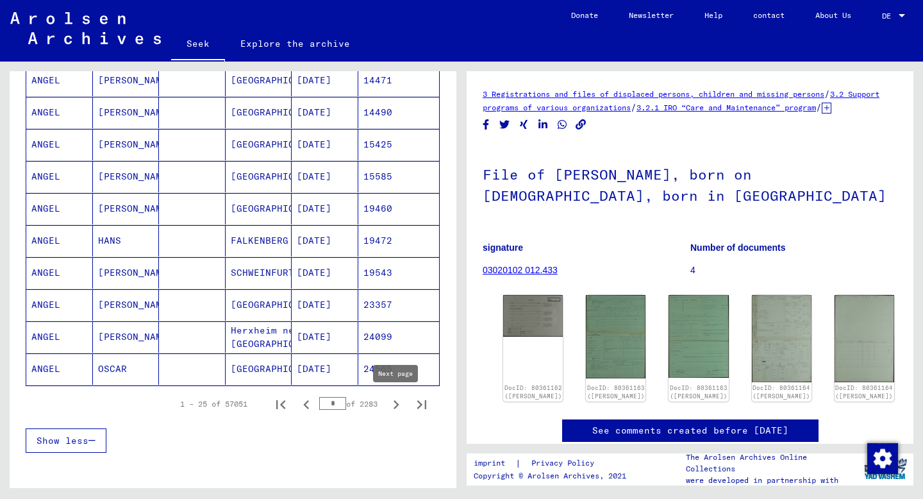
click at [394, 408] on icon "Next page" at bounding box center [396, 404] width 6 height 9
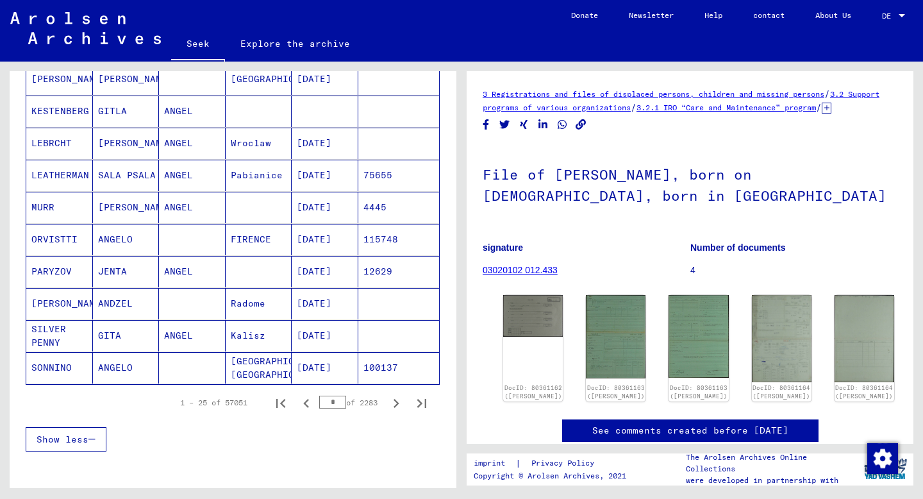
scroll to position [741, 0]
click at [306, 407] on icon "Previous page" at bounding box center [306, 402] width 18 height 18
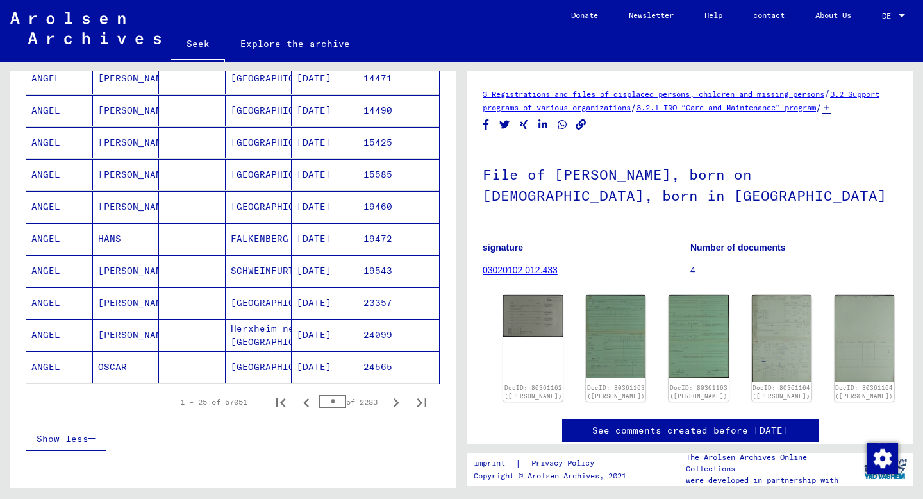
click at [306, 407] on icon "Previous page" at bounding box center [306, 402] width 18 height 18
type input "*"
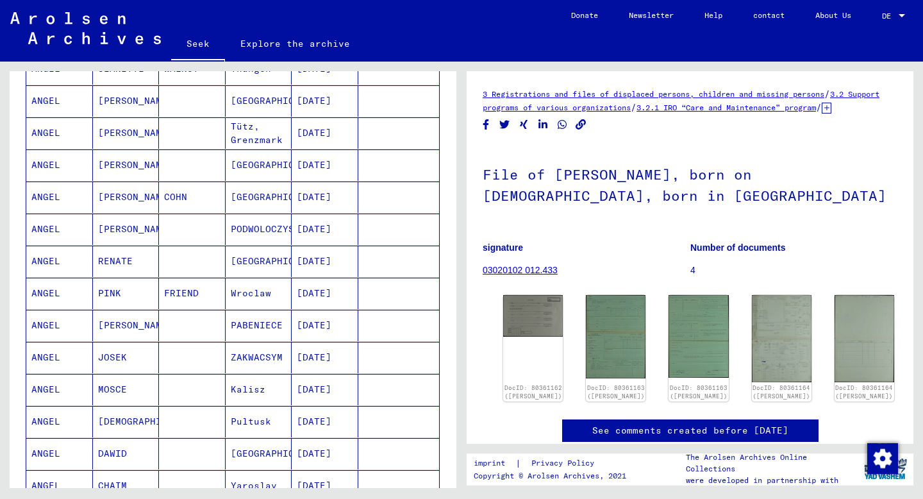
scroll to position [0, 0]
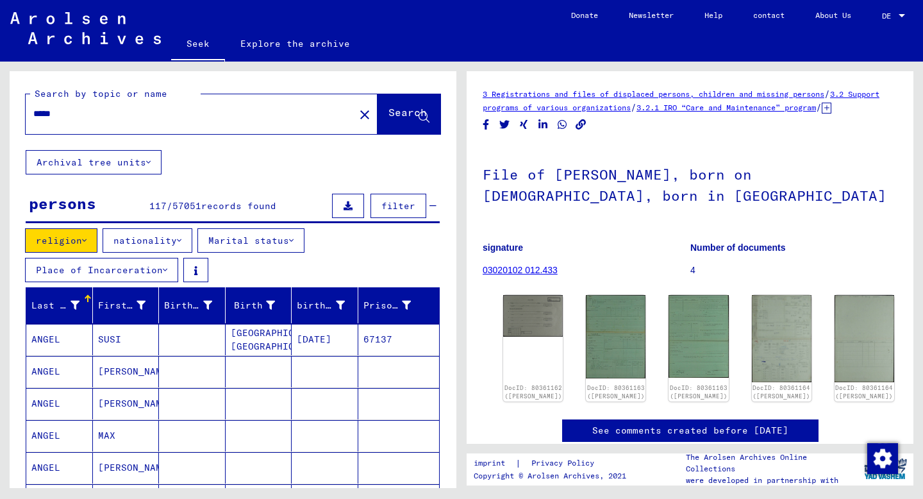
click at [163, 270] on icon at bounding box center [165, 269] width 4 height 9
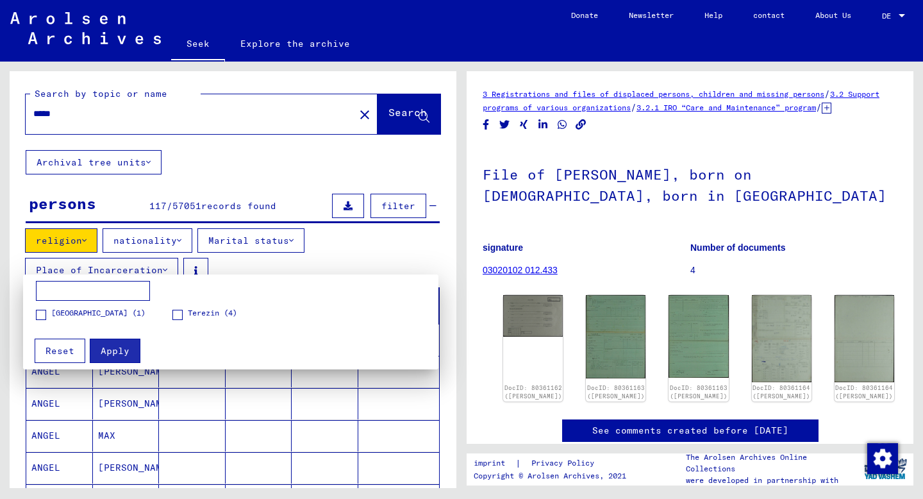
click at [116, 298] on input at bounding box center [93, 291] width 114 height 21
type input "*******"
click at [105, 354] on font "Apply" at bounding box center [115, 351] width 29 height 12
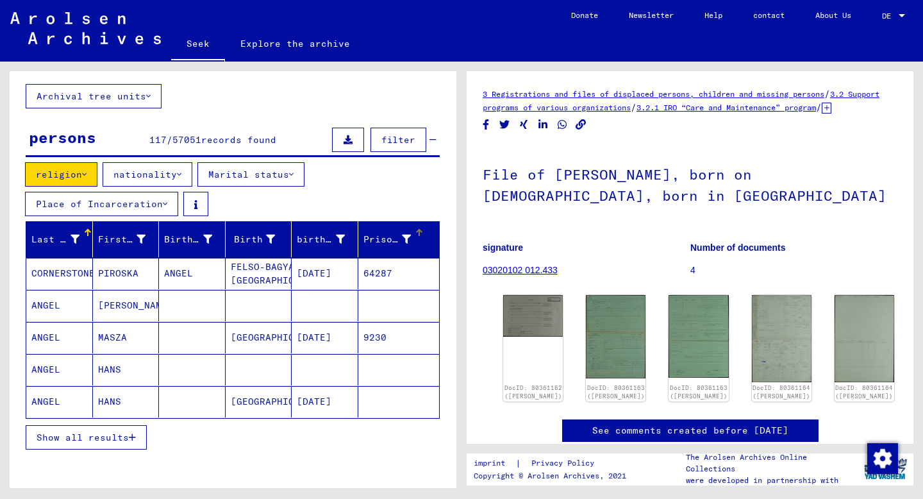
scroll to position [63, 0]
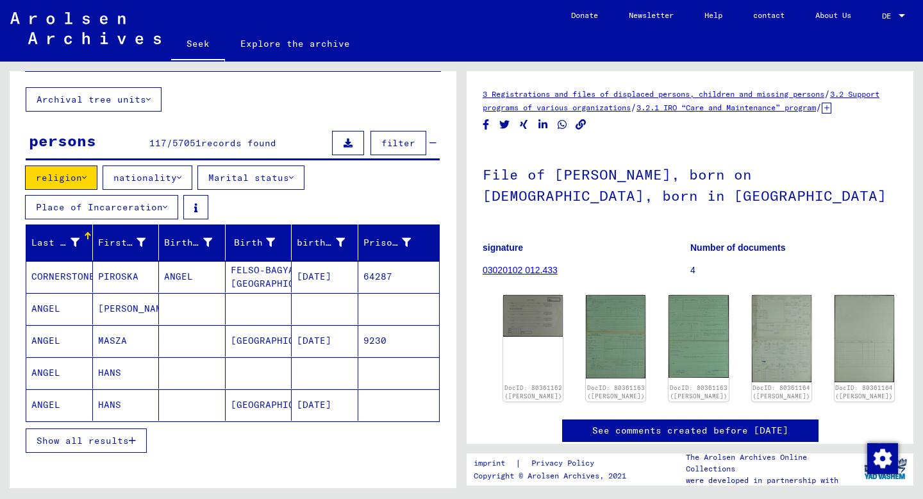
click at [124, 438] on font "Show all results" at bounding box center [83, 440] width 92 height 12
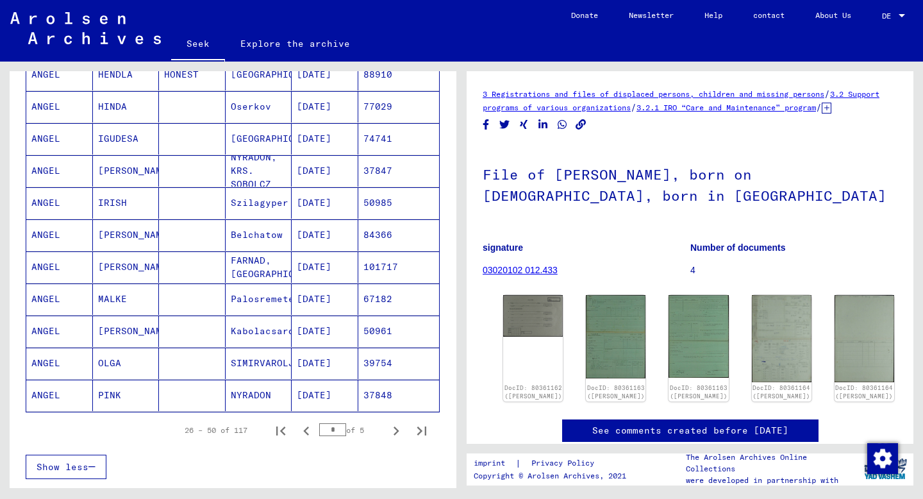
scroll to position [719, 0]
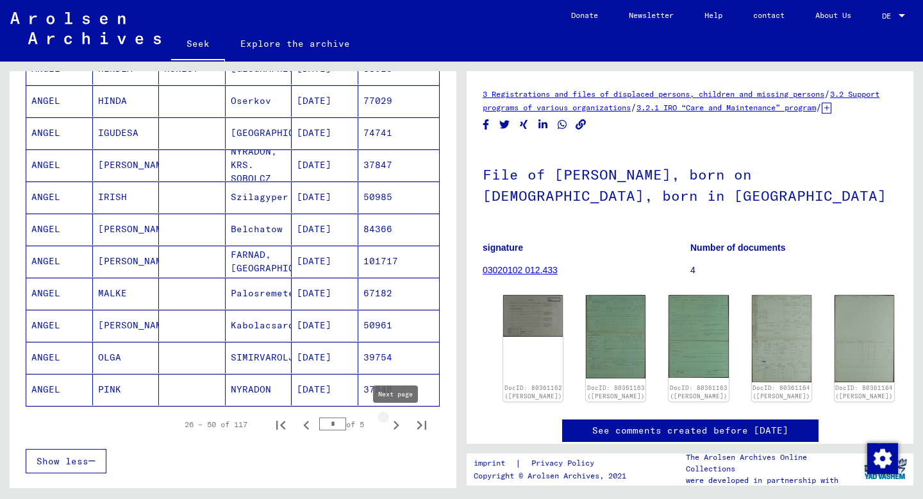
click at [394, 427] on icon "Next page" at bounding box center [396, 425] width 18 height 18
type input "*"
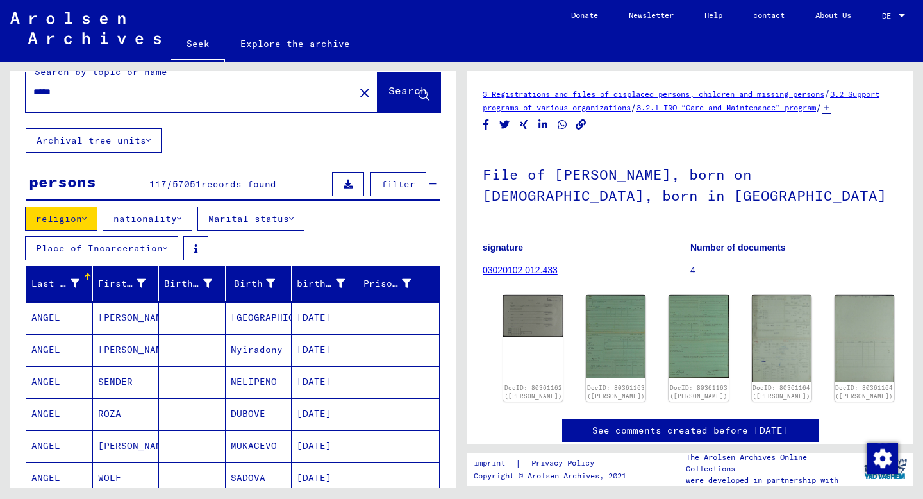
scroll to position [19, 0]
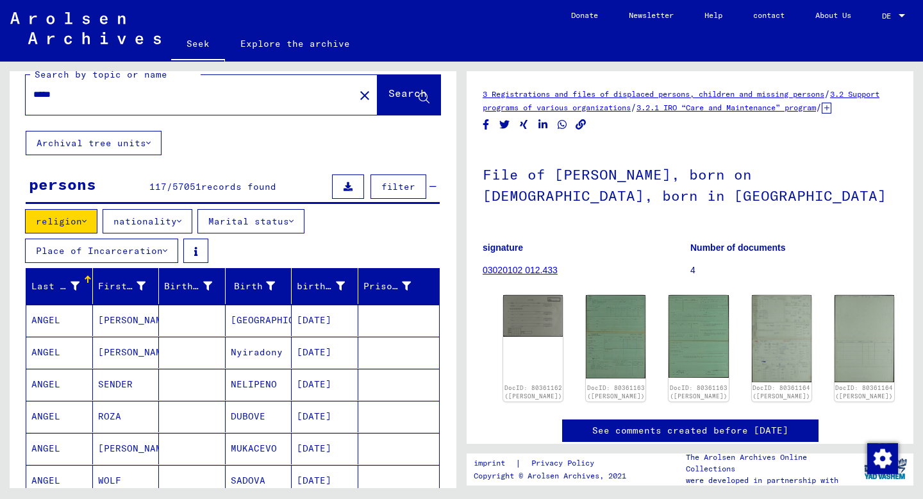
click at [392, 181] on font "filter" at bounding box center [398, 187] width 34 height 12
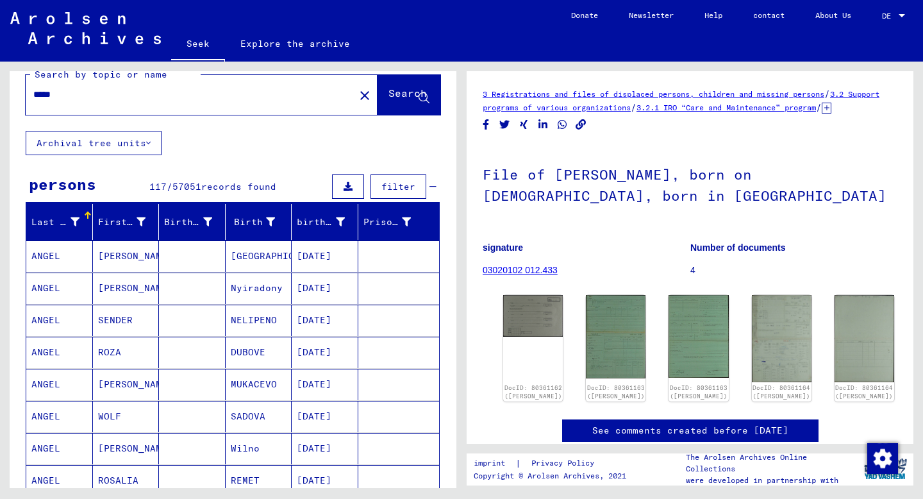
click at [392, 181] on font "filter" at bounding box center [398, 187] width 34 height 12
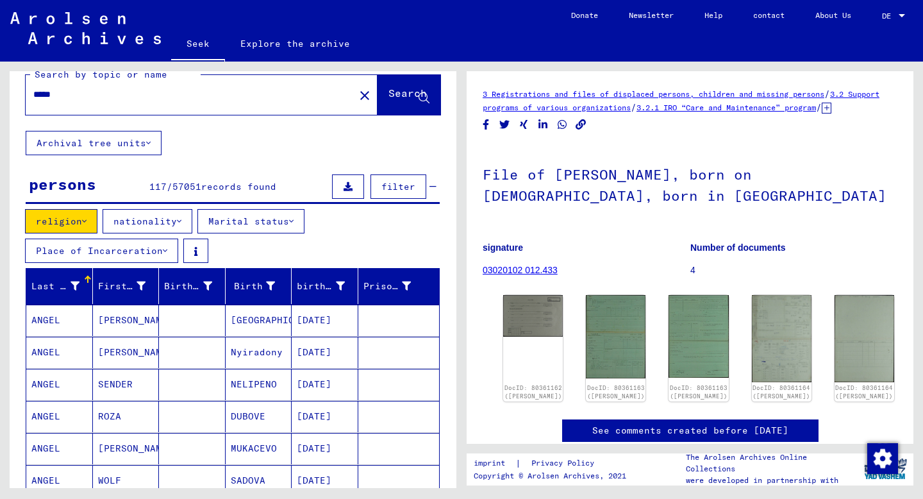
click at [392, 181] on font "filter" at bounding box center [398, 187] width 34 height 12
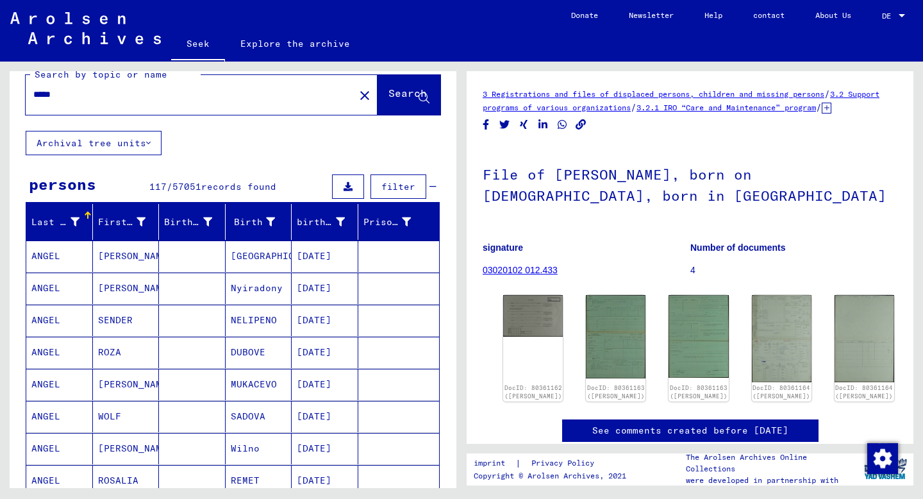
click at [392, 181] on font "filter" at bounding box center [398, 187] width 34 height 12
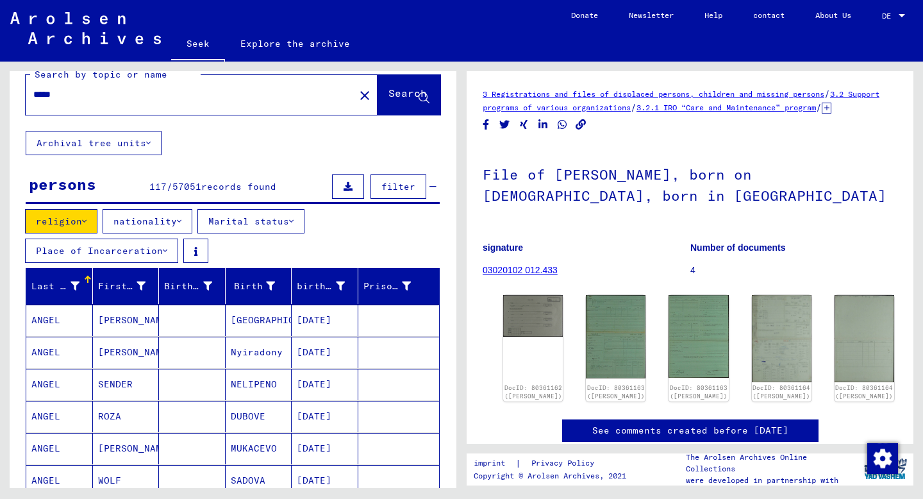
click at [172, 220] on font "nationality" at bounding box center [144, 221] width 63 height 12
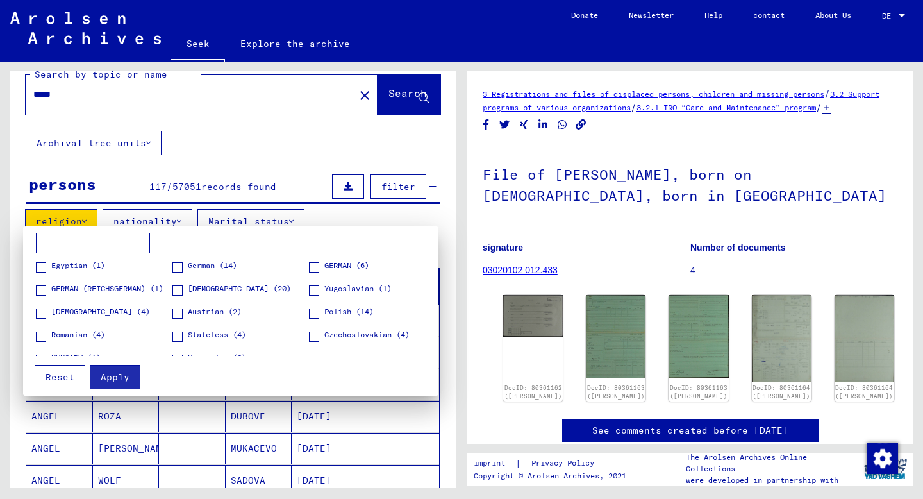
click at [317, 315] on span at bounding box center [314, 313] width 10 height 10
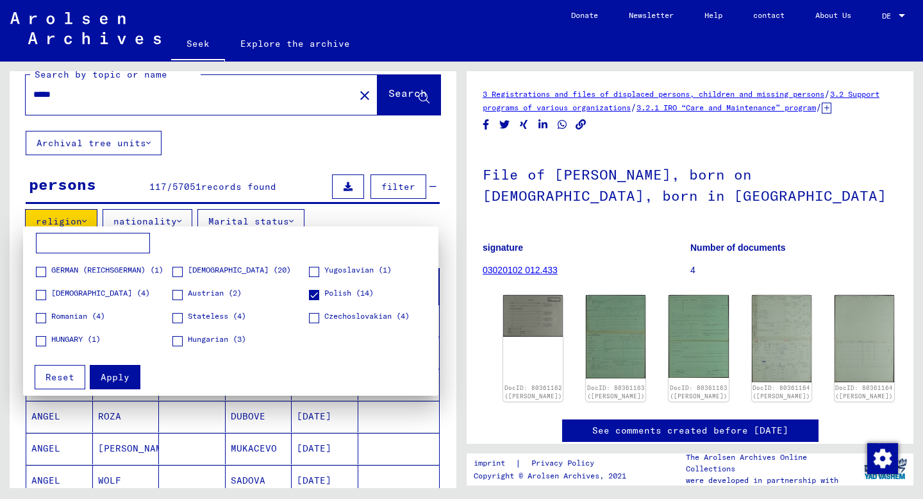
scroll to position [0, 0]
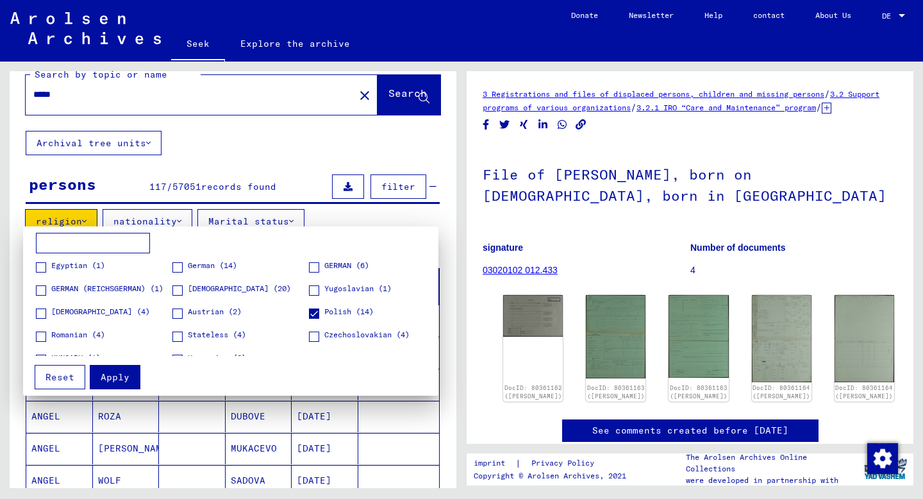
click at [176, 288] on span at bounding box center [177, 290] width 10 height 10
click at [120, 374] on font "Apply" at bounding box center [115, 377] width 29 height 12
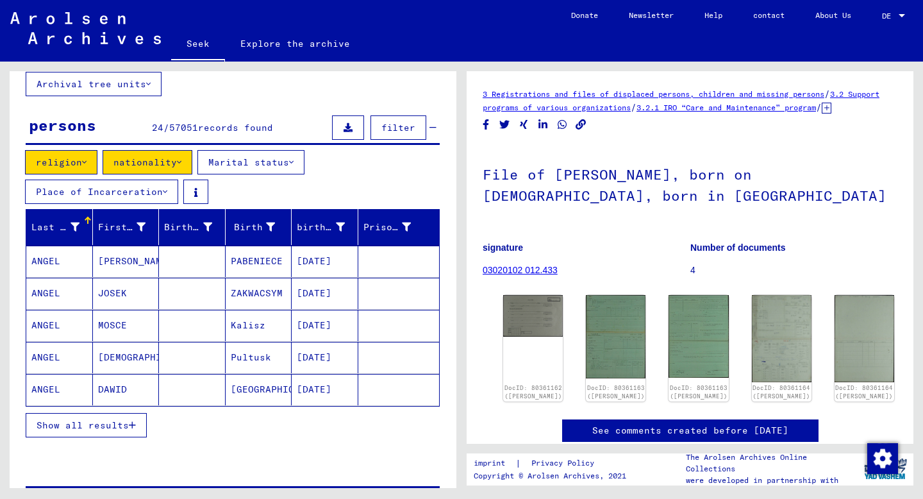
scroll to position [81, 0]
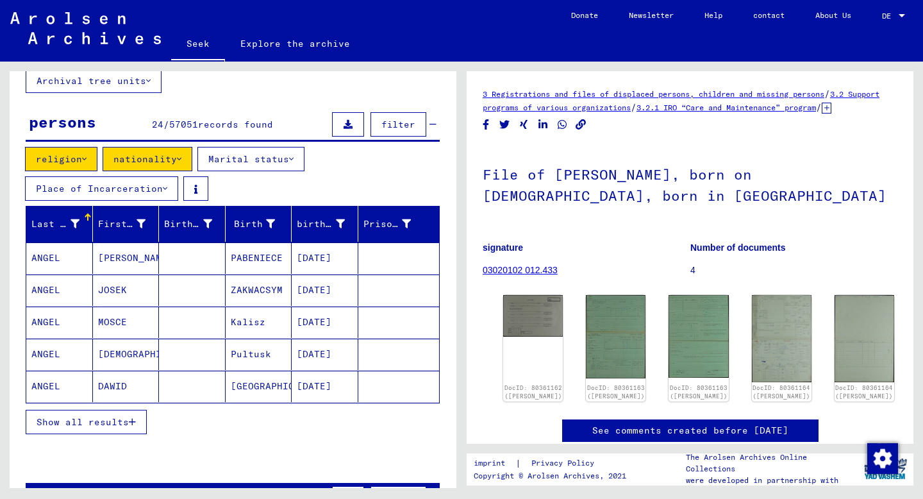
click at [135, 420] on button "Show all results" at bounding box center [86, 421] width 121 height 24
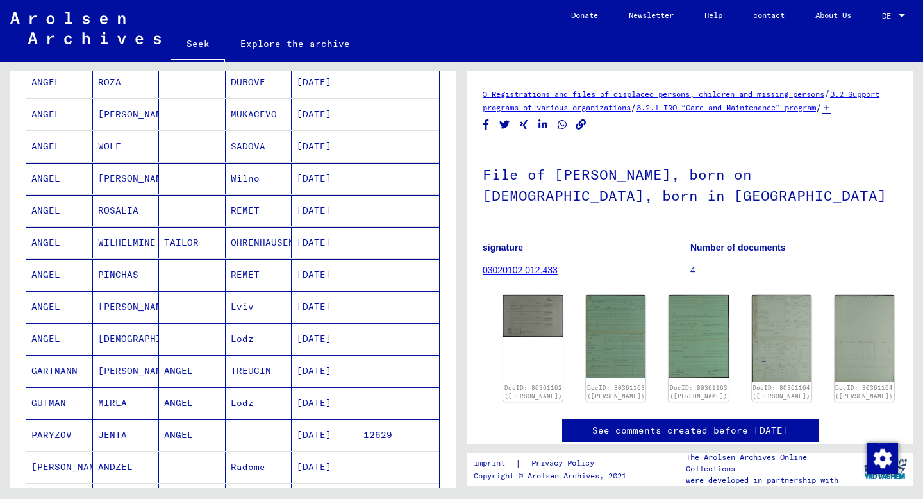
scroll to position [549, 0]
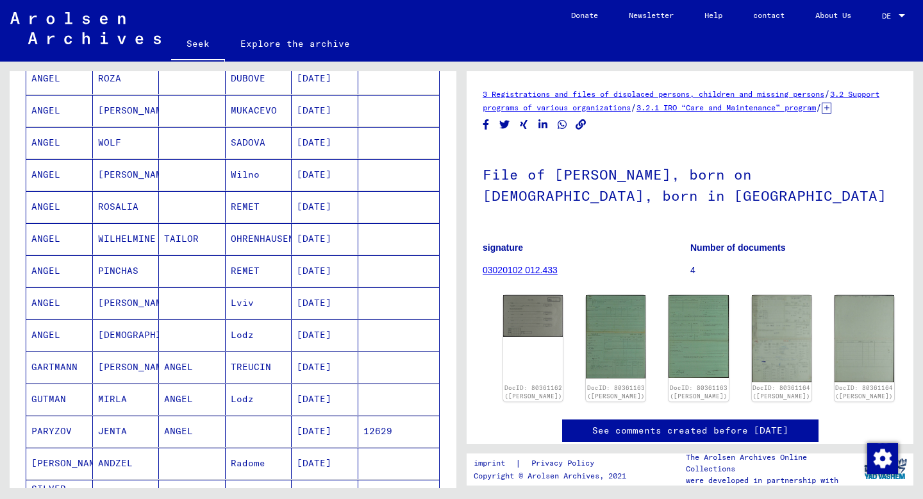
click at [115, 332] on font "[DEMOGRAPHIC_DATA]" at bounding box center [150, 335] width 104 height 12
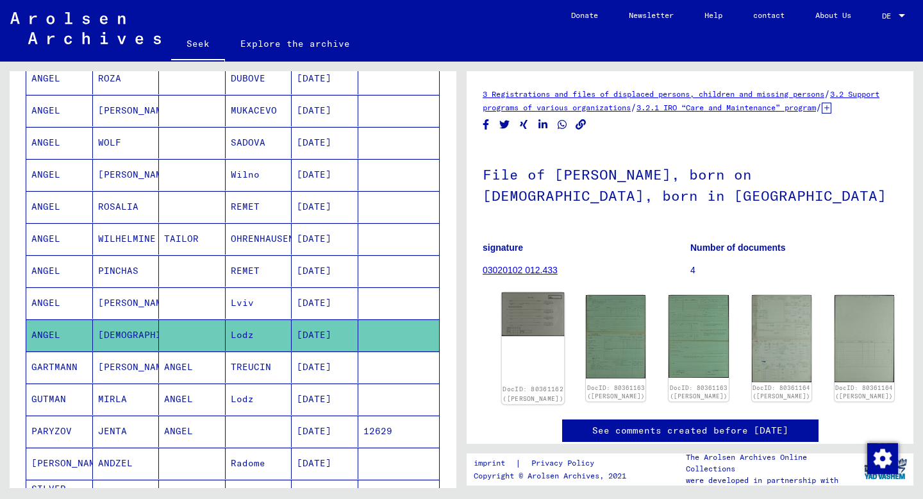
click at [521, 328] on img at bounding box center [533, 314] width 63 height 44
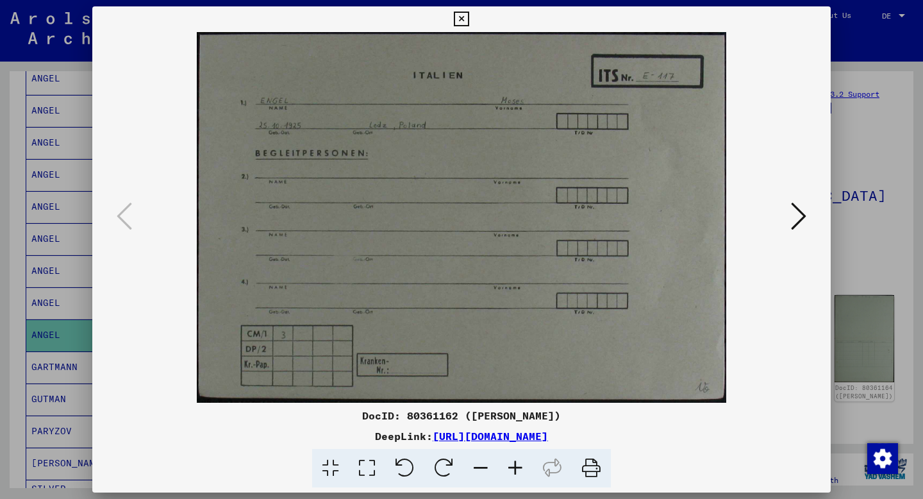
click at [459, 24] on icon at bounding box center [461, 19] width 15 height 15
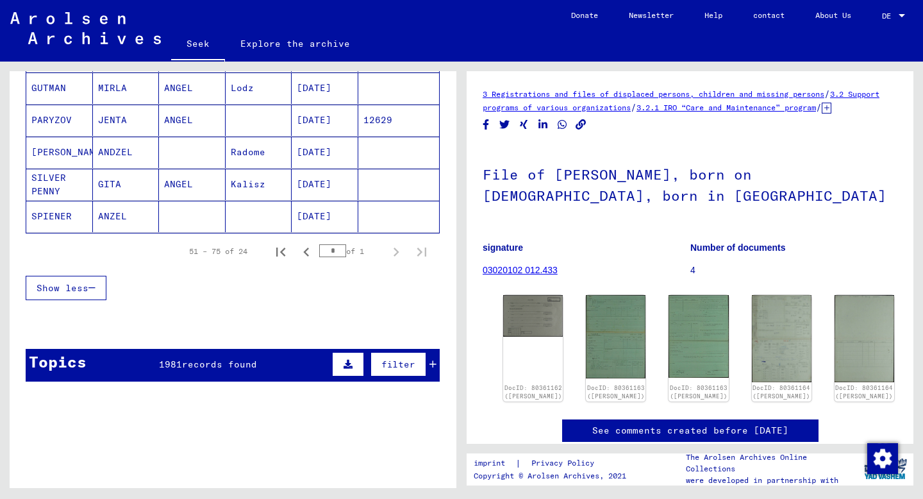
scroll to position [863, 0]
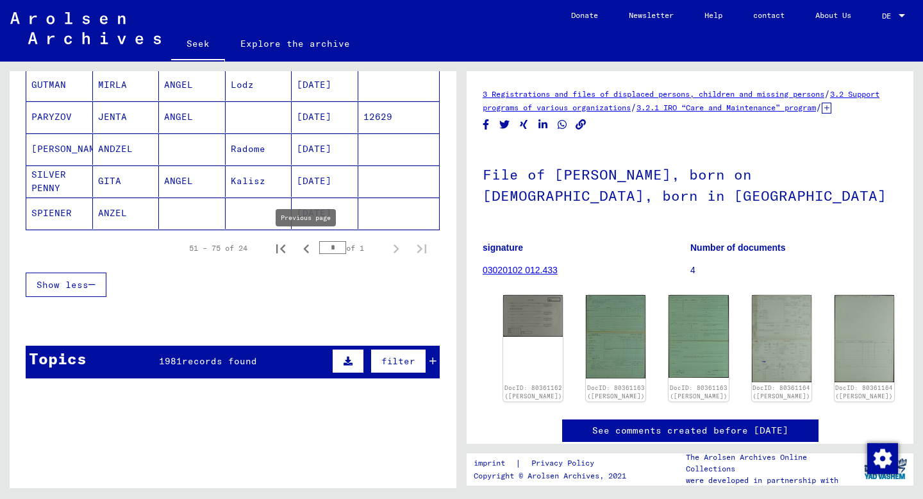
click at [304, 249] on icon "Previous page" at bounding box center [306, 249] width 18 height 18
type input "*"
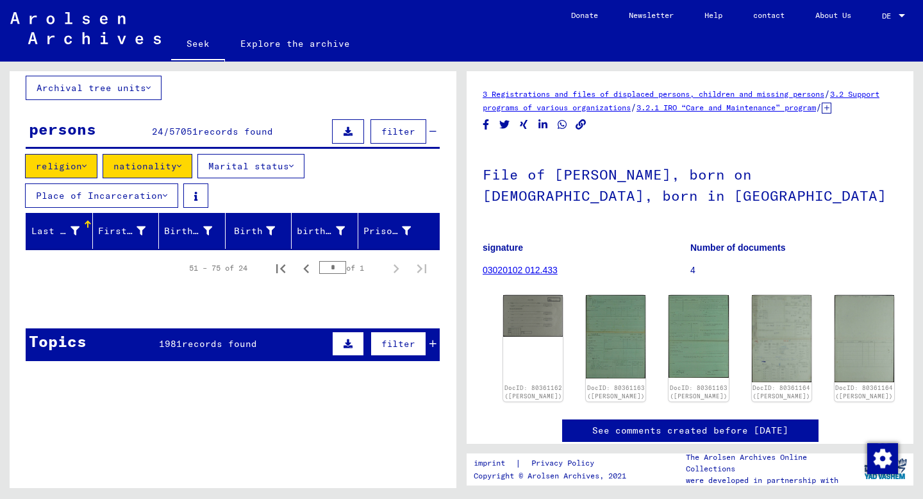
scroll to position [0, 0]
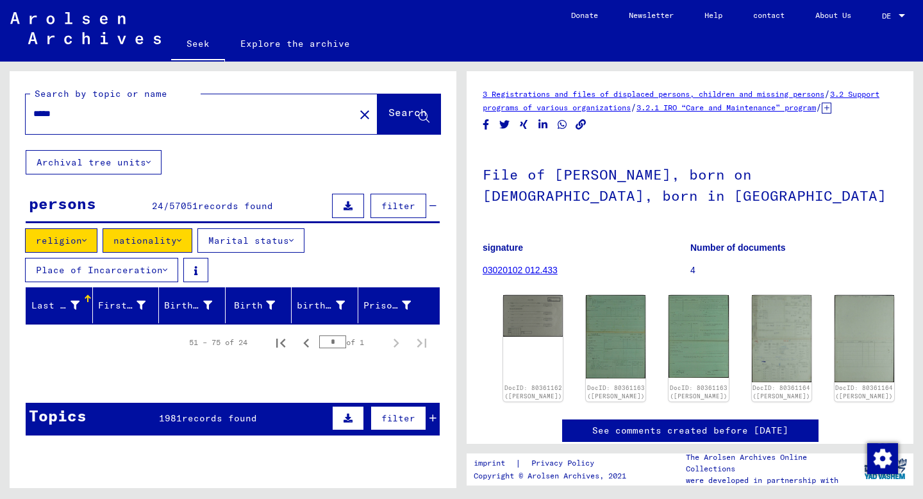
click at [266, 371] on div at bounding box center [233, 378] width 447 height 16
